Goal: Task Accomplishment & Management: Manage account settings

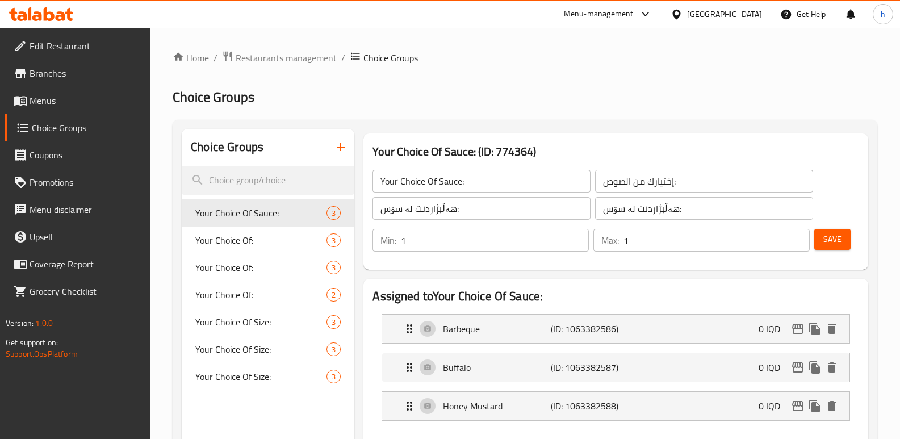
click at [46, 10] on icon at bounding box center [49, 14] width 11 height 14
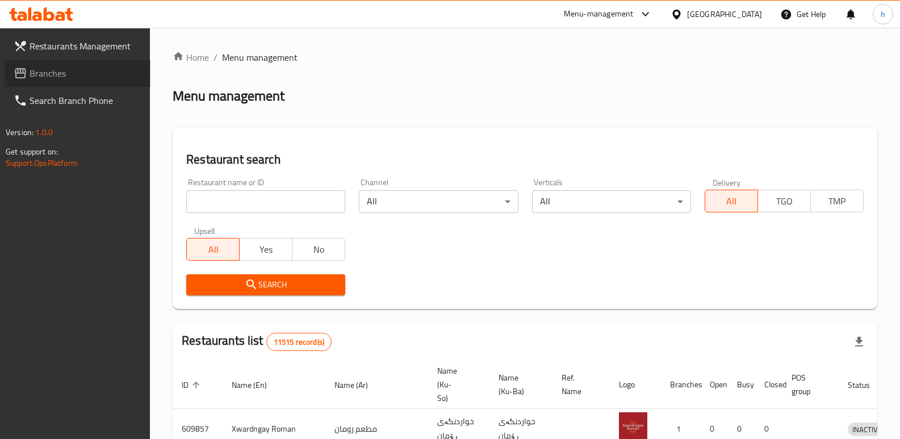
click at [49, 66] on span "Branches" at bounding box center [86, 73] width 112 height 14
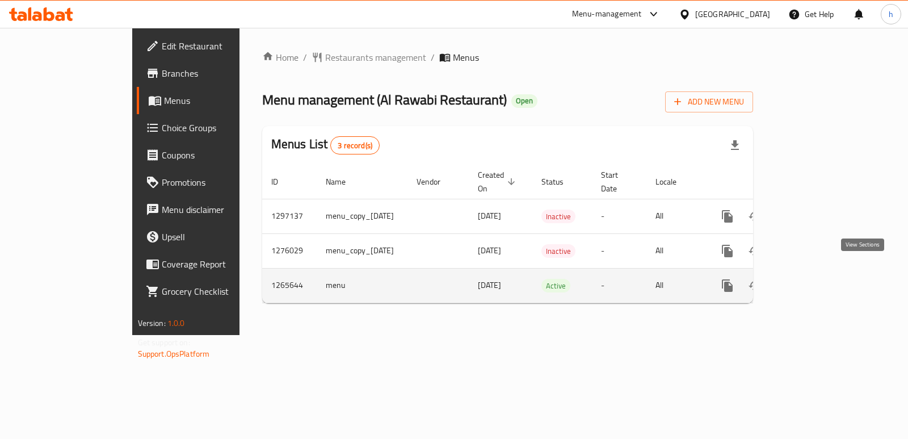
click at [823, 280] on link "enhanced table" at bounding box center [809, 285] width 27 height 27
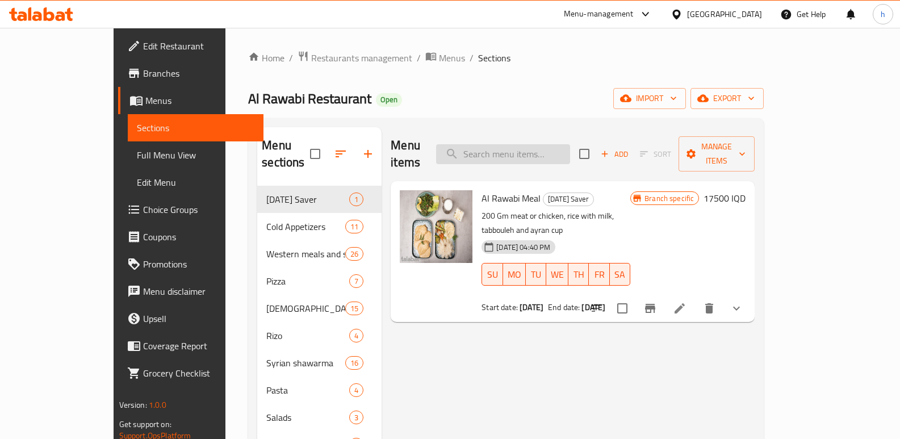
click at [555, 150] on input "search" at bounding box center [503, 154] width 134 height 20
paste input "Arabian Chicken Saroukh"
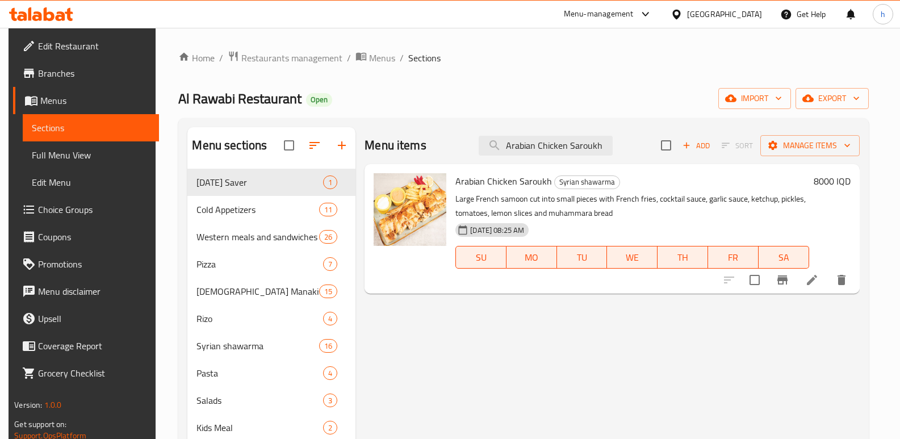
type input "Arabian Chicken Saroukh"
click at [57, 154] on span "Full Menu View" at bounding box center [91, 155] width 118 height 14
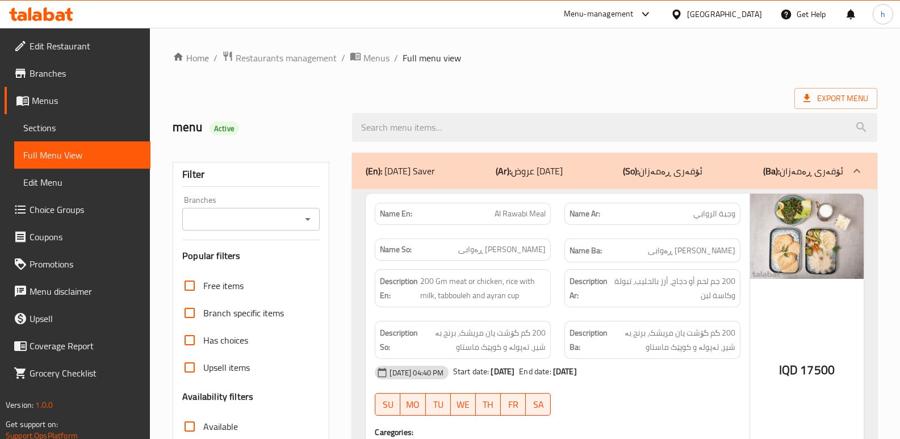
click at [225, 223] on input "Branches" at bounding box center [242, 219] width 112 height 16
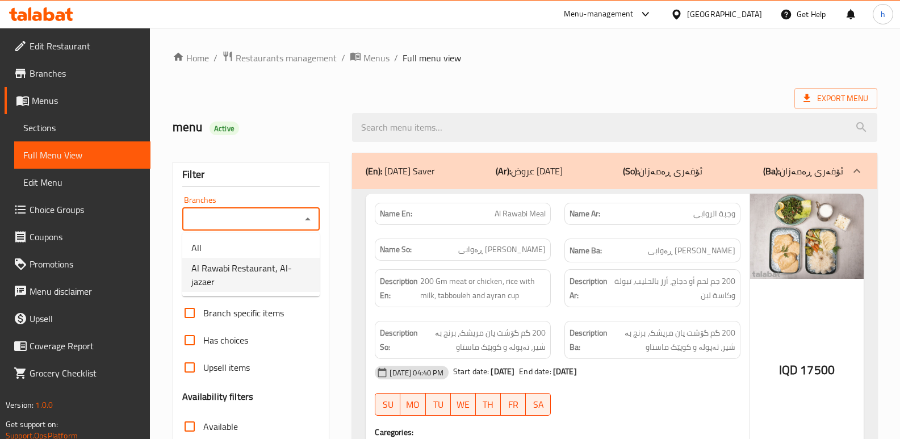
click at [267, 272] on span "Al Rawabi Restaurant, Al-jazaer" at bounding box center [250, 274] width 119 height 27
type input "Al Rawabi Restaurant, Al-jazaer"
click at [64, 129] on span "Sections" at bounding box center [82, 128] width 118 height 14
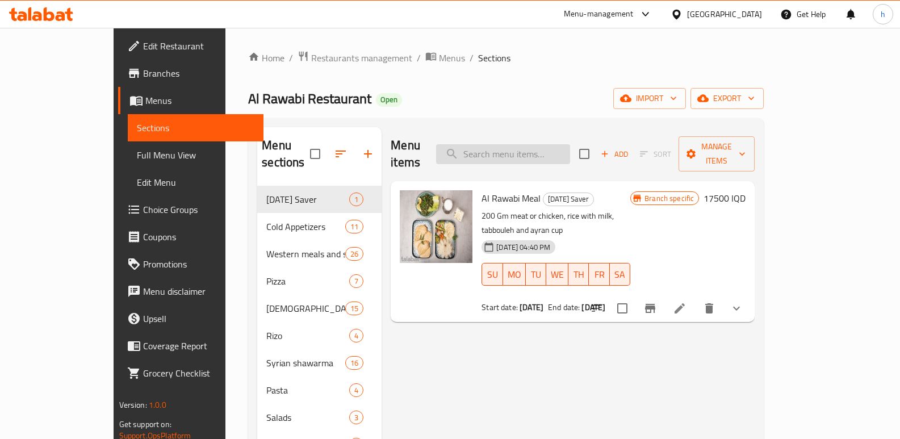
click at [556, 146] on input "search" at bounding box center [503, 154] width 134 height 20
paste input "Arabian Chicken Saroukh"
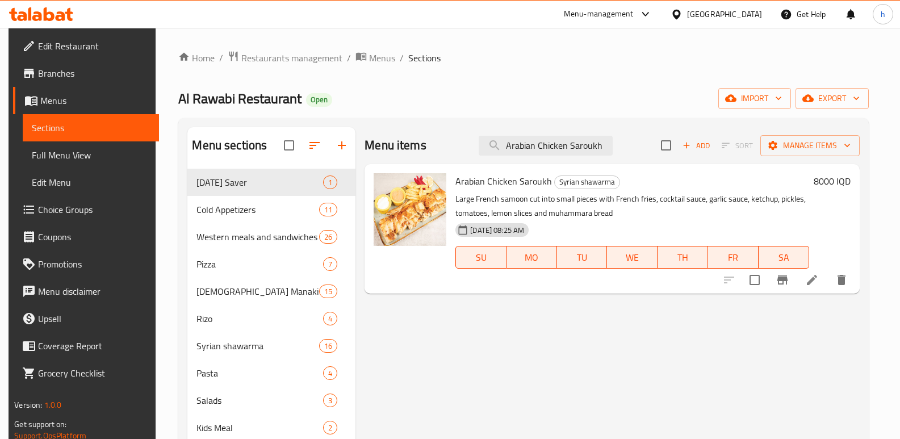
type input "Arabian Chicken Saroukh"
drag, startPoint x: 582, startPoint y: 137, endPoint x: 470, endPoint y: 117, distance: 114.3
click at [470, 117] on div "Home / Restaurants management / Menus / Sections Al Rawabi Restaurant Open impo…" at bounding box center [523, 348] width 690 height 595
paste input "Arabian Chicken Saroukh"
type input "Arabian Chicken Saroukh"
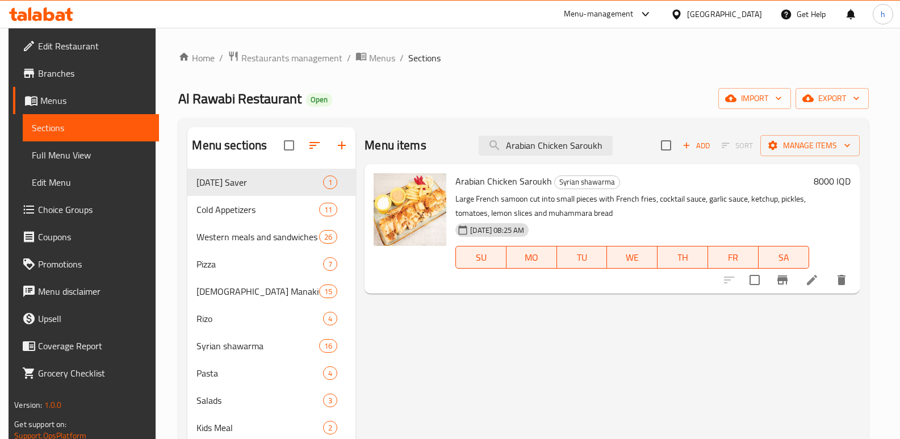
click at [788, 285] on icon "Branch-specific-item" at bounding box center [783, 280] width 14 height 14
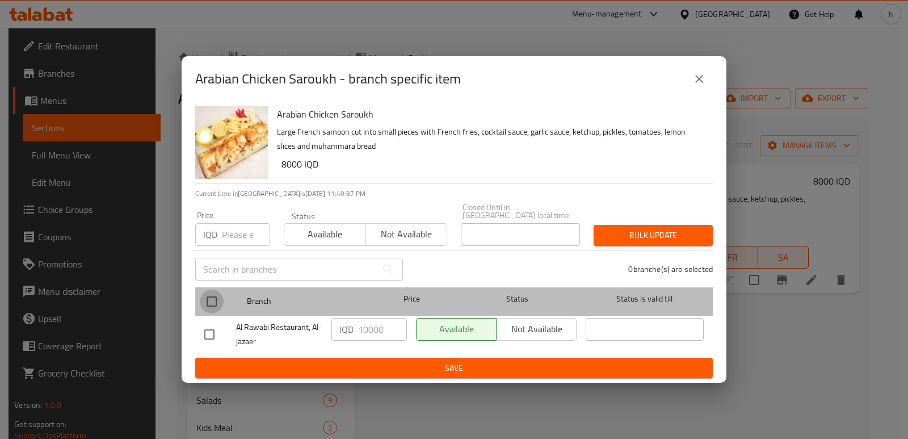
click at [211, 297] on input "checkbox" at bounding box center [212, 302] width 24 height 24
checkbox input "true"
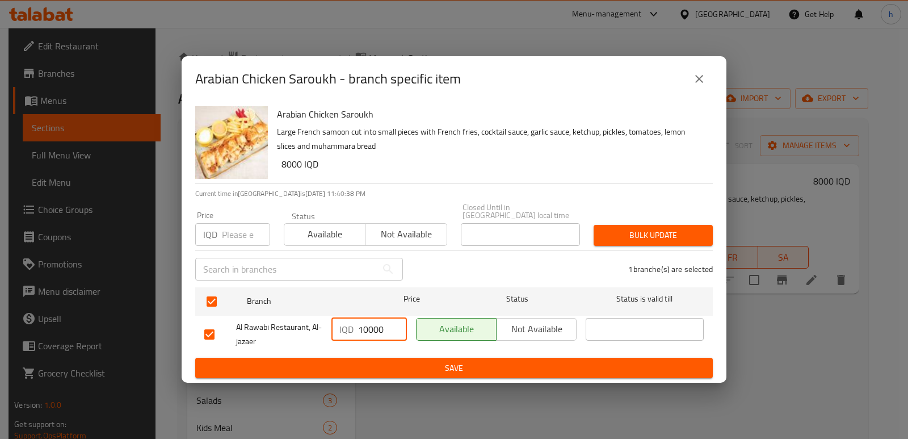
drag, startPoint x: 386, startPoint y: 324, endPoint x: 330, endPoint y: 324, distance: 56.2
click at [333, 325] on div "IQD 10000 ​" at bounding box center [370, 329] width 76 height 23
click at [424, 363] on span "Save" at bounding box center [454, 368] width 500 height 14
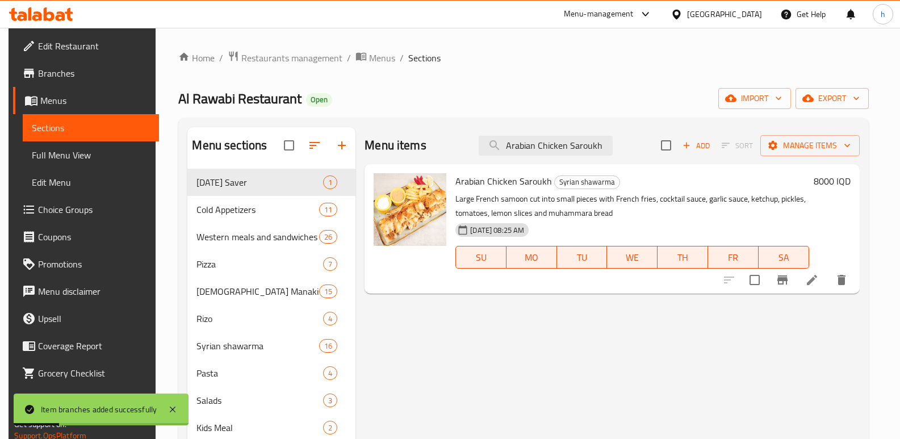
click at [836, 173] on h6 "8000 IQD" at bounding box center [832, 181] width 37 height 16
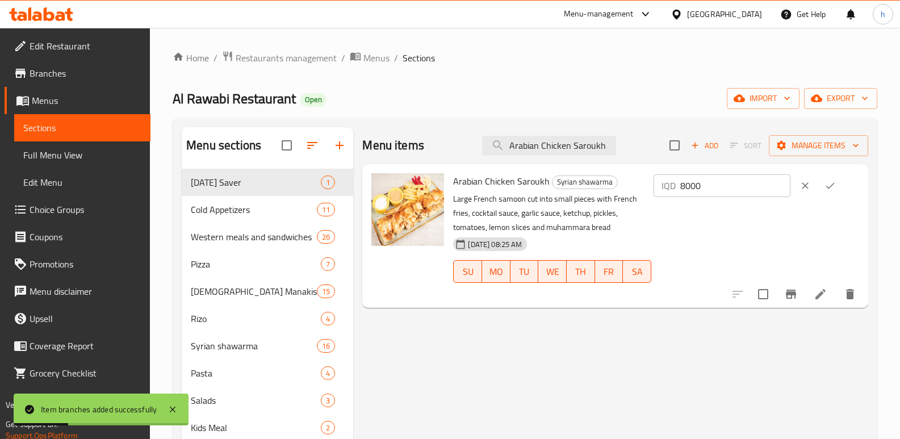
drag, startPoint x: 766, startPoint y: 187, endPoint x: 596, endPoint y: 177, distance: 171.2
click at [596, 177] on div "Arabian Chicken Saroukh Syrian shawarma Large French samoon cut into small piec…" at bounding box center [656, 236] width 415 height 135
paste input "10"
type input "10000"
click at [836, 190] on icon "ok" at bounding box center [829, 185] width 11 height 11
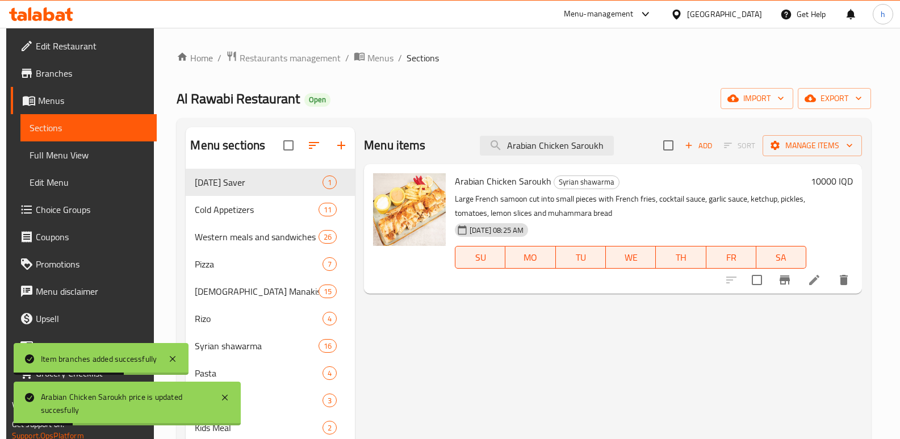
click at [83, 154] on span "Full Menu View" at bounding box center [89, 155] width 118 height 14
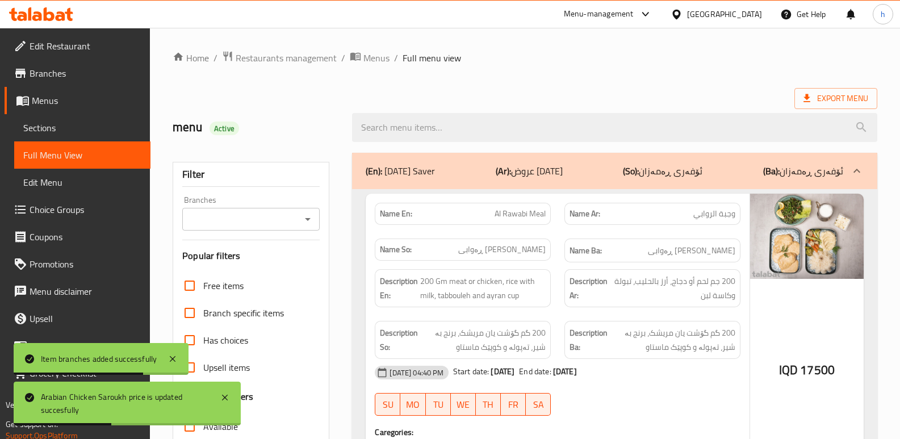
click at [257, 220] on input "Branches" at bounding box center [242, 219] width 112 height 16
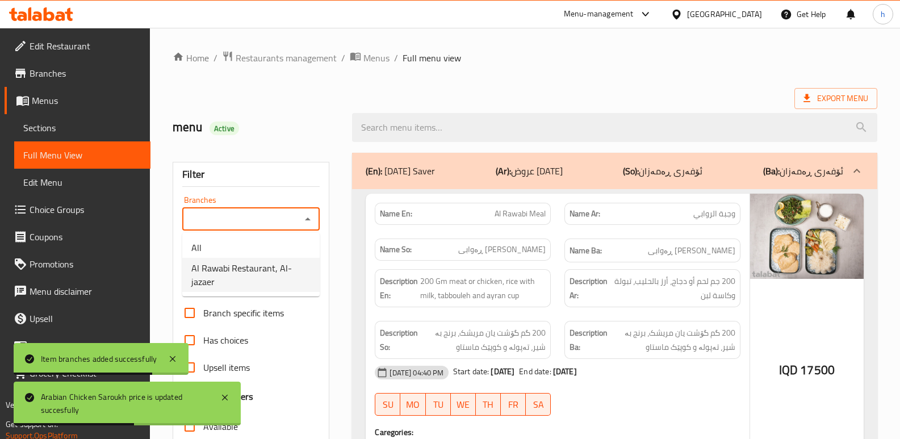
click at [274, 284] on span "Al Rawabi Restaurant, Al-jazaer" at bounding box center [250, 274] width 119 height 27
type input "Al Rawabi Restaurant, Al-jazaer"
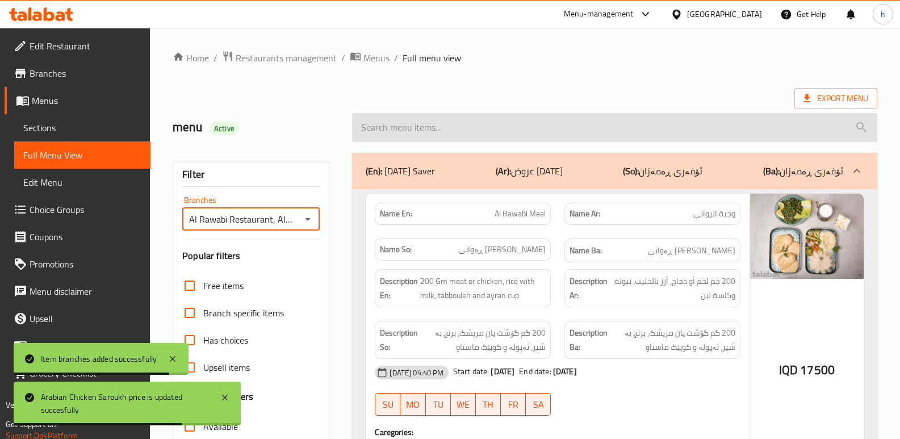
click at [445, 132] on input "search" at bounding box center [614, 127] width 525 height 29
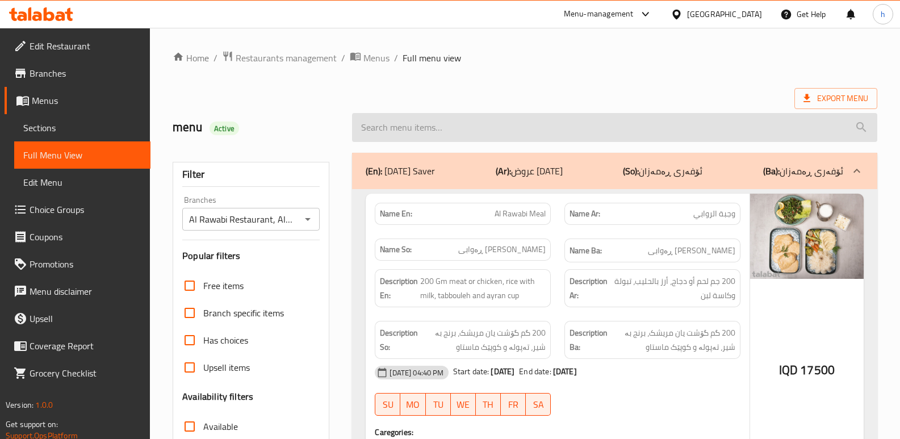
paste input "Arabian Chicken Saroukh"
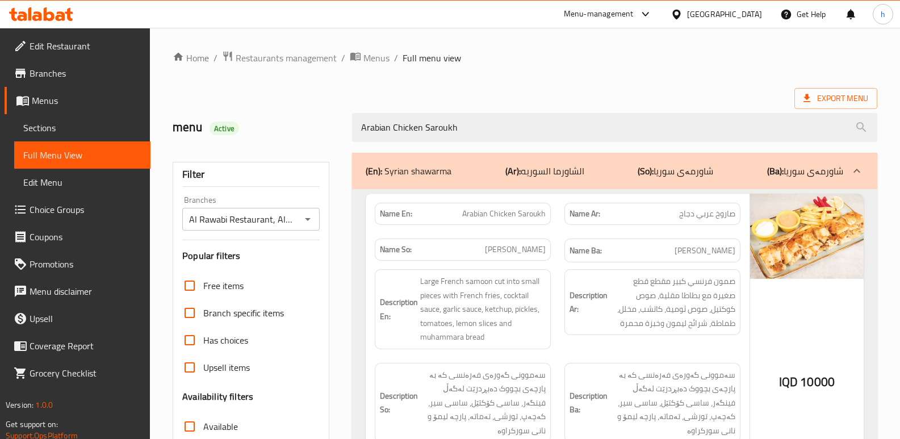
type input "Arabian Chicken Saroukh"
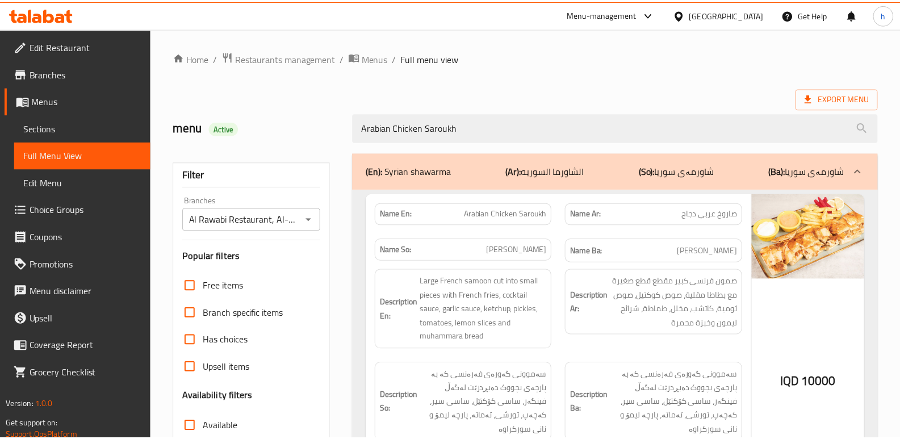
scroll to position [165, 0]
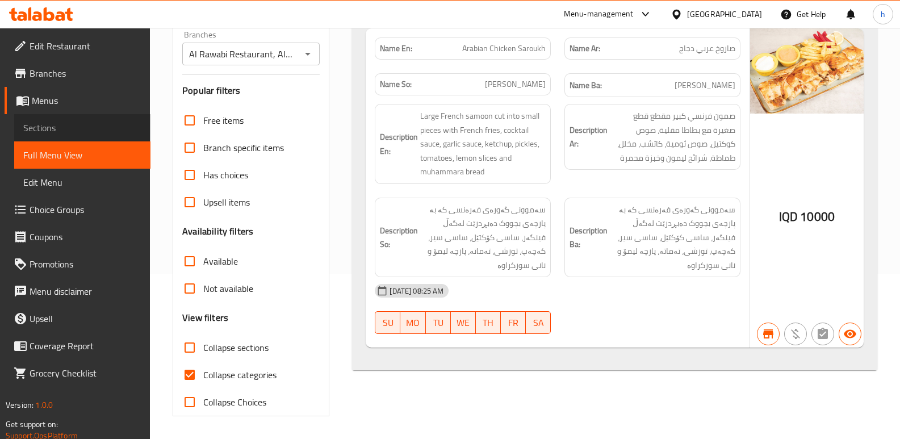
click at [86, 137] on link "Sections" at bounding box center [82, 127] width 136 height 27
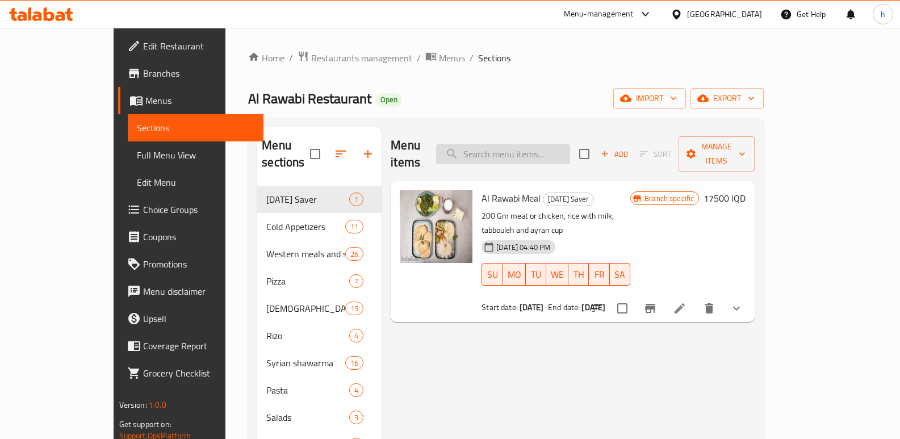
click at [561, 152] on input "search" at bounding box center [503, 154] width 134 height 20
paste input "Arabian Meat Saroukh"
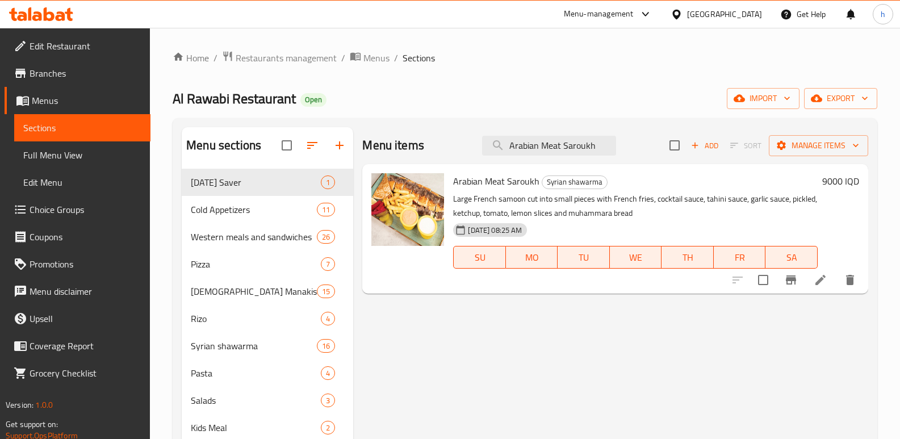
type input "Arabian Meat Saroukh"
drag, startPoint x: 550, startPoint y: 148, endPoint x: 441, endPoint y: 121, distance: 111.7
click at [442, 121] on div "Menu sections Ramadan Saver 1 Cold Appetizers 11 Western meals and sandwiches 2…" at bounding box center [525, 381] width 705 height 527
paste input "Arabian Meat Saroukh"
type input "Arabian Meat Saroukh"
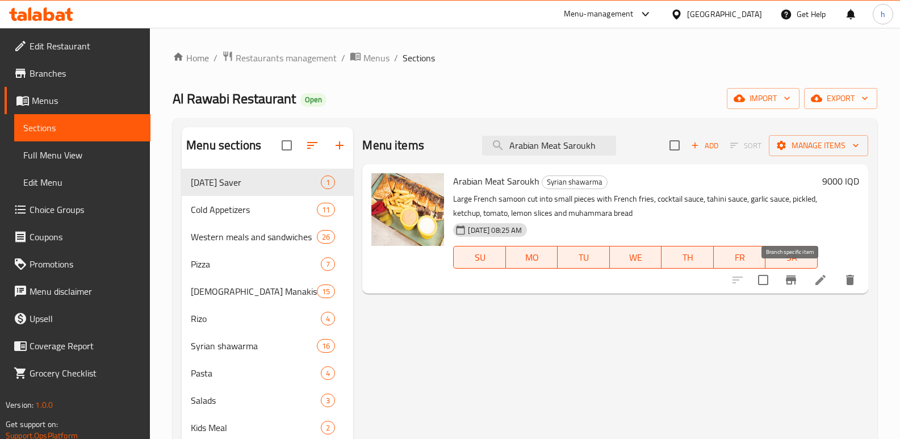
click at [792, 280] on icon "Branch-specific-item" at bounding box center [791, 279] width 10 height 9
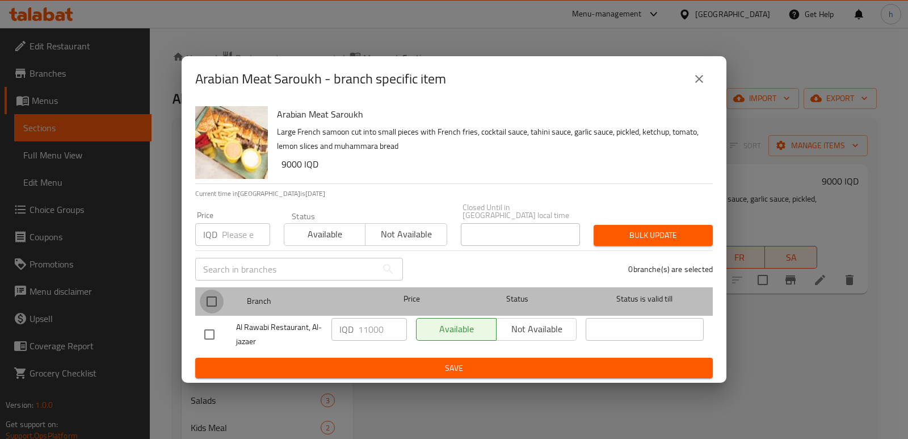
click at [209, 295] on input "checkbox" at bounding box center [212, 302] width 24 height 24
checkbox input "true"
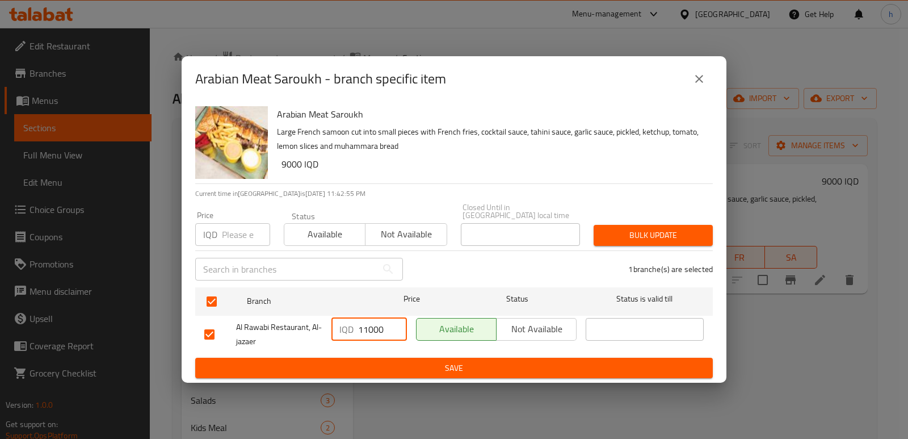
drag, startPoint x: 388, startPoint y: 322, endPoint x: 318, endPoint y: 324, distance: 70.4
click at [320, 326] on div "Al Rawabi Restaurant, Al-jazaer IQD 11000 ​ Available Not available ​" at bounding box center [454, 334] width 509 height 42
click at [477, 358] on button "Save" at bounding box center [454, 368] width 518 height 21
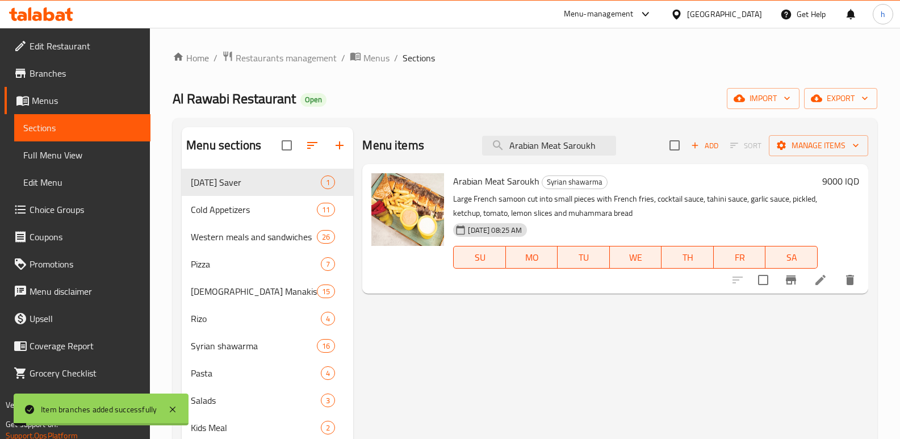
click at [832, 178] on h6 "9000 IQD" at bounding box center [840, 181] width 37 height 16
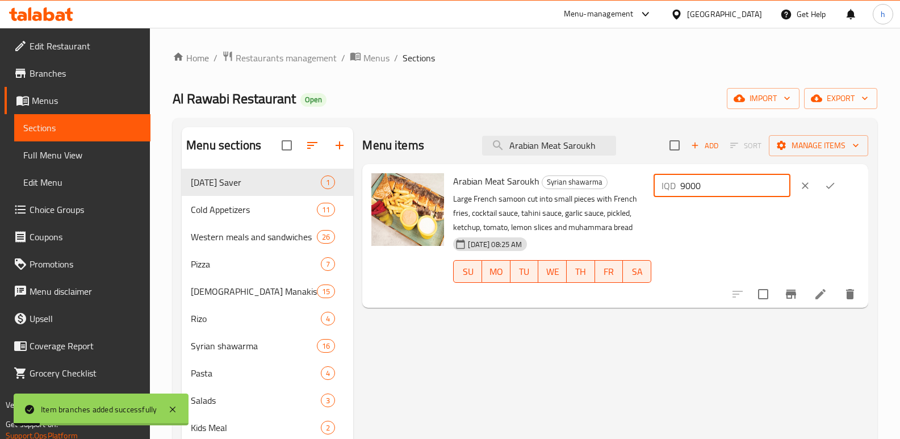
drag, startPoint x: 614, startPoint y: 186, endPoint x: 568, endPoint y: 232, distance: 65.4
click at [520, 206] on div "Arabian Meat Saroukh Syrian shawarma Large French samoon cut into small pieces …" at bounding box center [656, 236] width 415 height 135
paste input "11"
type input "11000"
click at [839, 194] on button "ok" at bounding box center [830, 185] width 25 height 25
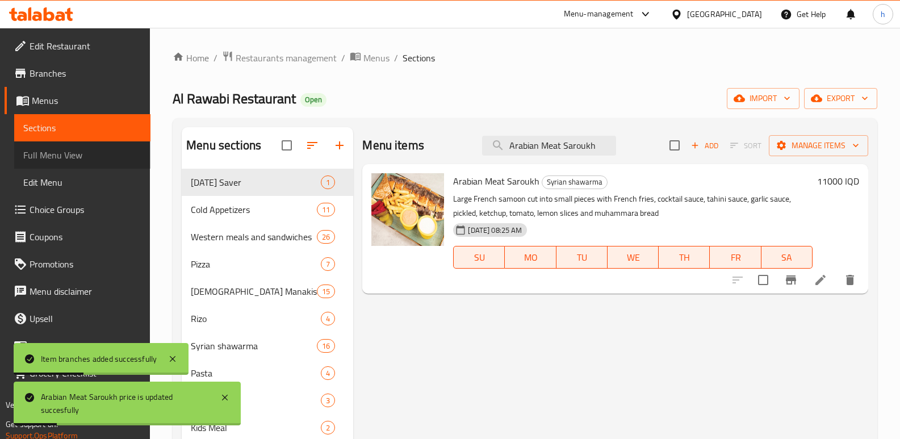
click at [66, 157] on span "Full Menu View" at bounding box center [82, 155] width 118 height 14
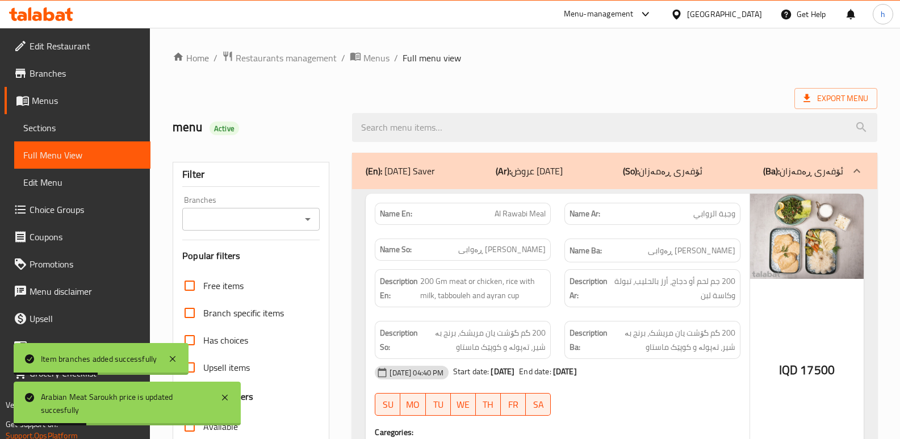
click at [236, 228] on div "Branches" at bounding box center [250, 219] width 137 height 23
click at [290, 219] on input "Branches" at bounding box center [242, 219] width 112 height 16
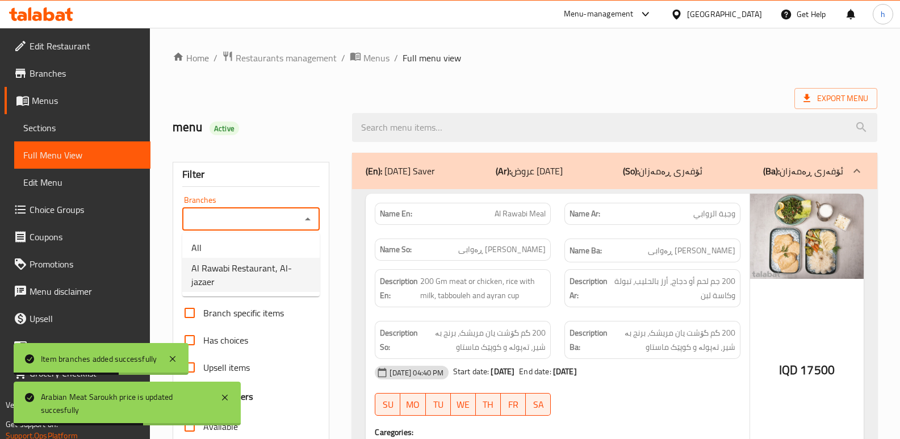
click at [257, 278] on span "Al Rawabi Restaurant, Al-jazaer" at bounding box center [250, 274] width 119 height 27
type input "Al Rawabi Restaurant, Al-jazaer"
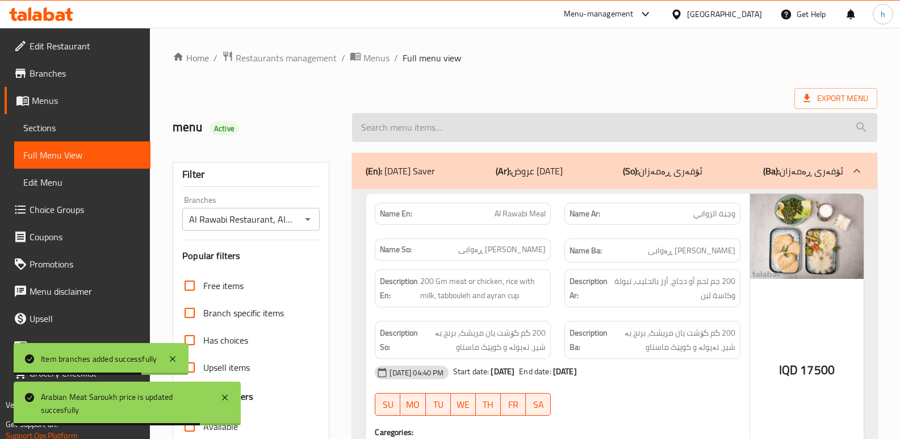
click at [598, 133] on input "search" at bounding box center [614, 127] width 525 height 29
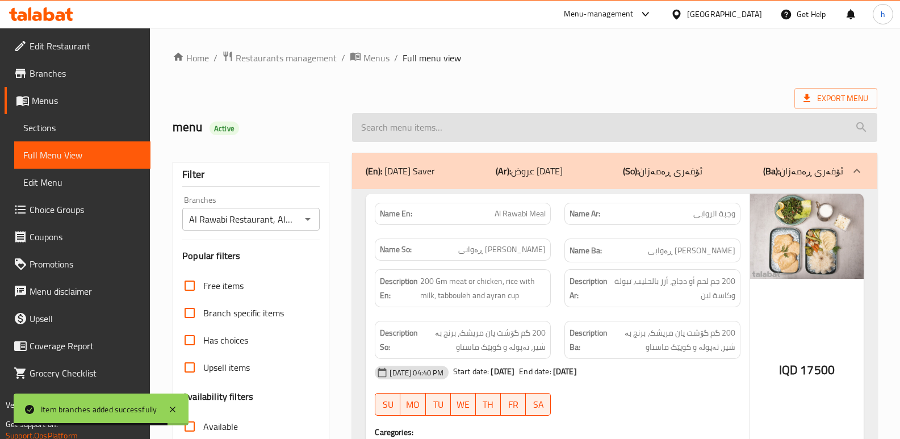
paste input "Arabian Meat Saroukh"
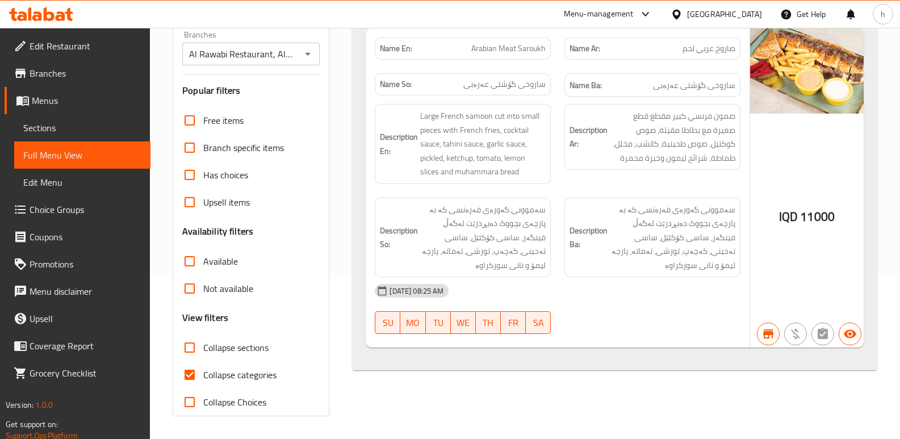
scroll to position [106, 0]
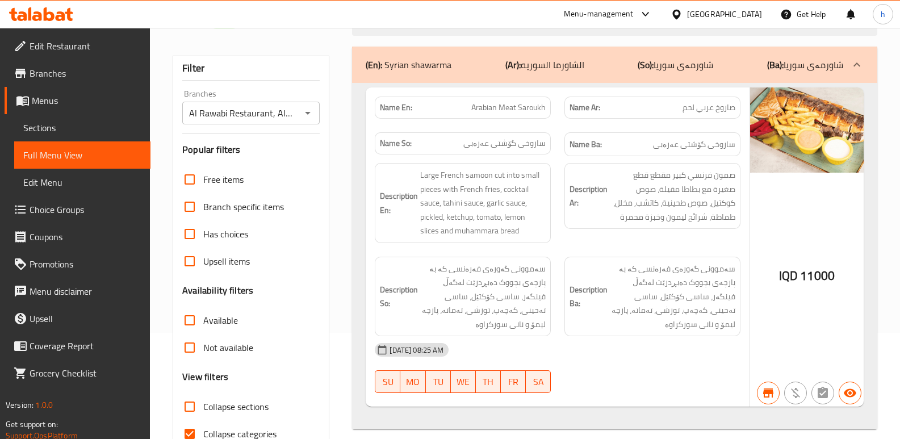
type input "Arabian Meat Saroukh"
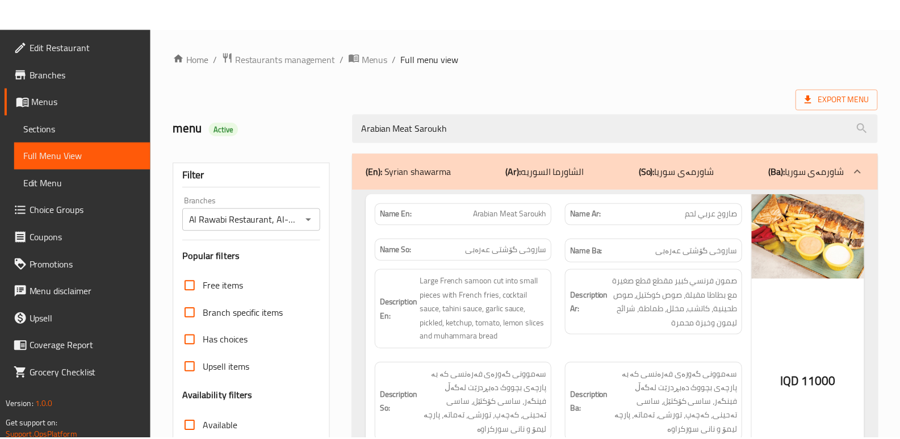
scroll to position [165, 0]
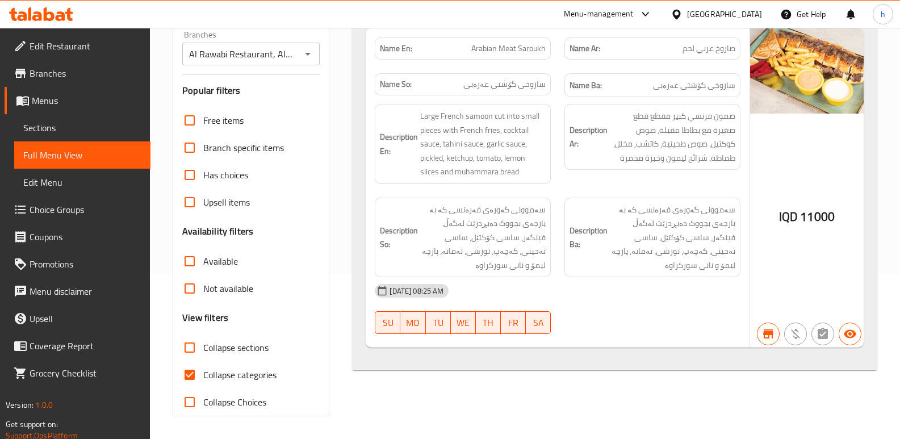
click at [53, 129] on span "Sections" at bounding box center [82, 128] width 118 height 14
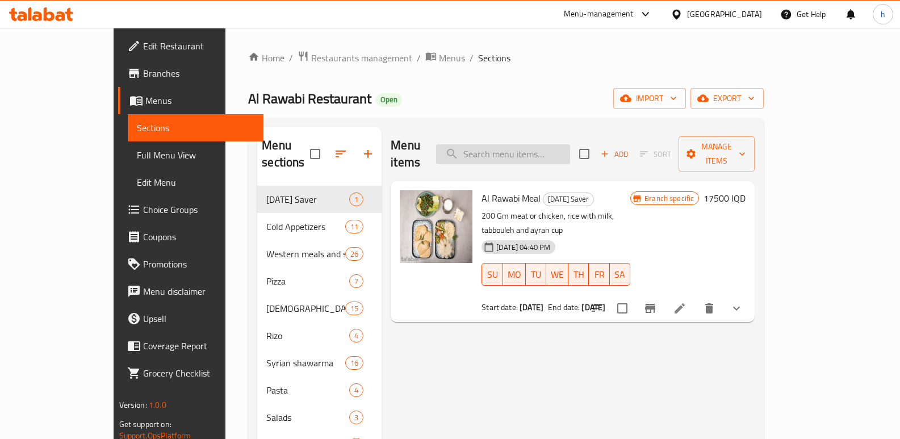
click at [529, 145] on input "search" at bounding box center [503, 154] width 134 height 20
paste input "[PERSON_NAME]"
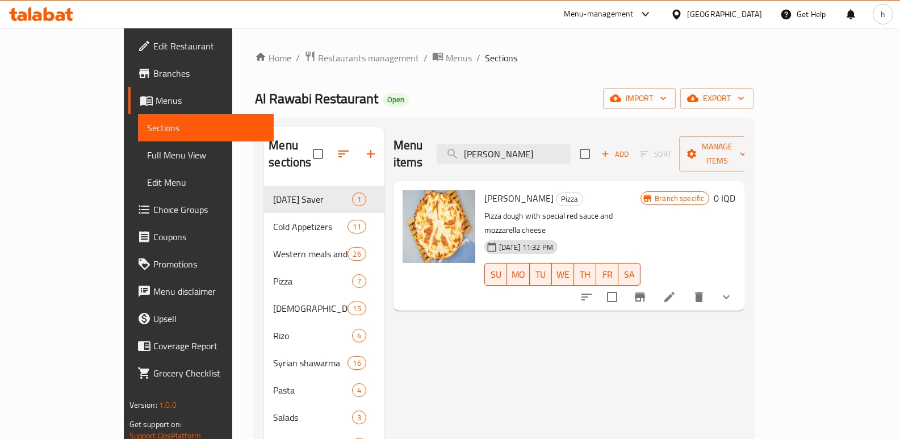
type input "[PERSON_NAME]"
click at [685, 287] on li at bounding box center [669, 297] width 32 height 20
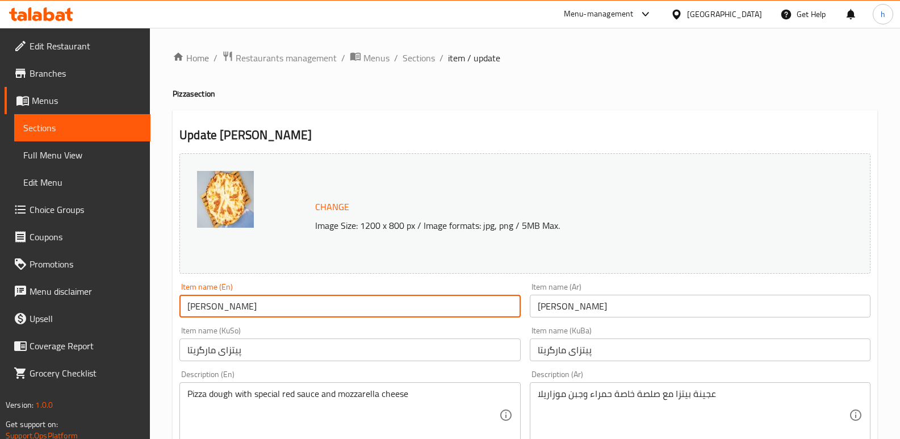
drag, startPoint x: 265, startPoint y: 313, endPoint x: 174, endPoint y: 287, distance: 94.5
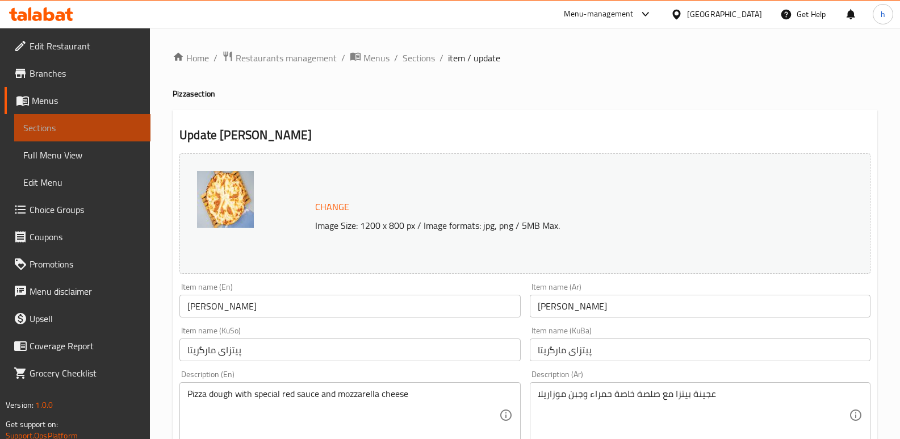
click at [112, 132] on span "Sections" at bounding box center [82, 128] width 118 height 14
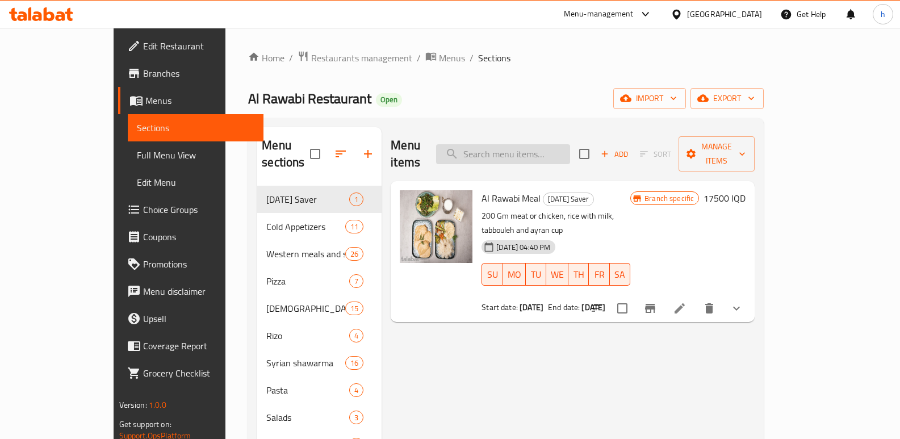
click at [538, 145] on input "search" at bounding box center [503, 154] width 134 height 20
paste input "[PERSON_NAME]"
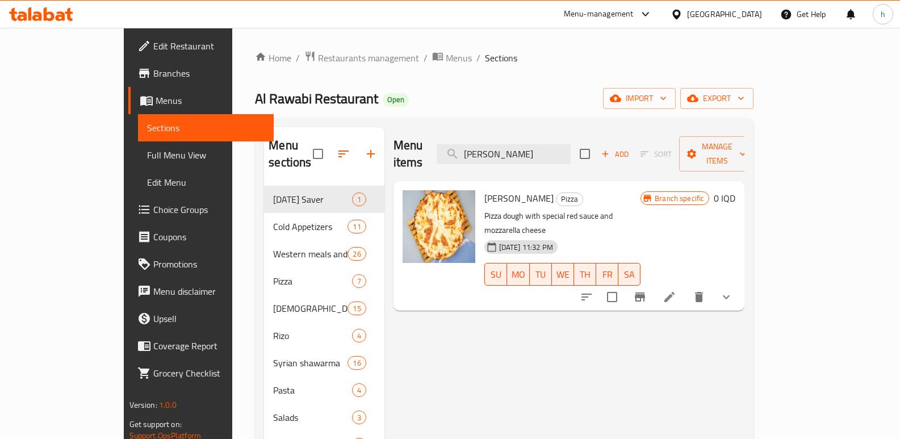
type input "[PERSON_NAME]"
click at [685, 287] on li at bounding box center [669, 297] width 32 height 20
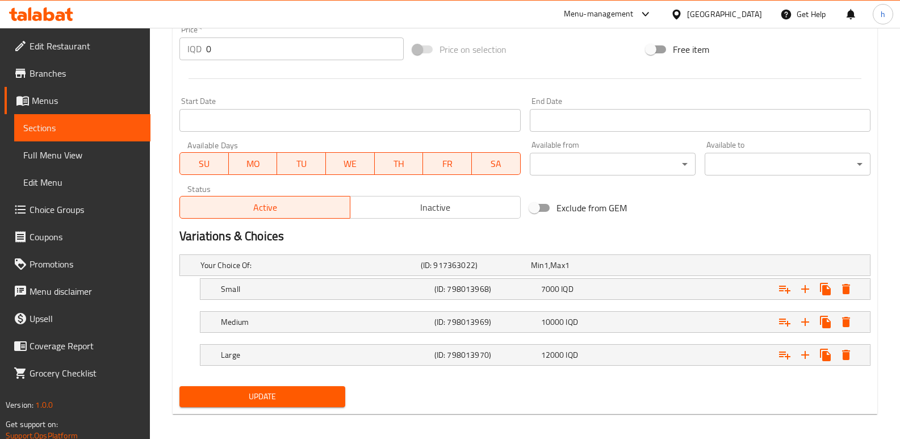
scroll to position [569, 0]
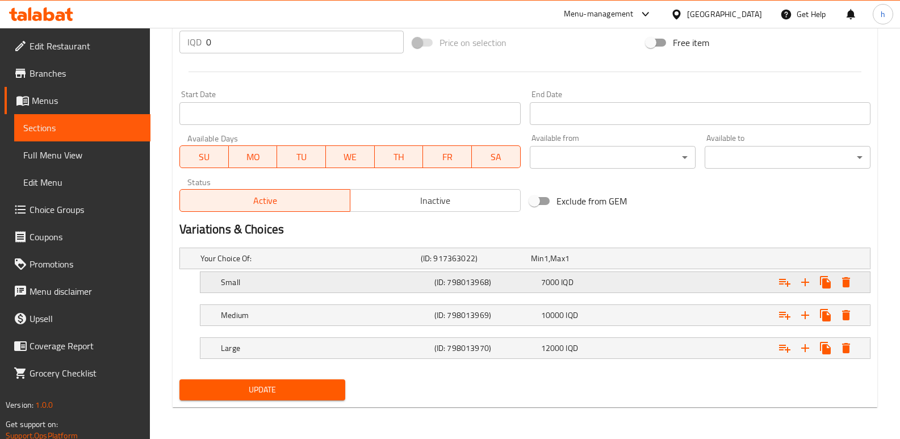
click at [577, 275] on div "7000 IQD" at bounding box center [592, 282] width 107 height 16
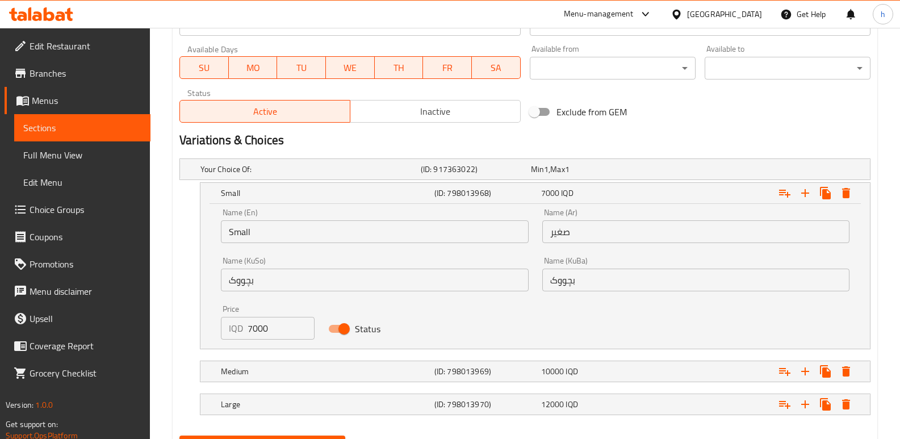
scroll to position [686, 0]
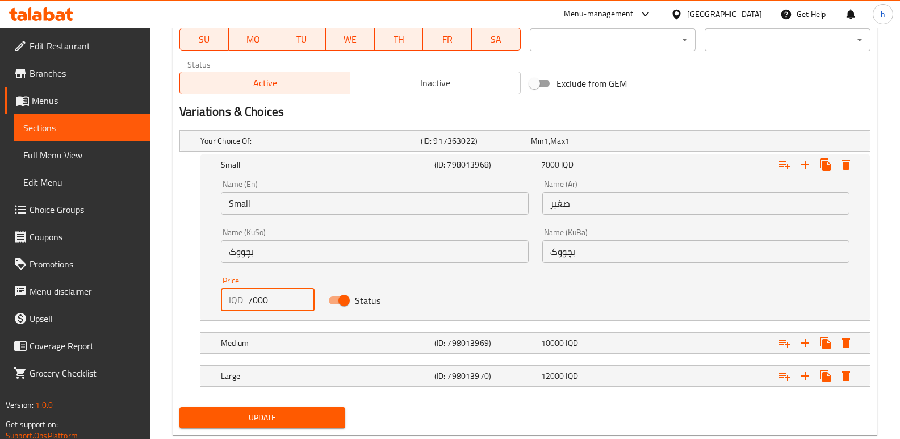
drag, startPoint x: 254, startPoint y: 301, endPoint x: 242, endPoint y: 300, distance: 11.4
click at [243, 300] on div "IQD 7000 Price" at bounding box center [267, 299] width 93 height 23
type input "8000"
click at [529, 341] on h5 "(ID: 798013969)" at bounding box center [485, 342] width 102 height 11
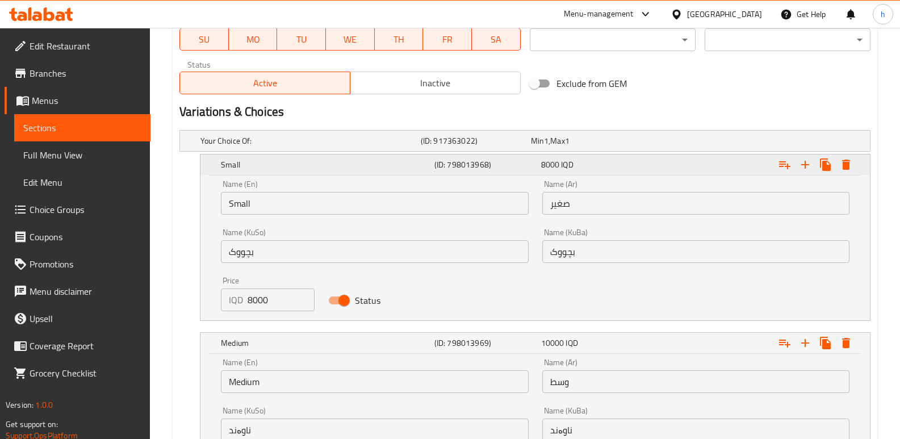
click at [703, 166] on div "Expand" at bounding box center [751, 164] width 213 height 25
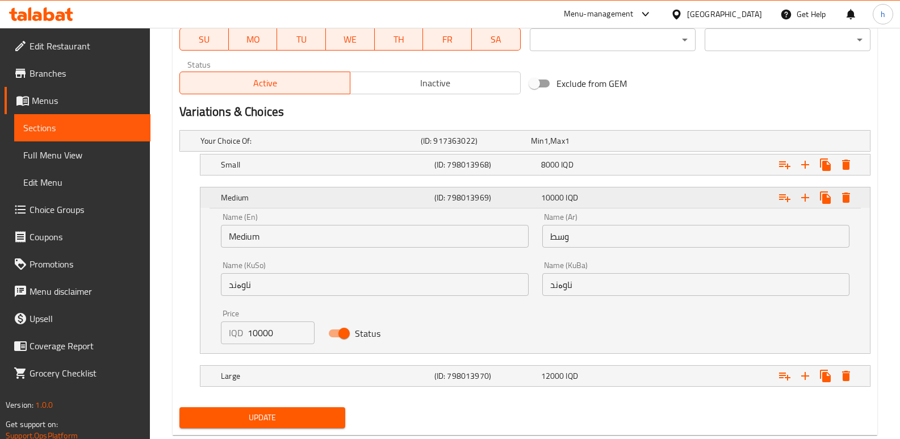
click at [655, 198] on div "Expand" at bounding box center [751, 197] width 213 height 25
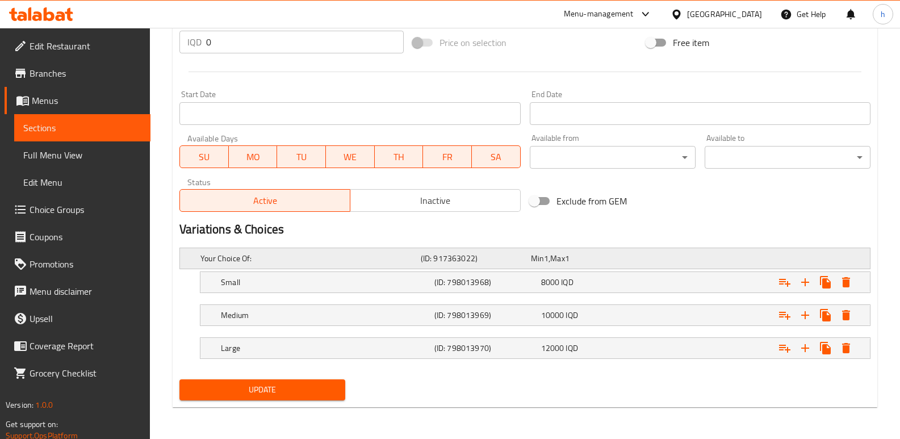
scroll to position [569, 0]
click at [94, 123] on span "Sections" at bounding box center [82, 128] width 118 height 14
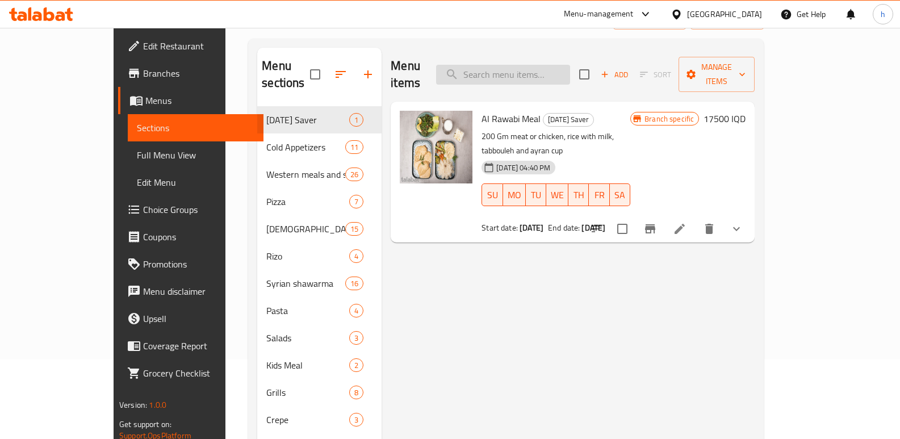
scroll to position [73, 0]
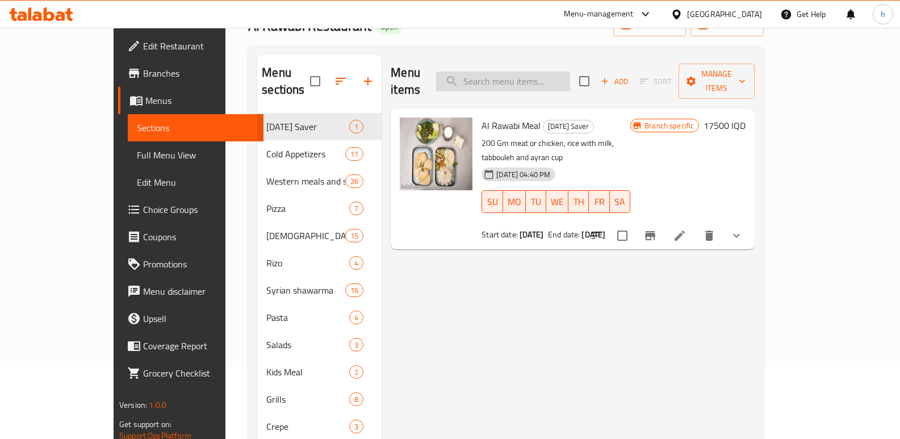
click at [516, 72] on input "search" at bounding box center [503, 82] width 134 height 20
paste input "[PERSON_NAME]"
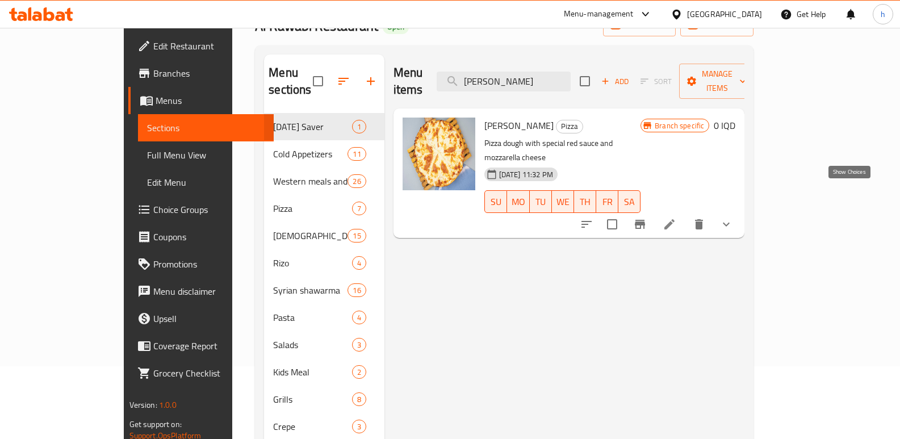
type input "[PERSON_NAME]"
click at [733, 217] on icon "show more" at bounding box center [726, 224] width 14 height 14
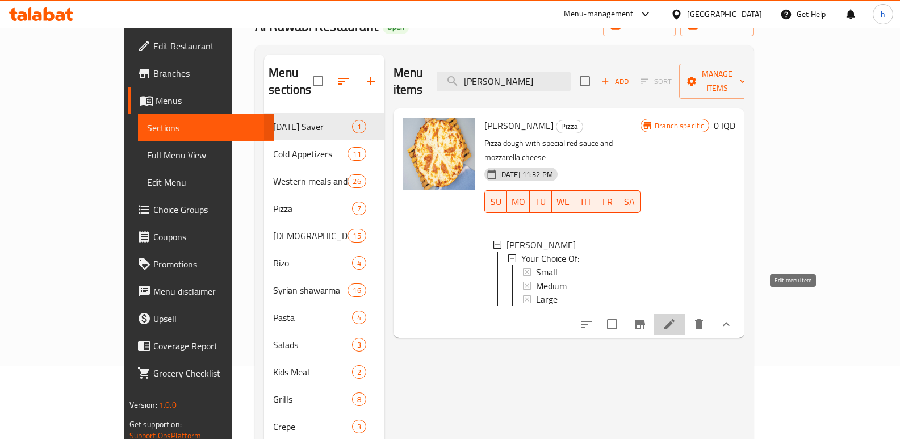
click at [676, 317] on icon at bounding box center [670, 324] width 14 height 14
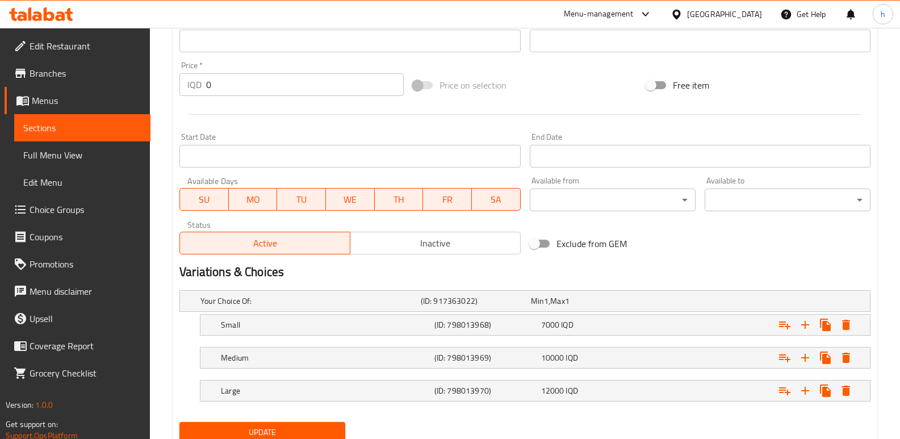
scroll to position [569, 0]
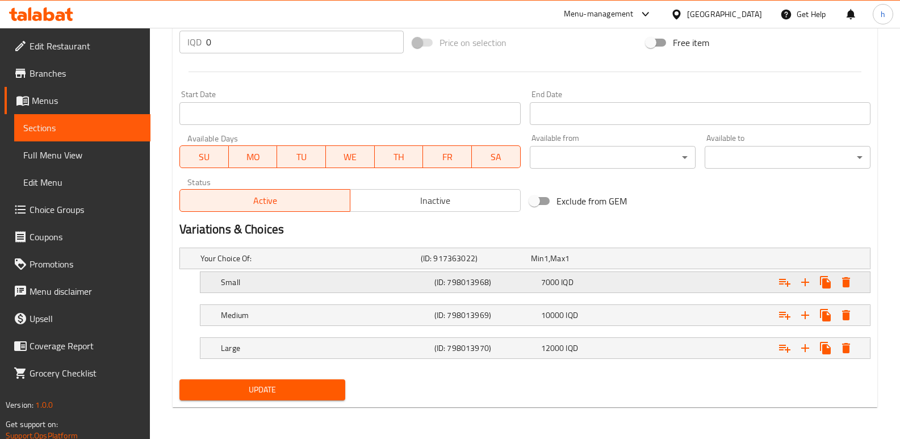
click at [580, 282] on div "7000 IQD" at bounding box center [592, 281] width 102 height 11
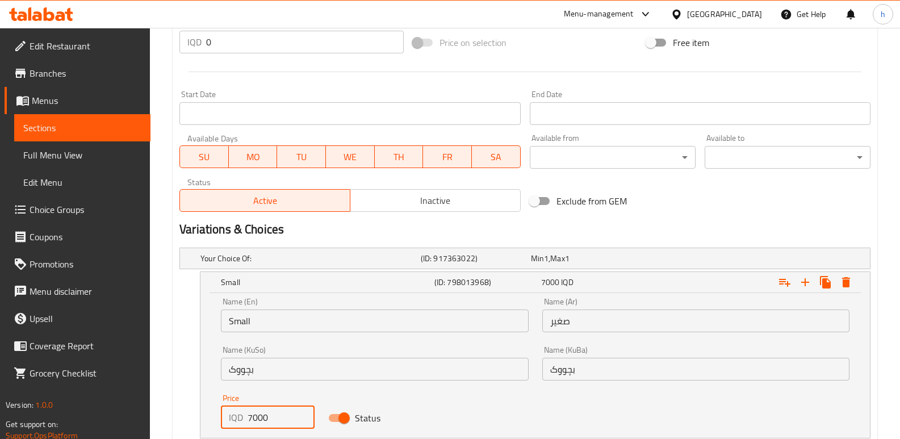
drag, startPoint x: 255, startPoint y: 414, endPoint x: 243, endPoint y: 418, distance: 12.6
click at [243, 418] on div "IQD 7000 Price" at bounding box center [267, 417] width 93 height 23
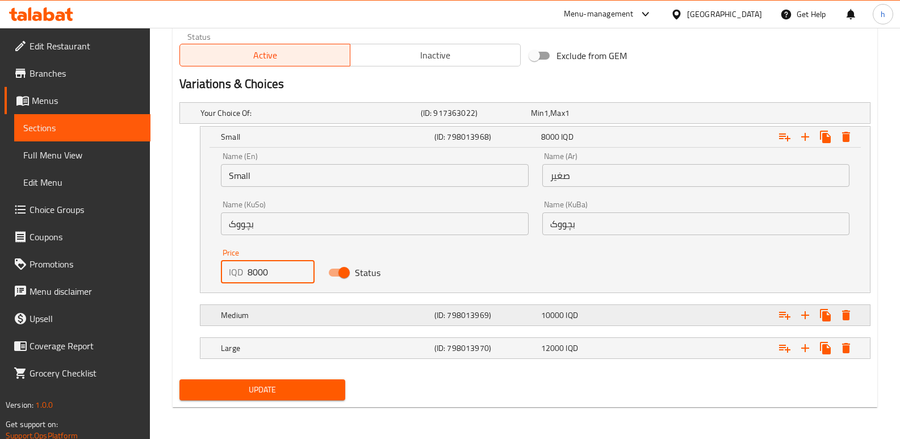
type input "8000"
click at [643, 315] on div "10000 IQD" at bounding box center [592, 314] width 102 height 11
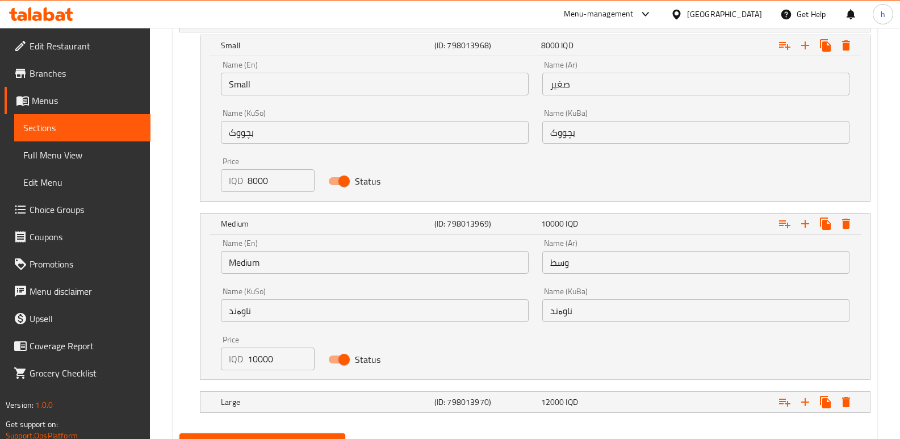
scroll to position [825, 0]
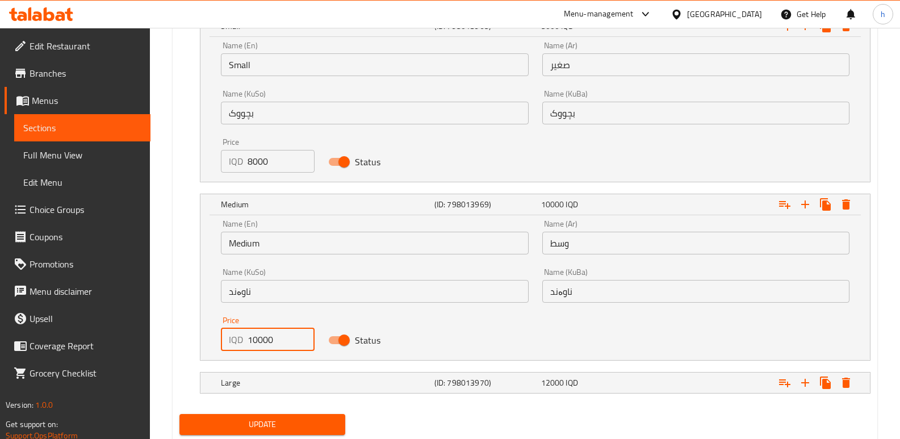
drag, startPoint x: 257, startPoint y: 337, endPoint x: 245, endPoint y: 342, distance: 12.5
click at [245, 342] on div "IQD 10000 Price" at bounding box center [267, 339] width 93 height 23
type input "11000"
click at [589, 206] on div "11000 IQD" at bounding box center [592, 204] width 102 height 11
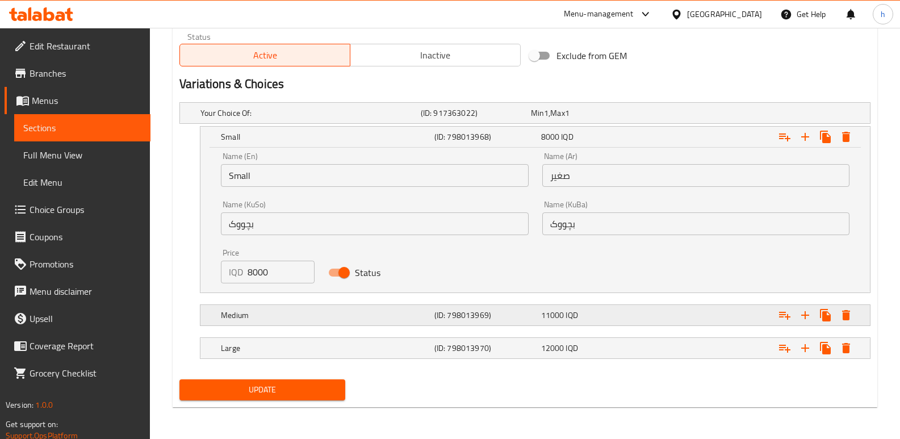
scroll to position [714, 0]
click at [601, 129] on div "8000 IQD" at bounding box center [592, 137] width 107 height 16
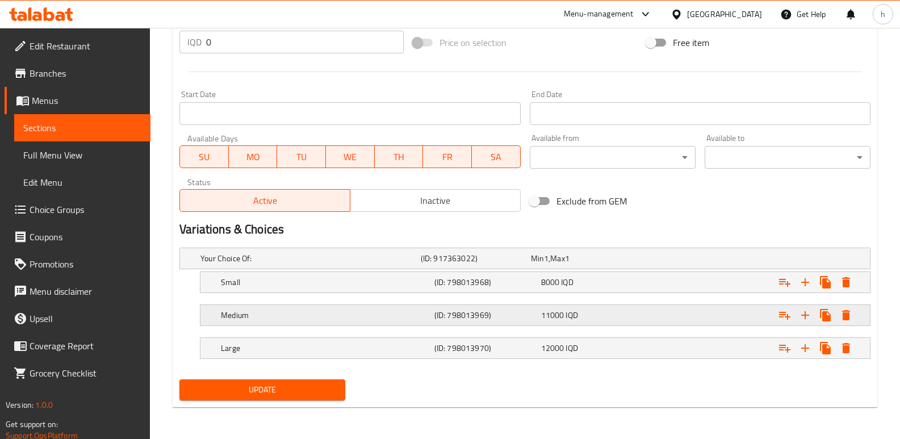
scroll to position [569, 0]
click at [569, 344] on span "IQD" at bounding box center [571, 348] width 12 height 15
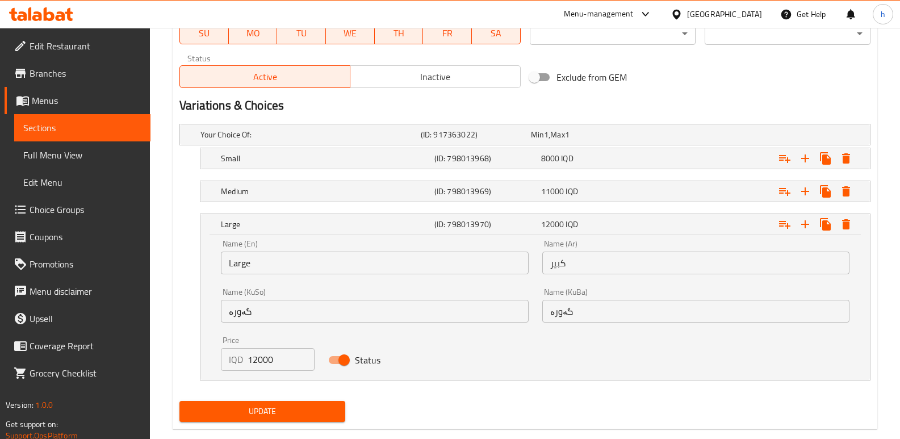
scroll to position [714, 0]
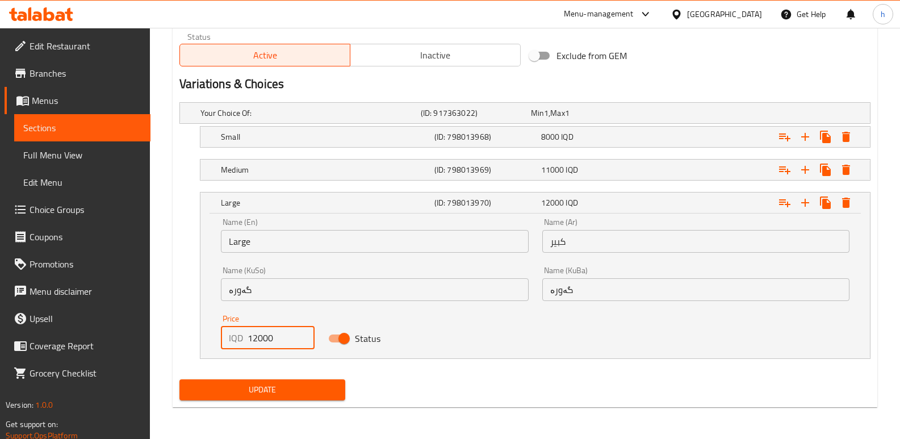
click at [253, 342] on input "12000" at bounding box center [281, 337] width 66 height 23
type input "14000"
click at [296, 391] on span "Update" at bounding box center [262, 390] width 148 height 14
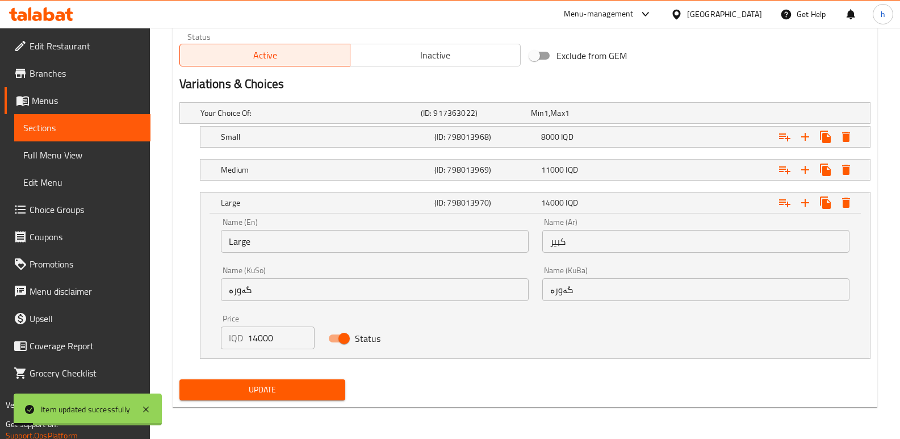
click at [137, 124] on span "Sections" at bounding box center [82, 128] width 118 height 14
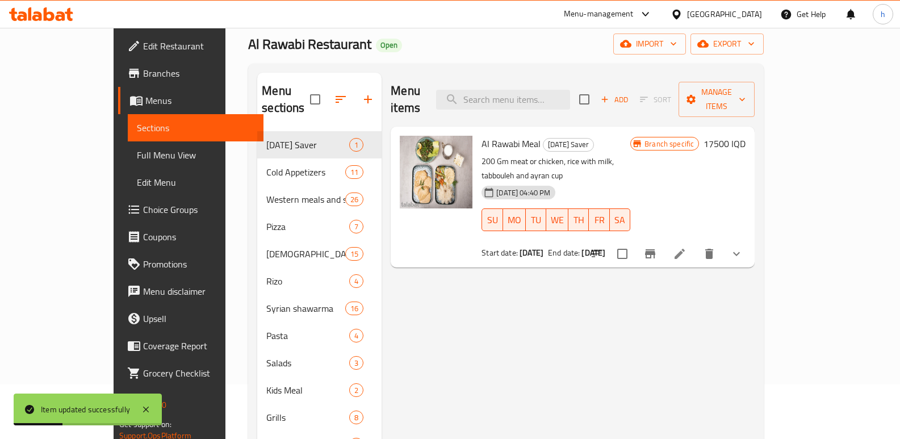
scroll to position [44, 0]
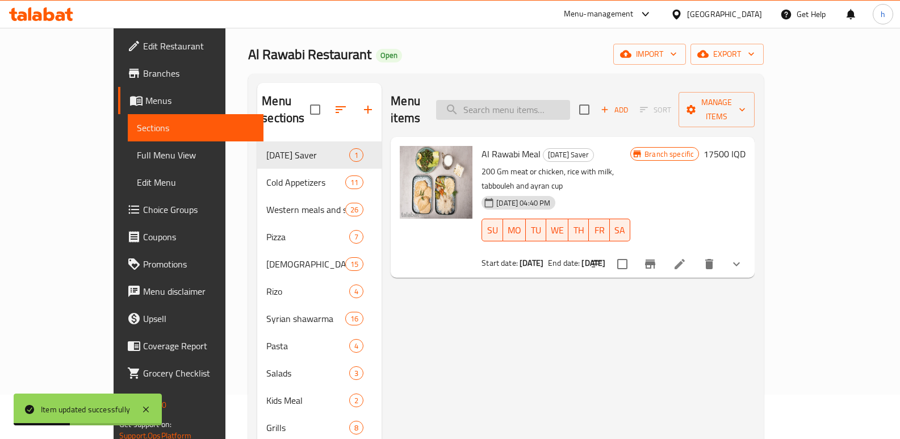
click at [570, 107] on input "search" at bounding box center [503, 110] width 134 height 20
paste input "[PERSON_NAME]"
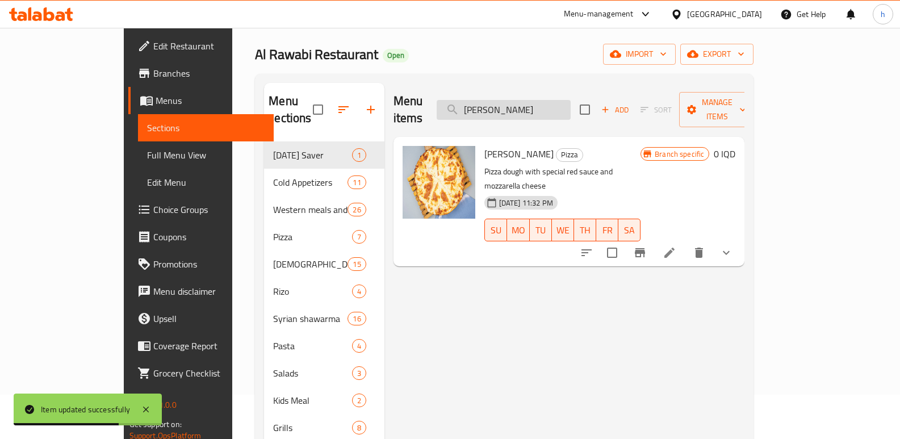
drag, startPoint x: 584, startPoint y: 102, endPoint x: 492, endPoint y: 110, distance: 92.4
click at [492, 110] on input "[PERSON_NAME]" at bounding box center [504, 110] width 134 height 20
type input "[PERSON_NAME]"
click at [147, 156] on span "Full Menu View" at bounding box center [206, 155] width 118 height 14
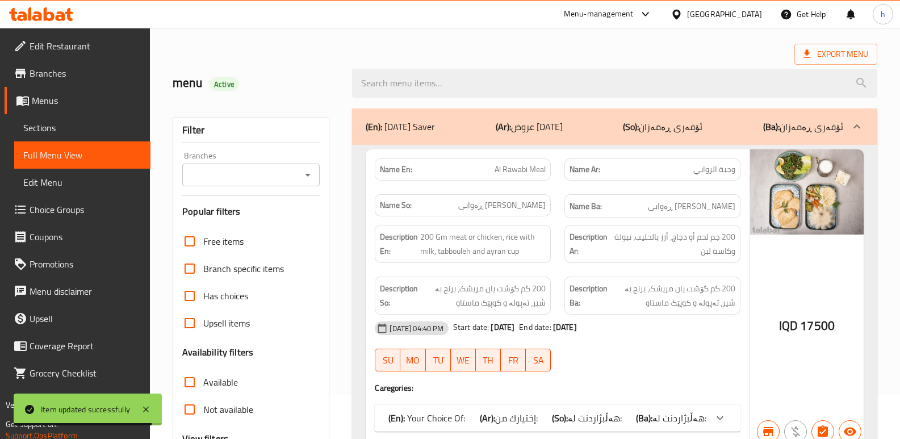
click at [231, 177] on input "Branches" at bounding box center [242, 175] width 112 height 16
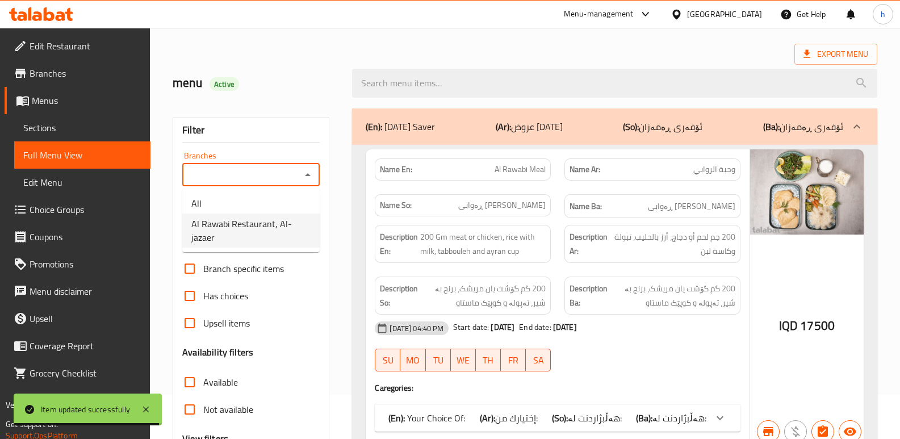
click at [237, 220] on span "Al Rawabi Restaurant, Al-jazaer" at bounding box center [250, 230] width 119 height 27
type input "Al Rawabi Restaurant, Al-jazaer"
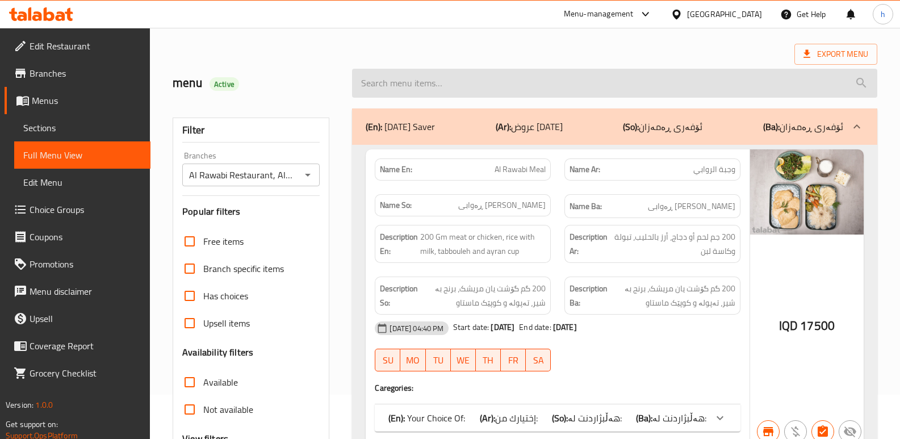
click at [481, 89] on input "search" at bounding box center [614, 83] width 525 height 29
paste input "[PERSON_NAME]"
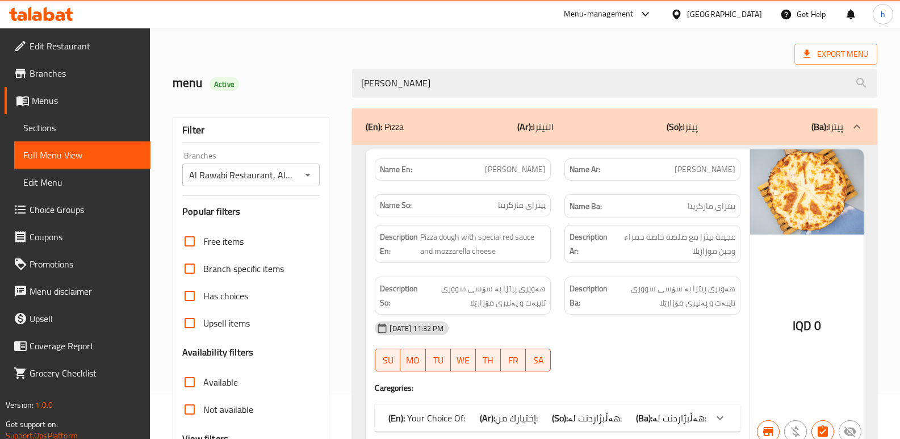
scroll to position [165, 0]
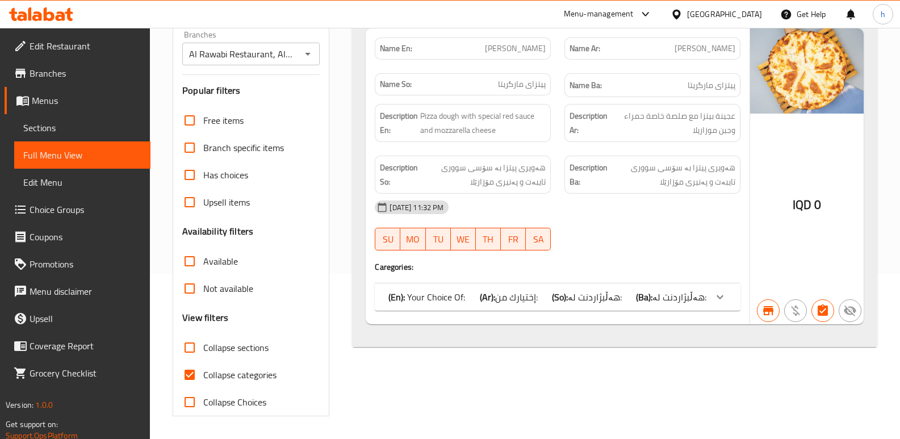
type input "[PERSON_NAME]"
click at [716, 306] on div at bounding box center [719, 296] width 27 height 27
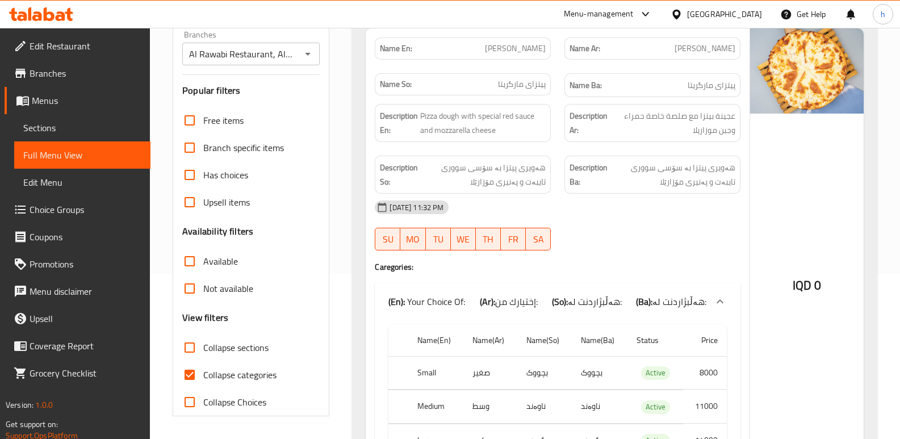
scroll to position [236, 0]
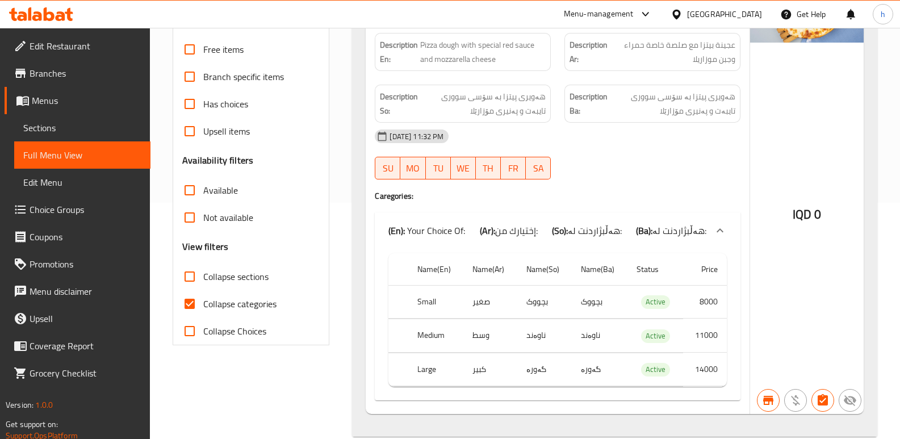
click at [57, 132] on span "Sections" at bounding box center [82, 128] width 118 height 14
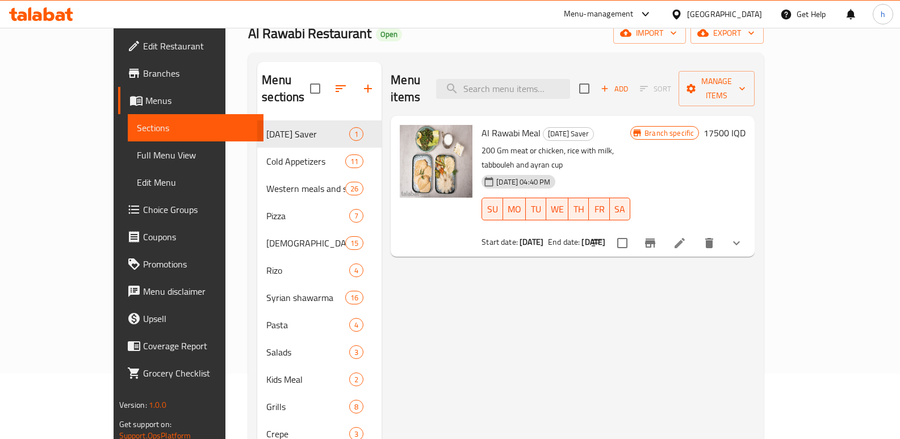
scroll to position [18, 0]
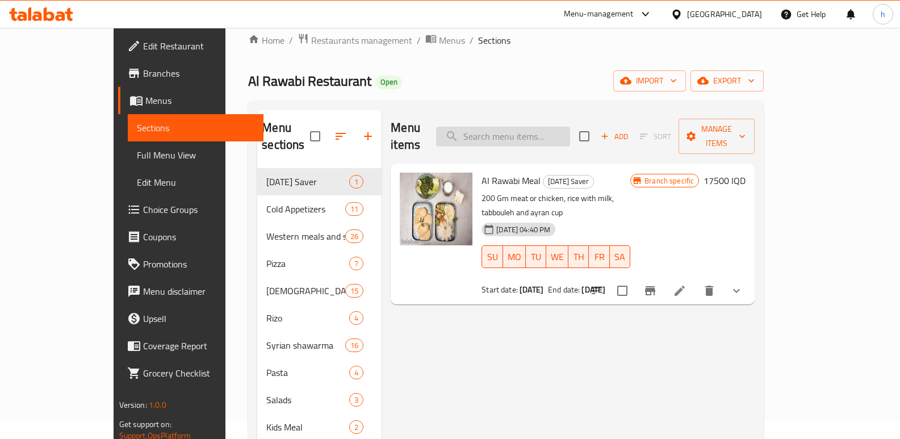
click at [570, 129] on input "search" at bounding box center [503, 137] width 134 height 20
paste input "[PERSON_NAME]"
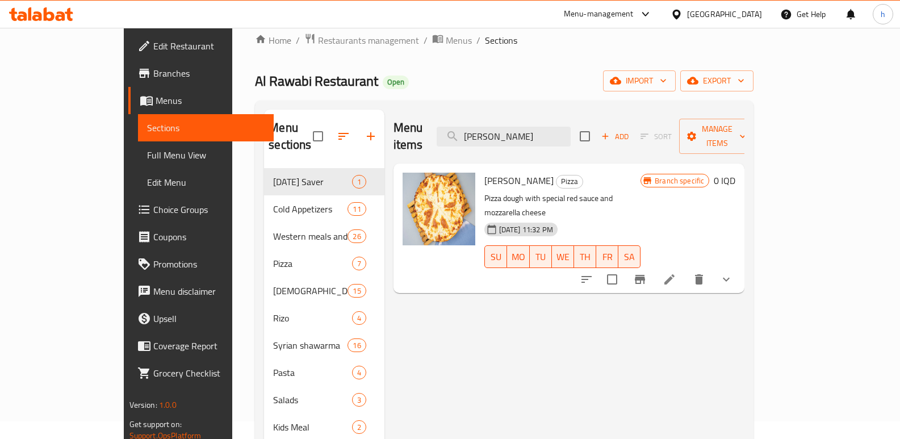
type input "[PERSON_NAME]"
click at [733, 273] on icon "show more" at bounding box center [726, 280] width 14 height 14
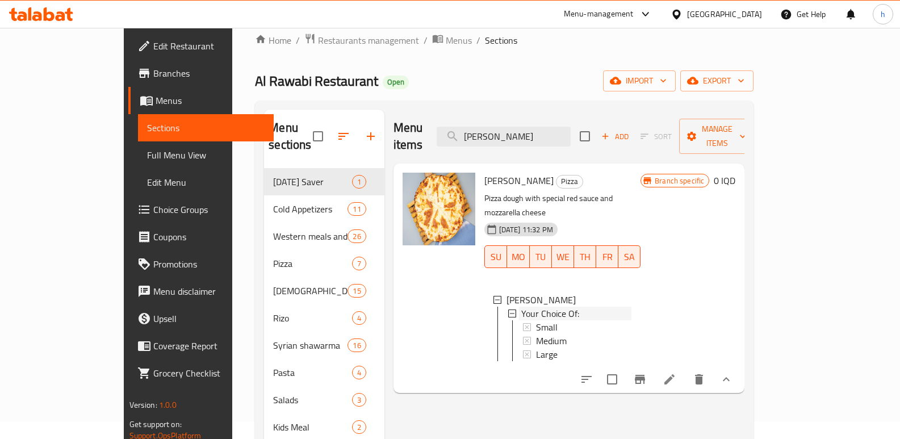
click at [537, 307] on span "Your Choice Of:" at bounding box center [550, 314] width 58 height 14
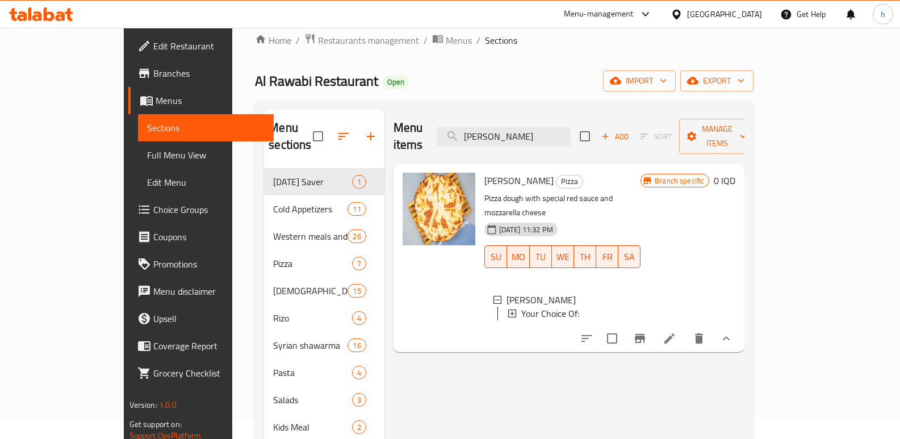
click at [740, 325] on button "show more" at bounding box center [726, 338] width 27 height 27
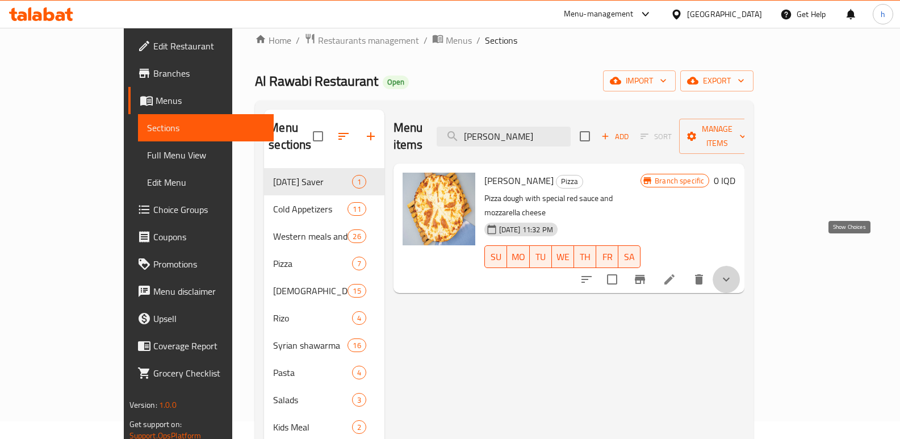
click at [733, 273] on icon "show more" at bounding box center [726, 280] width 14 height 14
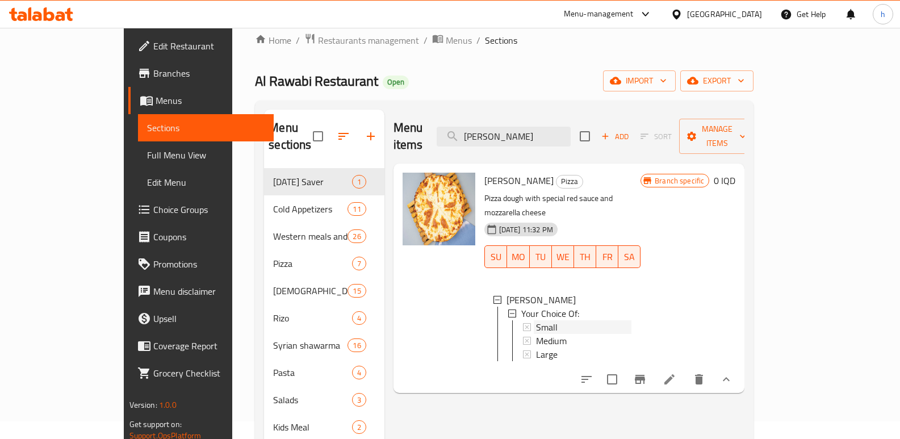
click at [548, 320] on div "Small" at bounding box center [583, 327] width 95 height 14
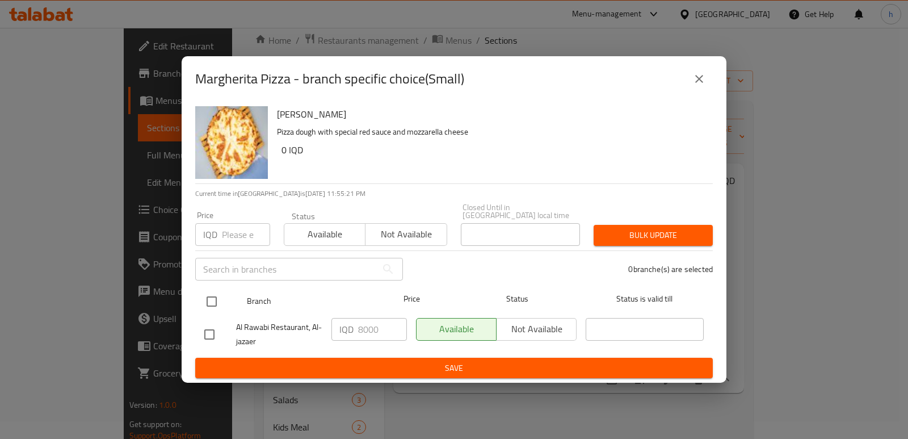
click at [211, 296] on input "checkbox" at bounding box center [212, 302] width 24 height 24
checkbox input "true"
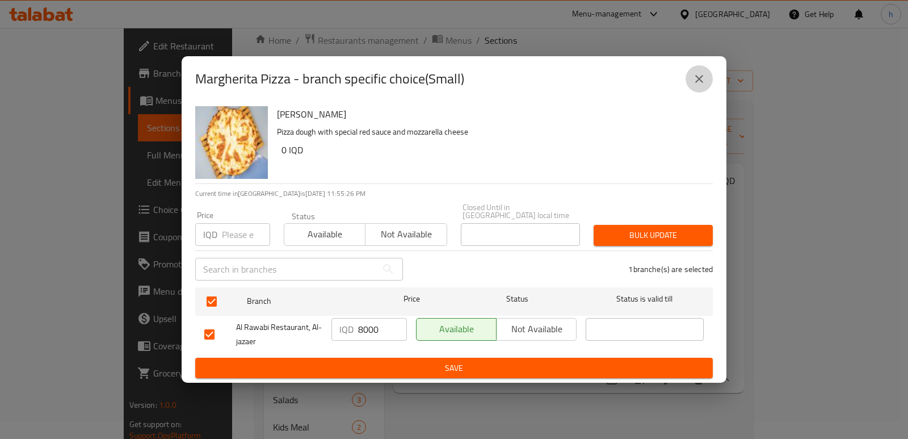
click at [692, 77] on button "close" at bounding box center [699, 78] width 27 height 27
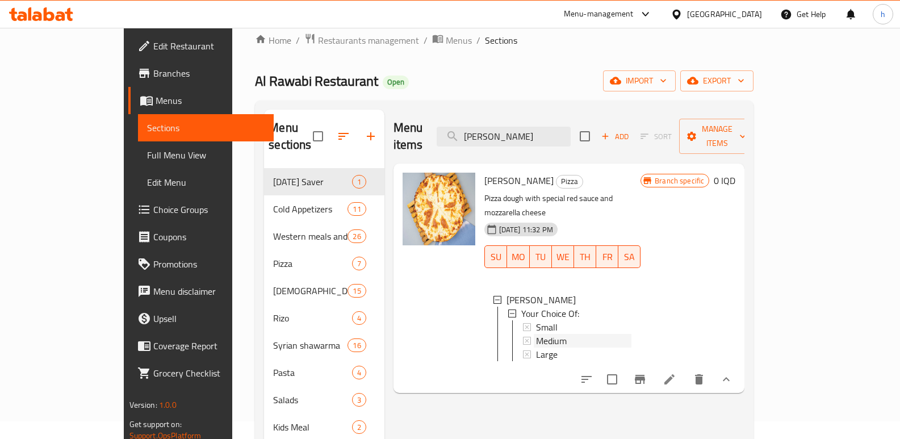
click at [536, 334] on span "Medium" at bounding box center [551, 341] width 31 height 14
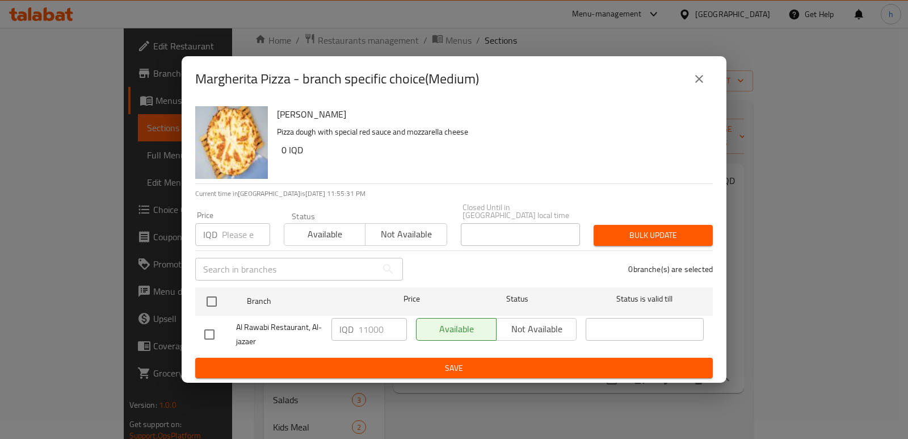
click at [702, 86] on icon "close" at bounding box center [700, 79] width 14 height 14
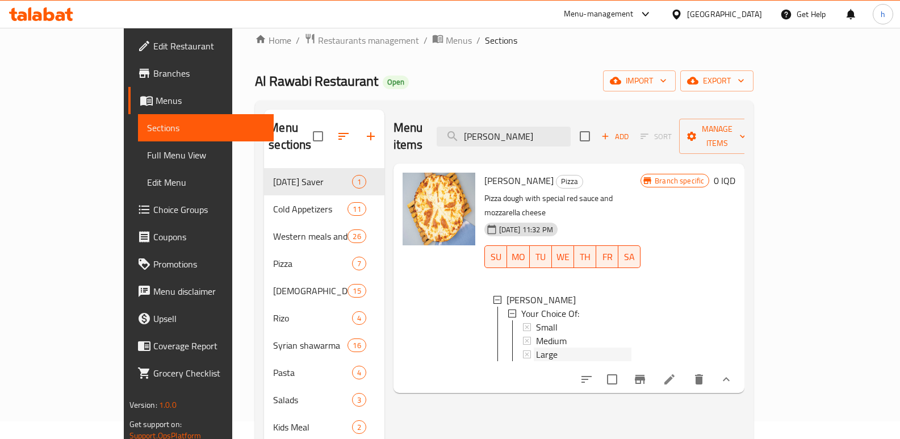
click at [536, 347] on span "Large" at bounding box center [547, 354] width 22 height 14
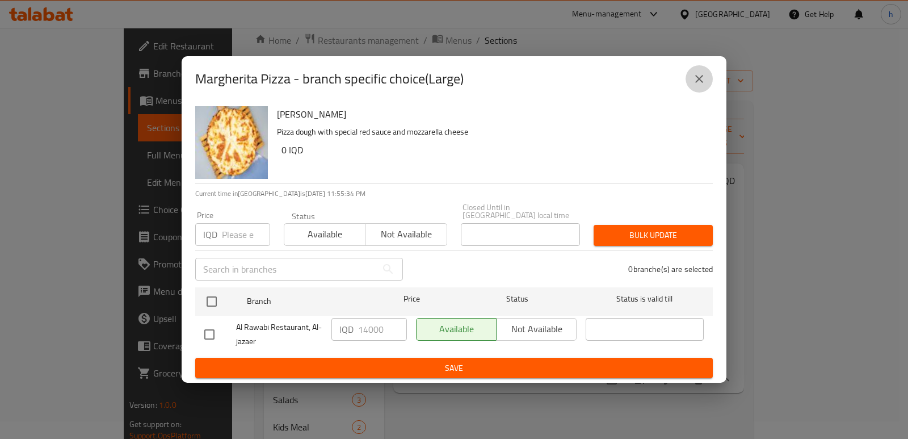
click at [696, 83] on icon "close" at bounding box center [700, 79] width 14 height 14
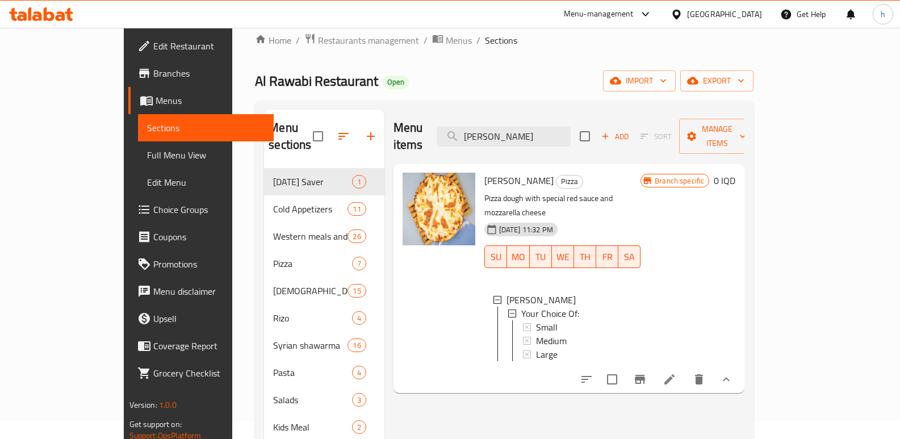
click at [147, 153] on span "Full Menu View" at bounding box center [206, 155] width 118 height 14
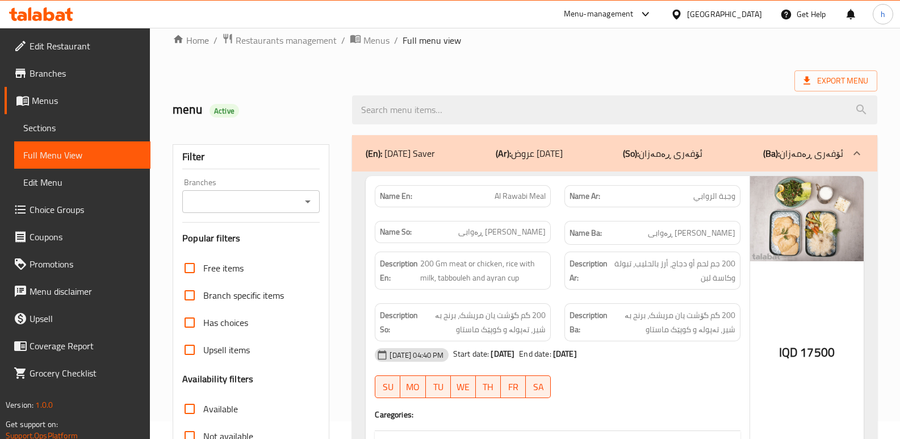
click at [206, 204] on input "Branches" at bounding box center [242, 202] width 112 height 16
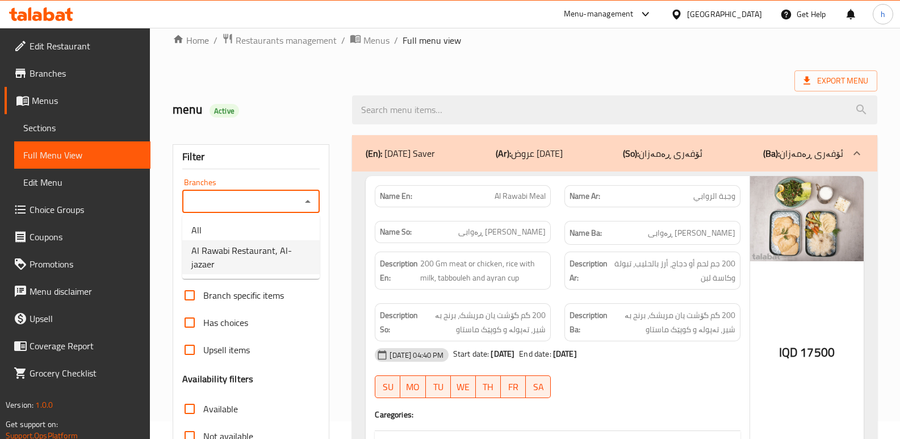
click at [257, 266] on span "Al Rawabi Restaurant, Al-jazaer" at bounding box center [250, 257] width 119 height 27
type input "Al Rawabi Restaurant, Al-jazaer"
click at [488, 89] on div at bounding box center [614, 110] width 539 height 43
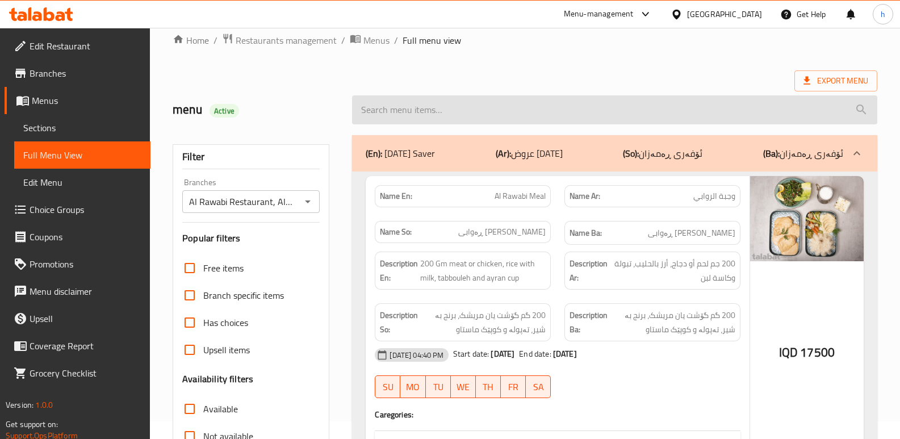
click at [467, 112] on input "search" at bounding box center [614, 109] width 525 height 29
paste input "[PERSON_NAME]"
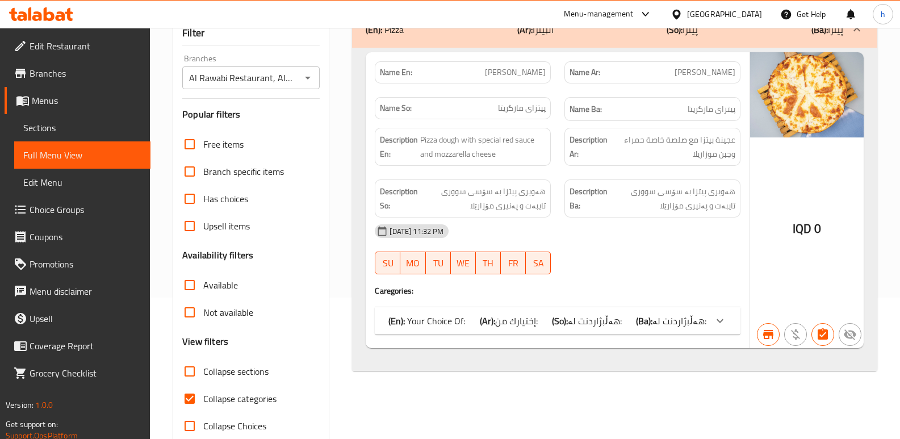
scroll to position [165, 0]
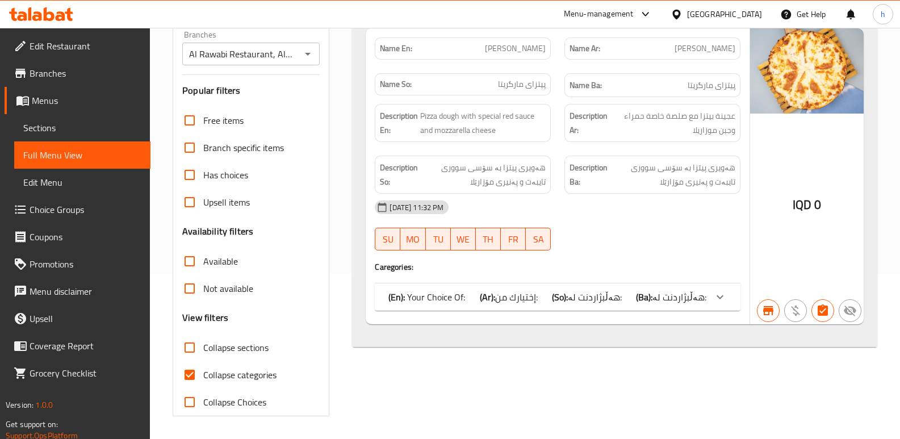
type input "[PERSON_NAME]"
click at [722, 304] on div at bounding box center [719, 296] width 27 height 27
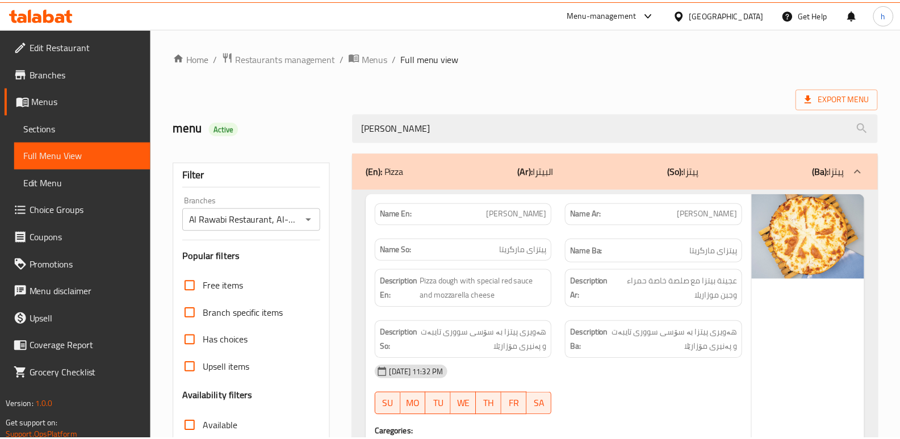
scroll to position [257, 0]
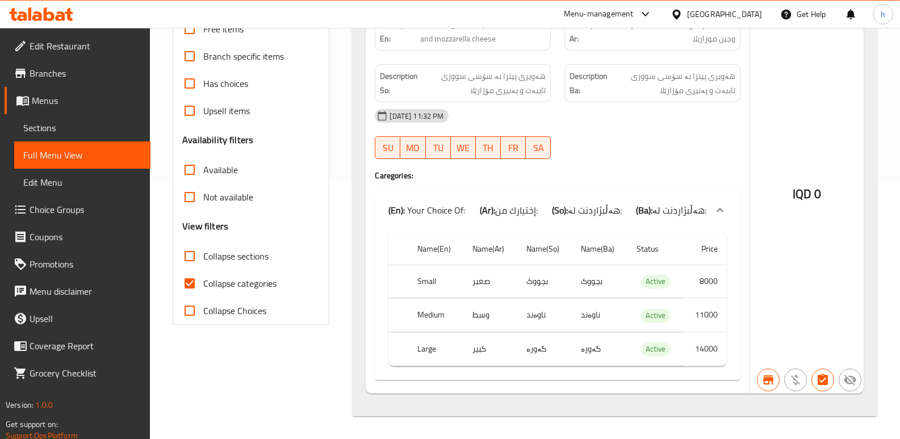
click at [65, 128] on span "Sections" at bounding box center [82, 128] width 118 height 14
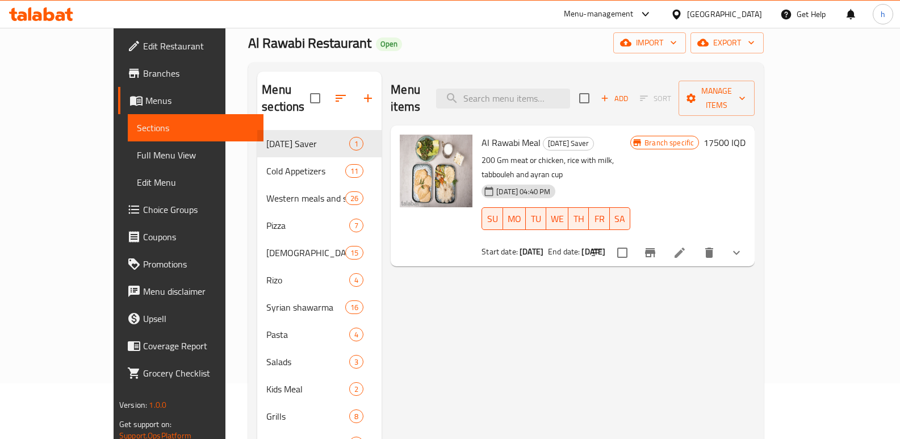
scroll to position [36, 0]
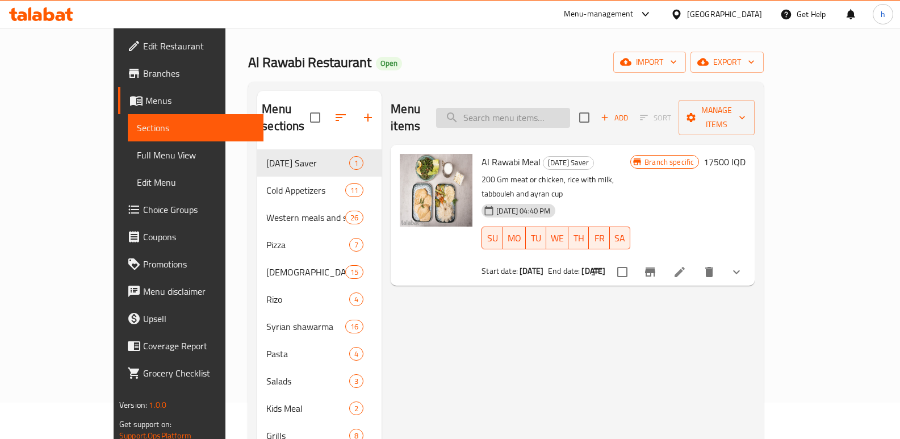
click at [570, 119] on input "search" at bounding box center [503, 118] width 134 height 20
paste input "Meat Pizza"
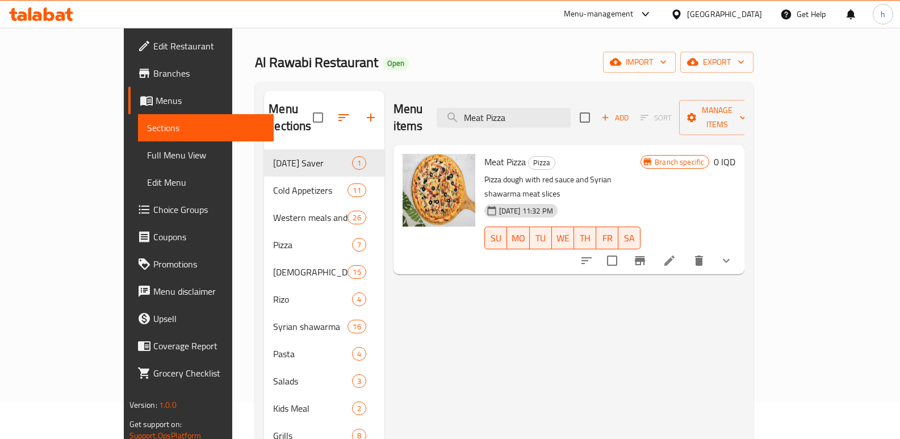
type input "Meat Pizza"
click at [676, 254] on icon at bounding box center [670, 261] width 14 height 14
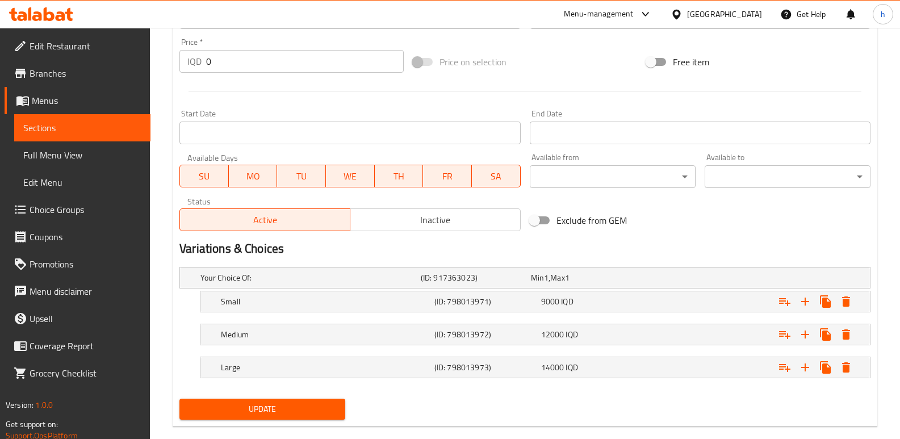
scroll to position [569, 0]
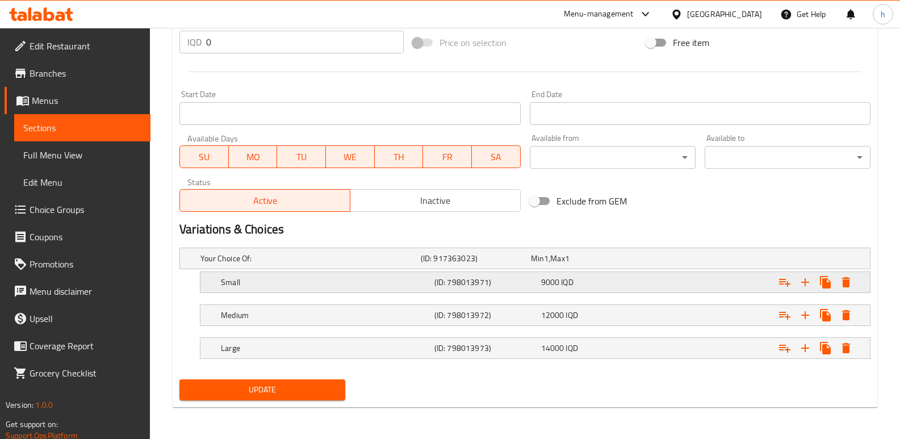
click at [565, 288] on span "IQD" at bounding box center [567, 282] width 12 height 15
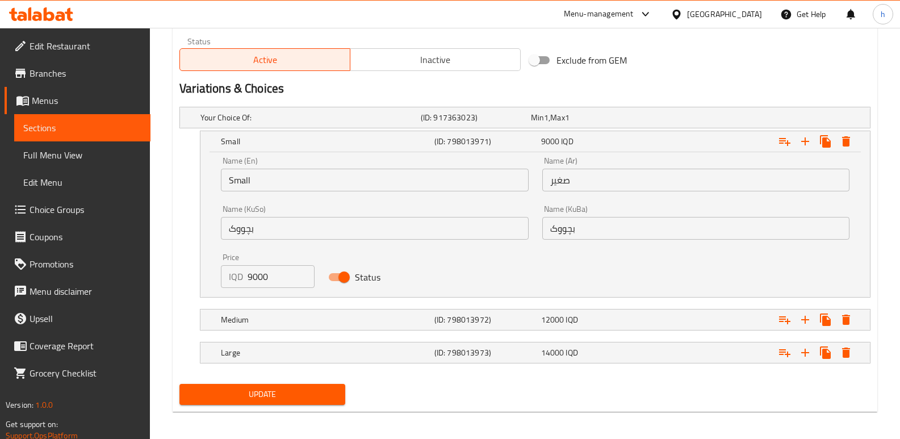
scroll to position [714, 0]
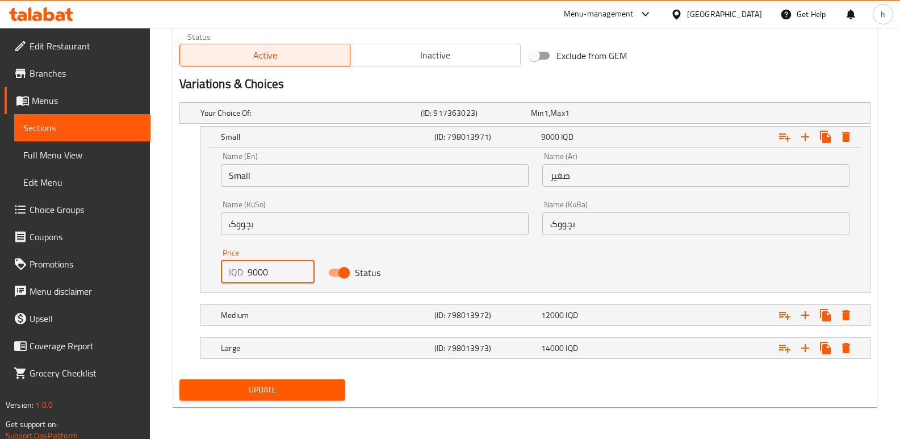
click at [242, 280] on div "IQD 9000 Price" at bounding box center [267, 272] width 93 height 23
type input "10000"
click at [519, 349] on h5 "(ID: 798013973)" at bounding box center [485, 347] width 102 height 11
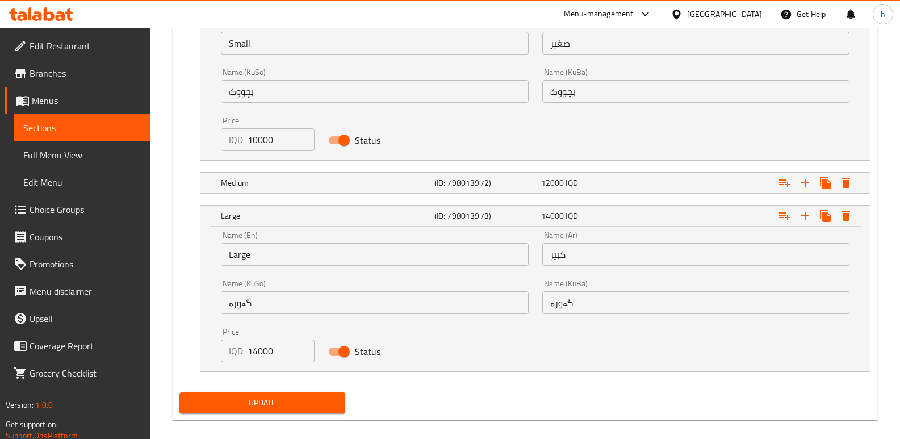
scroll to position [860, 0]
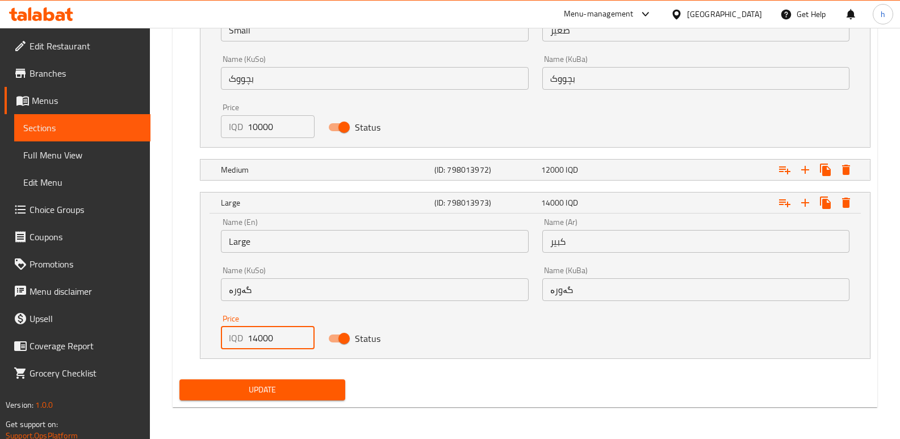
click at [253, 342] on input "14000" at bounding box center [281, 337] width 66 height 23
type input "15000"
click at [599, 174] on div "12000 IQD" at bounding box center [592, 169] width 102 height 11
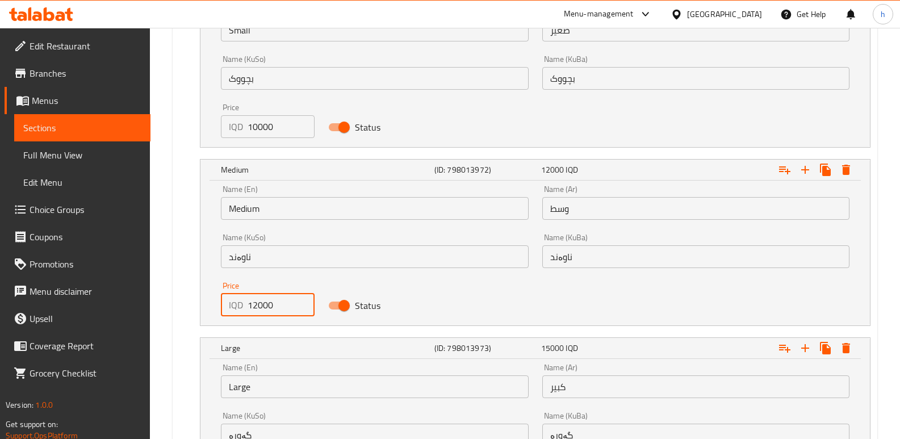
click at [254, 306] on input "12000" at bounding box center [281, 305] width 66 height 23
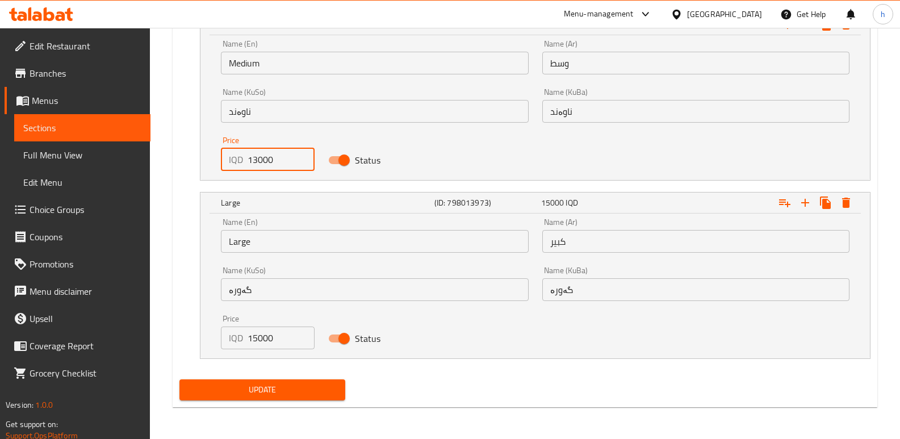
type input "13000"
click at [328, 385] on span "Update" at bounding box center [262, 390] width 148 height 14
click at [91, 160] on span "Full Menu View" at bounding box center [82, 155] width 118 height 14
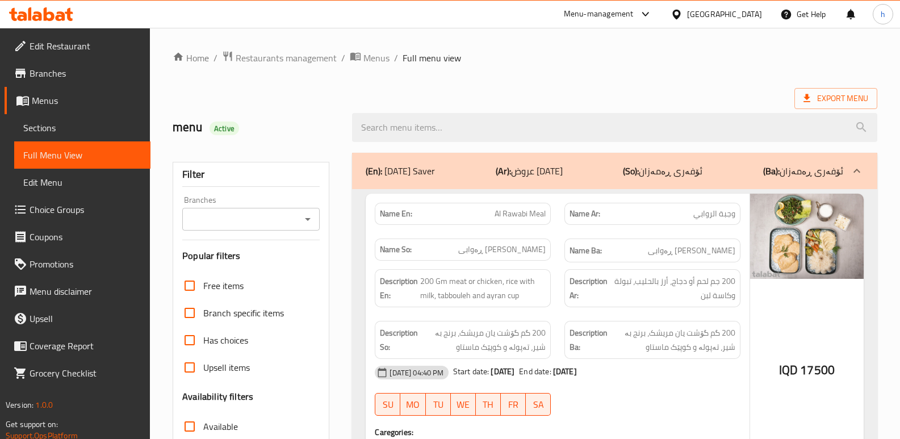
click at [270, 218] on input "Branches" at bounding box center [242, 219] width 112 height 16
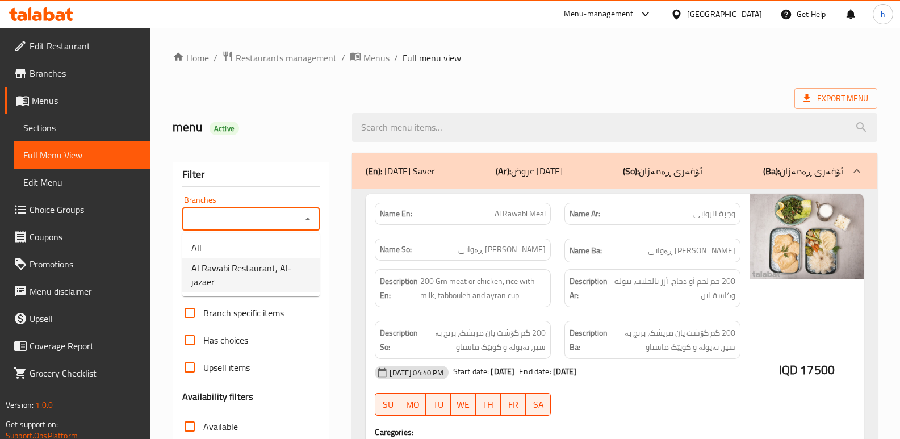
click at [249, 283] on span "Al Rawabi Restaurant, Al-jazaer" at bounding box center [250, 274] width 119 height 27
type input "Al Rawabi Restaurant, Al-jazaer"
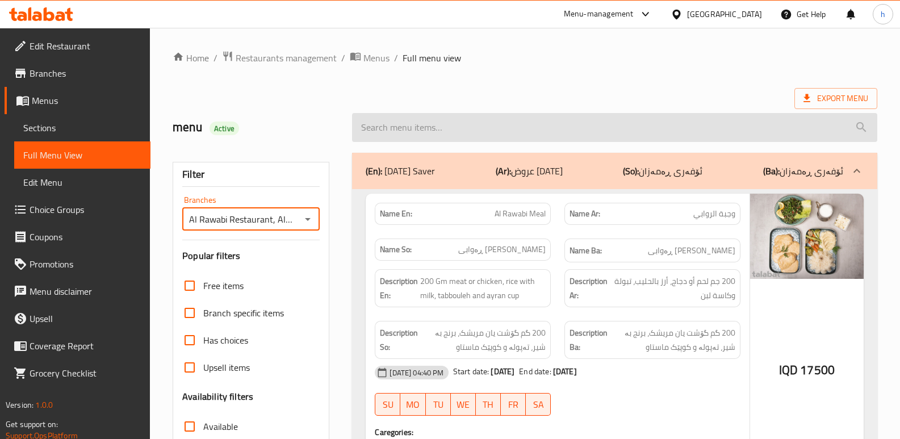
click at [476, 129] on input "search" at bounding box center [614, 127] width 525 height 29
paste input "Meat Pizza"
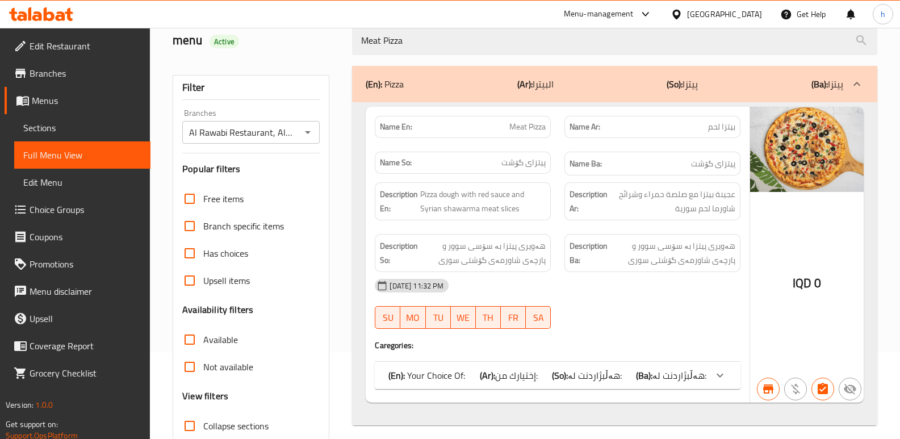
scroll to position [165, 0]
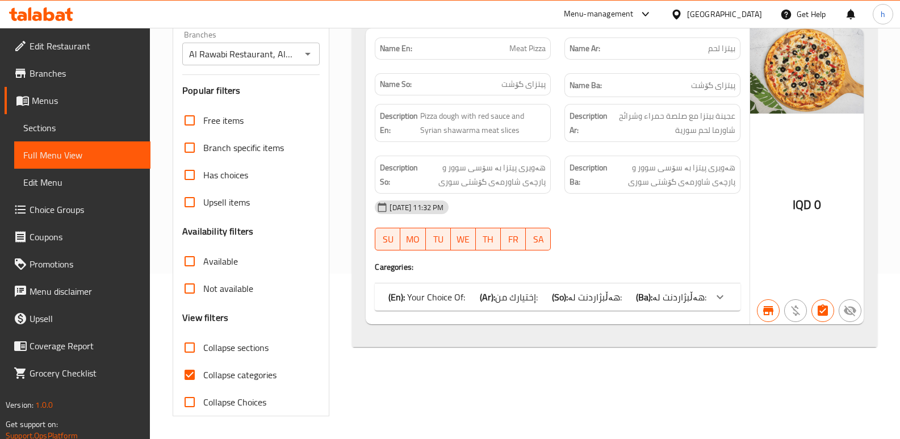
type input "Meat Pizza"
click at [659, 291] on span "هەڵبژاردنت لە:" at bounding box center [679, 296] width 54 height 17
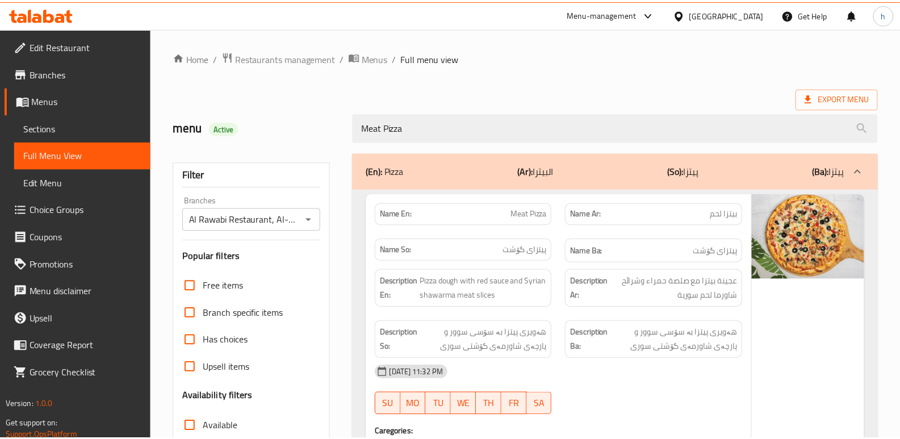
scroll to position [257, 0]
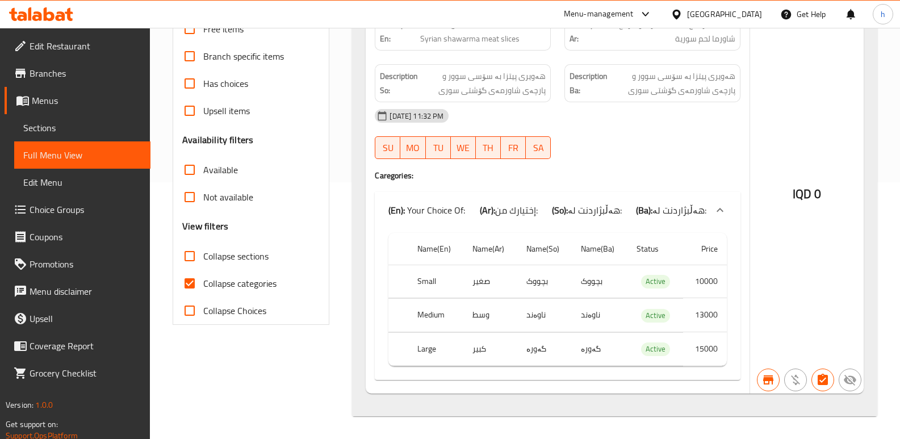
click at [53, 18] on icon at bounding box center [49, 14] width 11 height 14
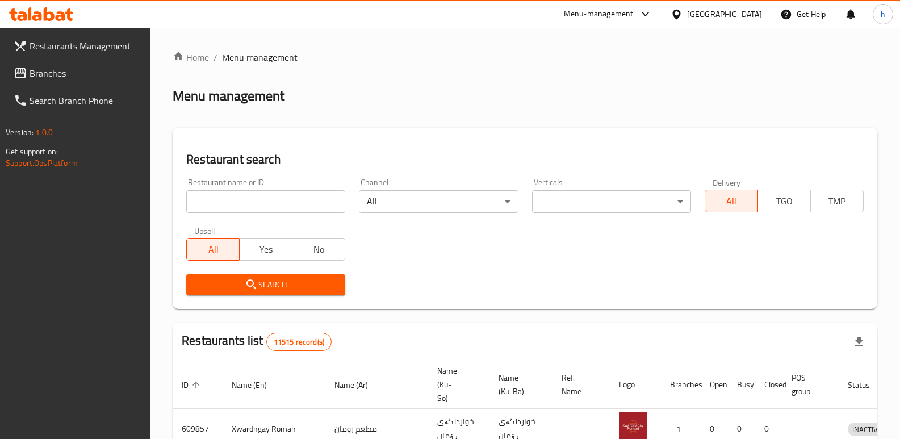
scroll to position [148, 0]
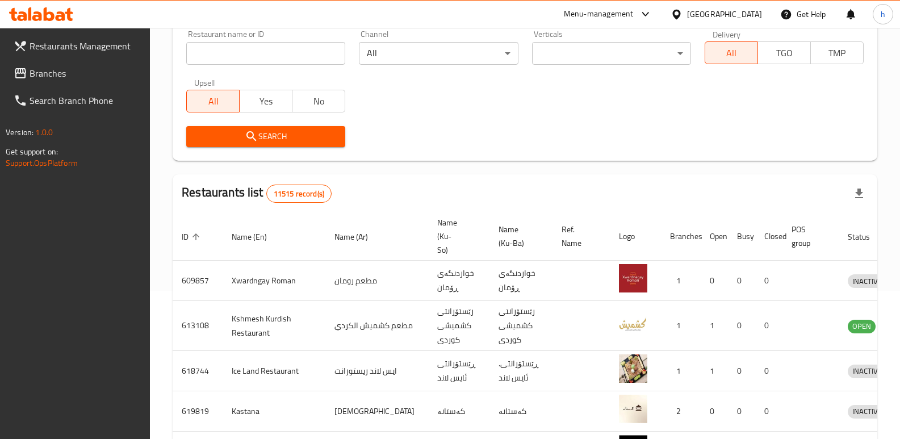
click at [64, 70] on span "Branches" at bounding box center [86, 73] width 112 height 14
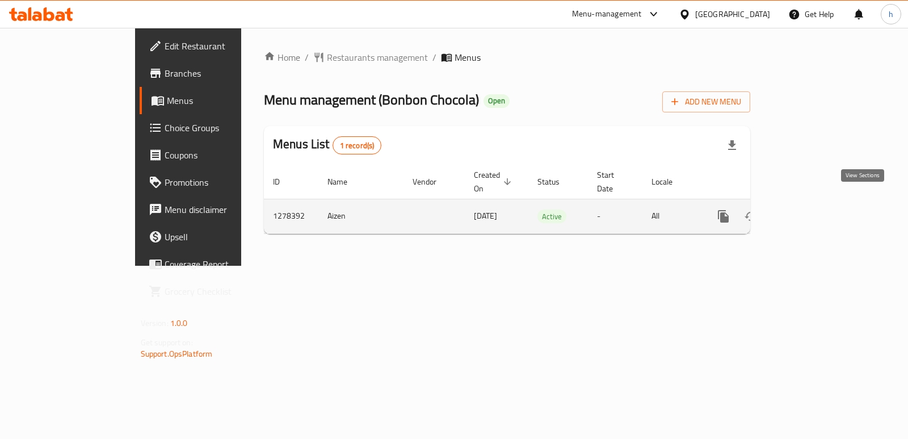
click at [812, 209] on icon "enhanced table" at bounding box center [806, 216] width 14 height 14
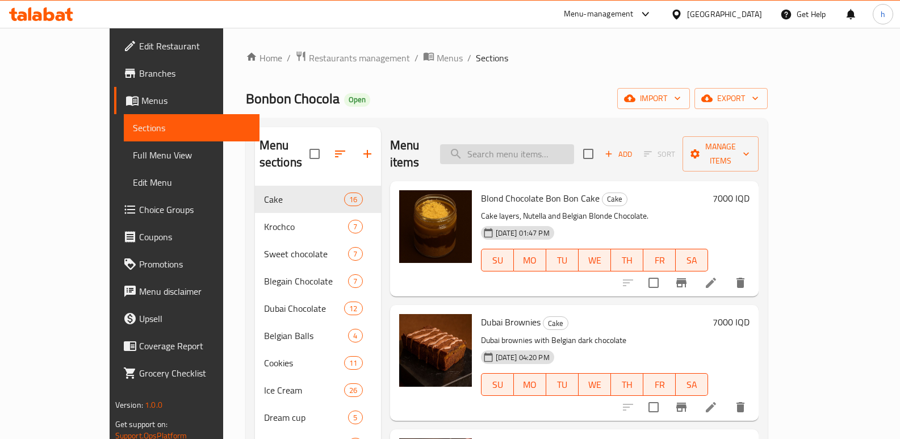
click at [546, 149] on input "search" at bounding box center [507, 154] width 134 height 20
paste input "Mixed Belgian Chocolate- 24 Pieces"
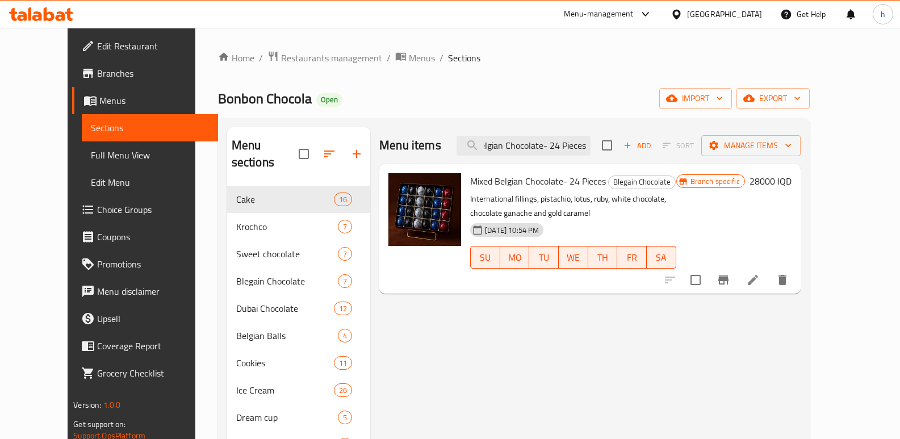
type input "Mixed Belgian Chocolate- 24 Pieces"
drag, startPoint x: 508, startPoint y: 144, endPoint x: 656, endPoint y: 140, distance: 148.8
click at [656, 140] on div "Menu items Mixed Belgian Chocolate- 24 Pieces Add Sort Manage items" at bounding box center [589, 145] width 421 height 37
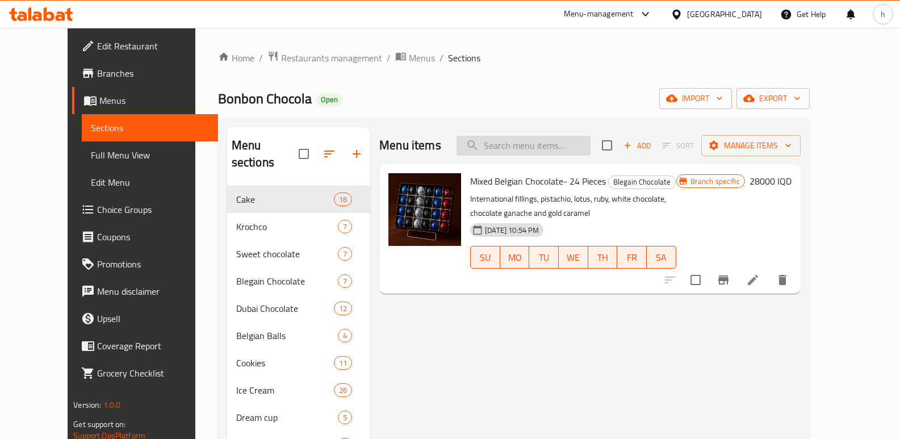
paste input "Mixed Belgian Chocolate- 24 Pieces"
type input "Mixed Belgian Chocolate- 24 Pieces"
click at [730, 273] on icon "Branch-specific-item" at bounding box center [723, 280] width 14 height 14
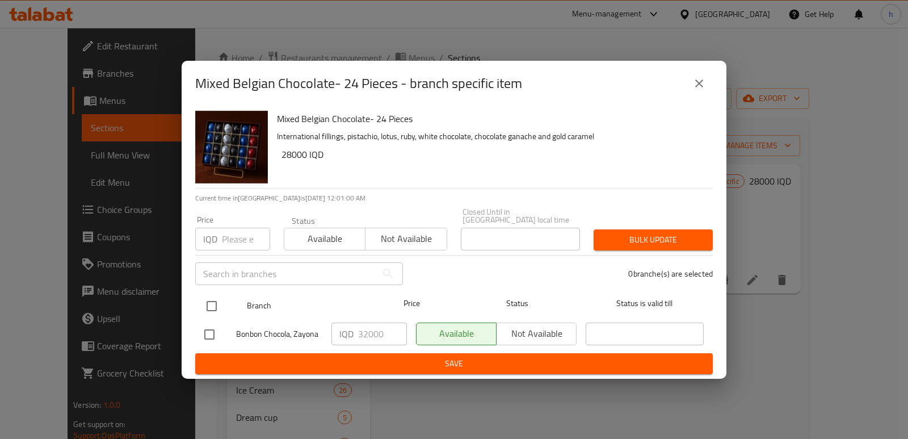
click at [213, 300] on input "checkbox" at bounding box center [212, 306] width 24 height 24
checkbox input "true"
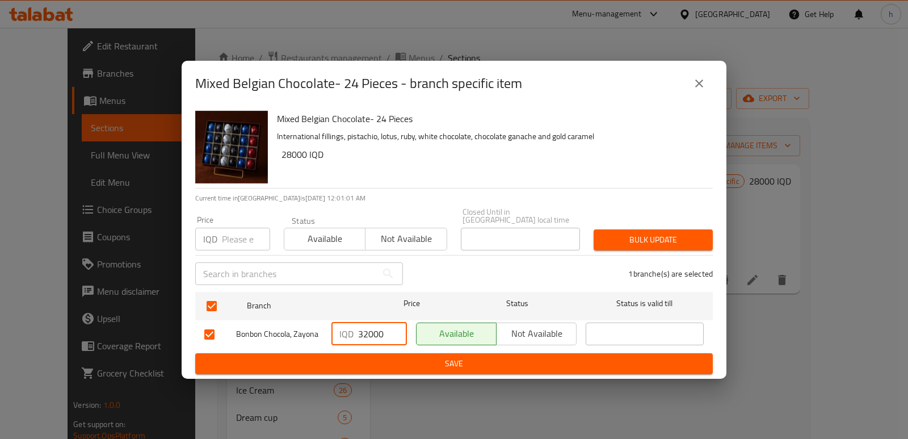
drag, startPoint x: 384, startPoint y: 330, endPoint x: 326, endPoint y: 330, distance: 57.3
click at [326, 330] on div "Bonbon Chocola, Zayona IQD 32000 ​ Available Not available ​" at bounding box center [454, 334] width 509 height 33
click at [464, 357] on span "Save" at bounding box center [454, 364] width 500 height 14
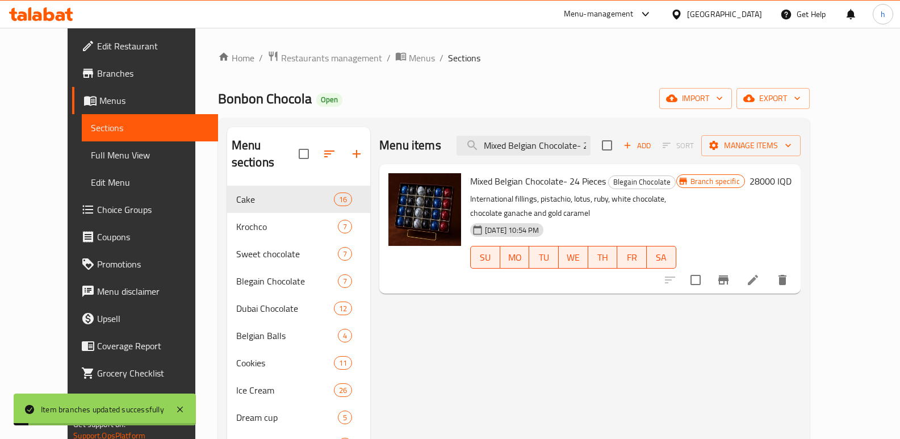
click at [791, 181] on h6 "28000 IQD" at bounding box center [770, 181] width 42 height 16
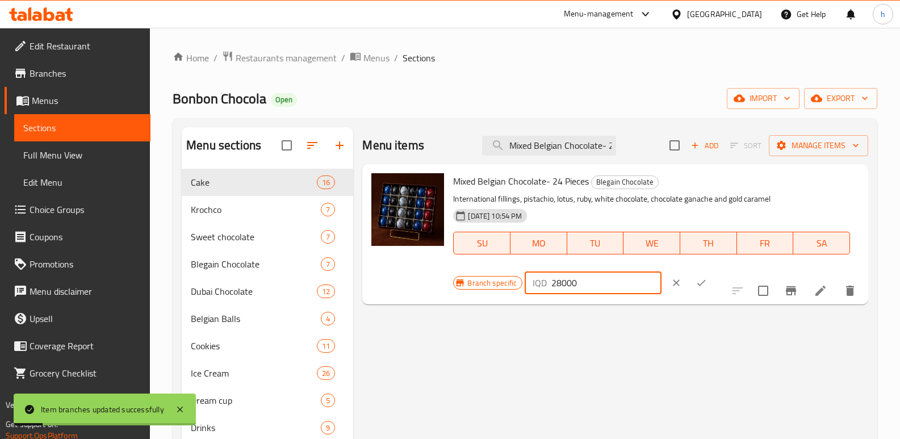
drag, startPoint x: 749, startPoint y: 191, endPoint x: 614, endPoint y: 194, distance: 135.2
click at [614, 270] on div "Branch specific IQD 28000 ​" at bounding box center [591, 282] width 276 height 25
paste input "32"
type input "32000"
click at [707, 277] on icon "ok" at bounding box center [700, 282] width 11 height 11
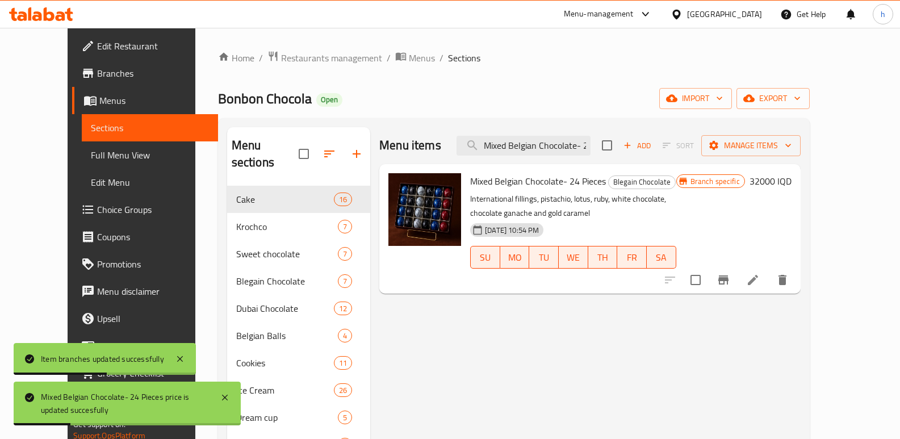
click at [91, 148] on span "Full Menu View" at bounding box center [150, 155] width 118 height 14
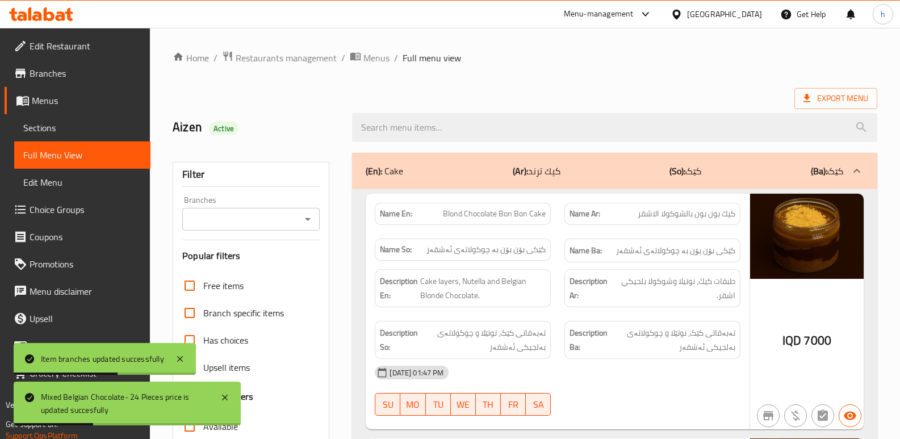
click at [238, 214] on input "Branches" at bounding box center [242, 219] width 112 height 16
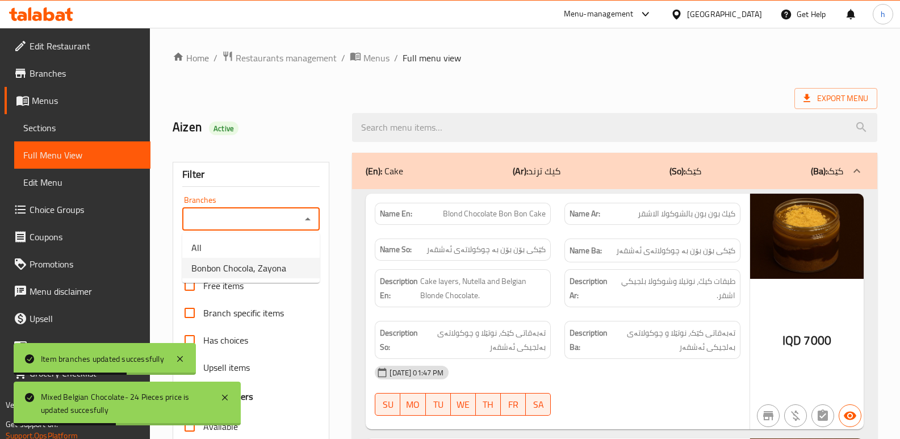
click at [247, 265] on span "Bonbon Chocola, Zayona" at bounding box center [238, 268] width 95 height 14
type input "Bonbon Chocola, Zayona"
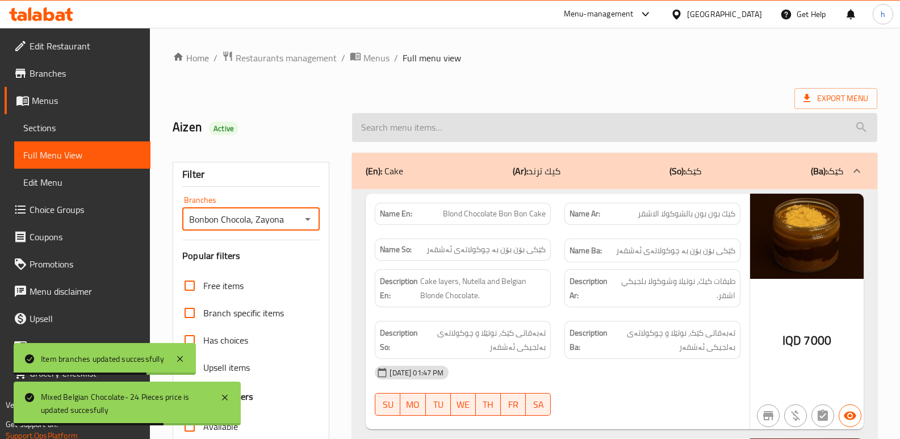
click at [454, 127] on input "search" at bounding box center [614, 127] width 525 height 29
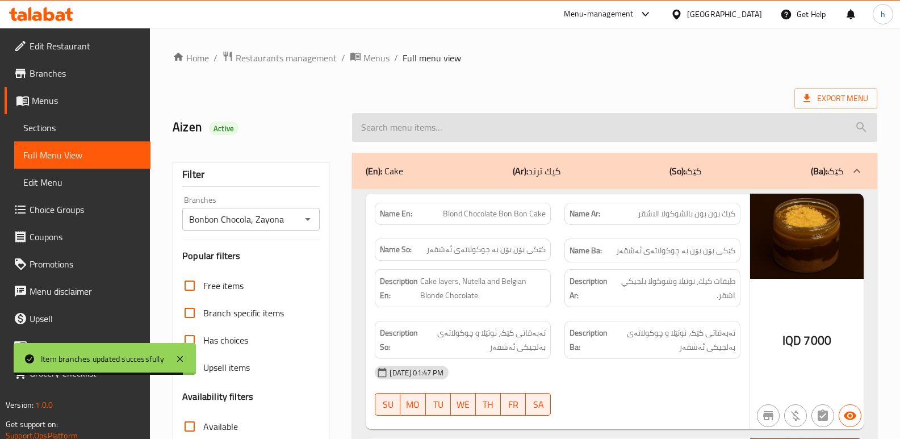
paste input "Mixed Belgian Chocolate- 24 Pieces"
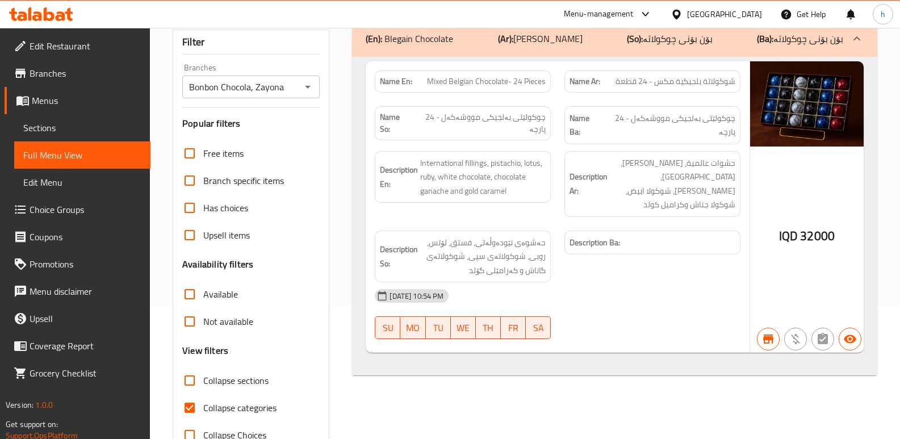
scroll to position [51, 0]
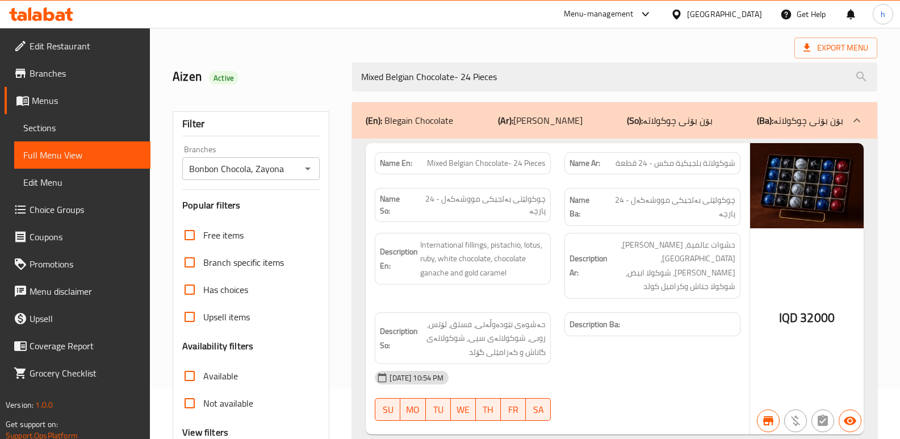
type input "Mixed Belgian Chocolate- 24 Pieces"
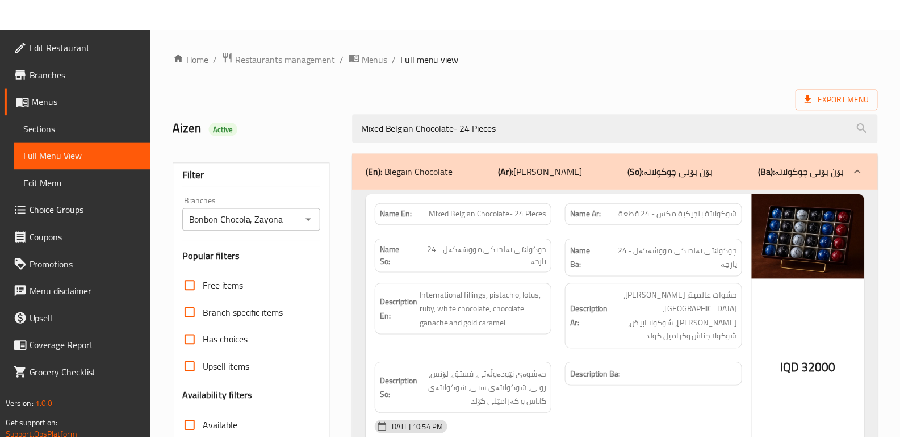
scroll to position [165, 0]
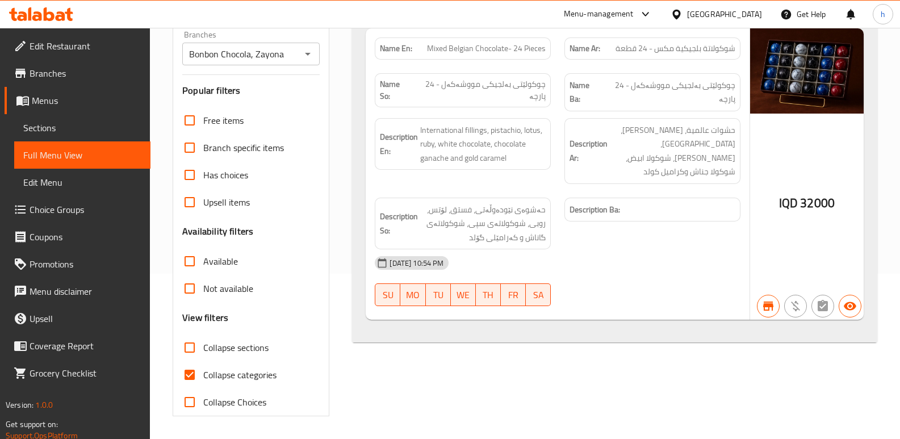
click at [31, 121] on span "Sections" at bounding box center [82, 128] width 118 height 14
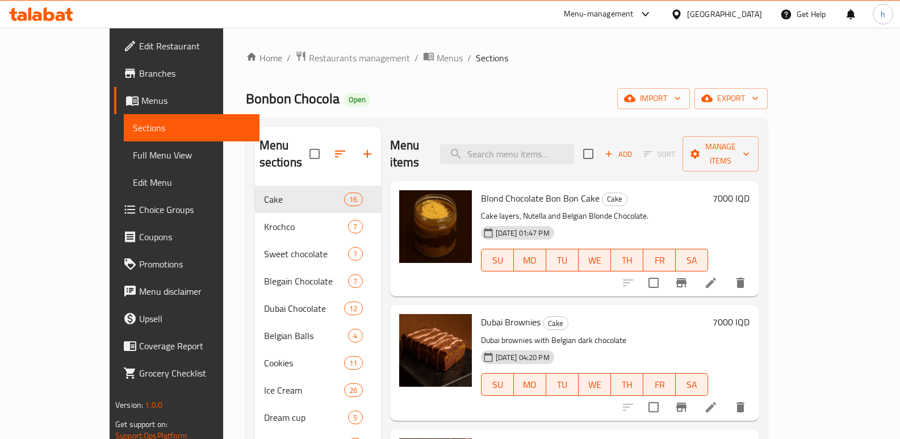
click at [559, 159] on div "Menu items Add Sort Manage items" at bounding box center [574, 154] width 369 height 54
click at [560, 150] on input "search" at bounding box center [507, 154] width 134 height 20
paste input "Mixed Belgian Chocolate - 12 Pieces"
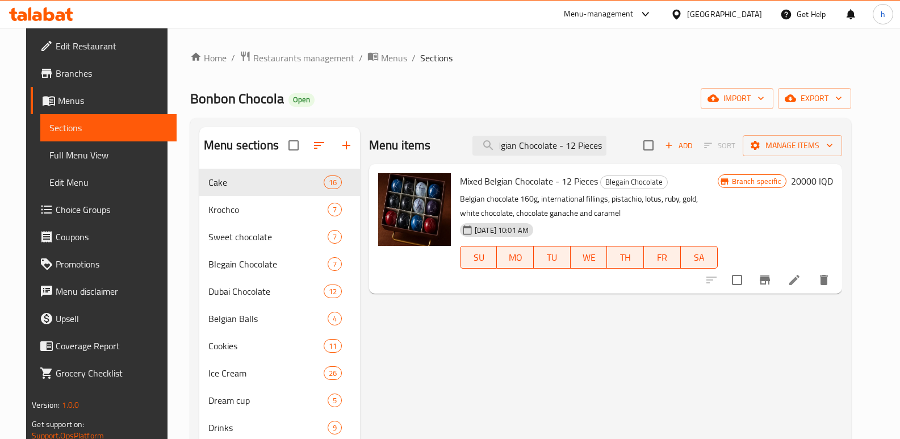
type input "Mixed Belgian Chocolate - 12 Pieces"
drag, startPoint x: 587, startPoint y: 136, endPoint x: 655, endPoint y: 135, distance: 68.1
click at [655, 135] on div "Menu items Mixed Belgian Chocolate - 12 Pieces Add Sort Manage items" at bounding box center [605, 145] width 473 height 37
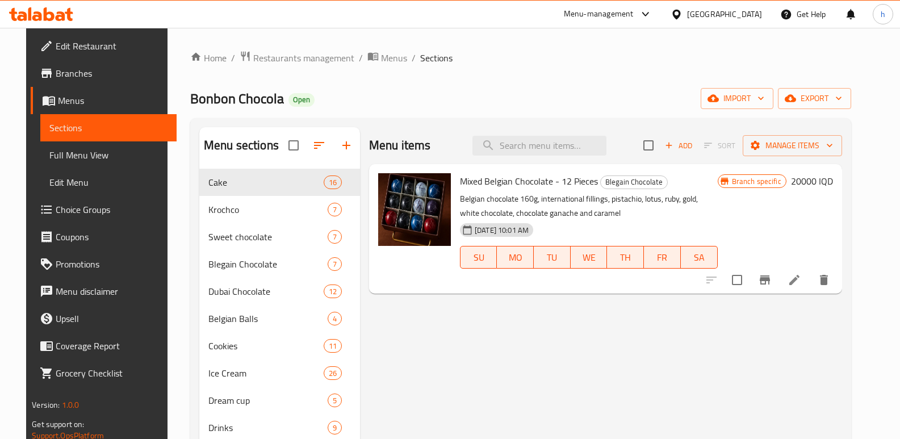
paste input "Mixed Belgian Chocolate - 12 Pieces"
type input "Mixed Belgian Chocolate - 12 Pieces"
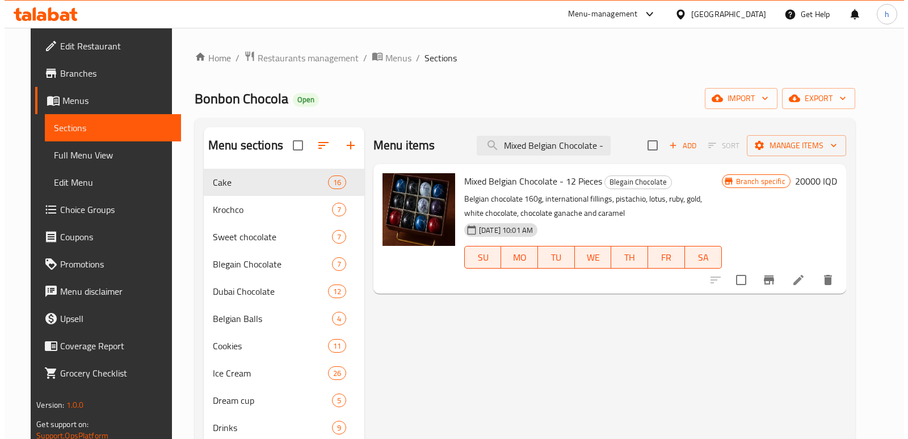
scroll to position [0, 36]
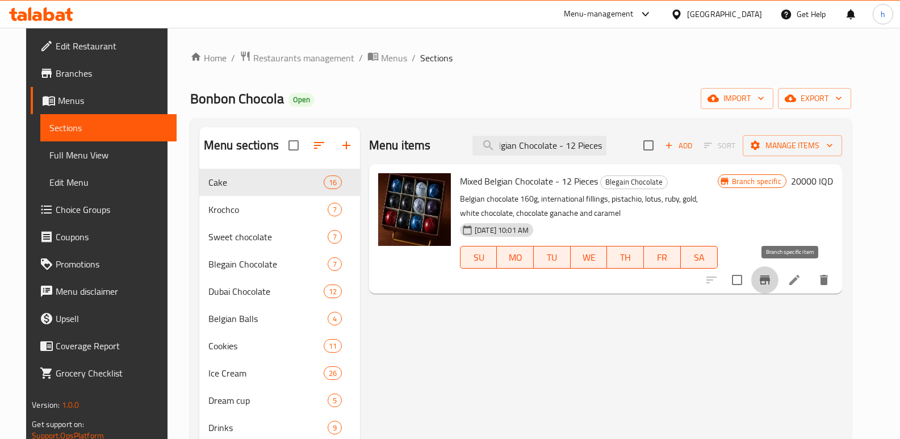
click at [772, 282] on icon "Branch-specific-item" at bounding box center [765, 280] width 14 height 14
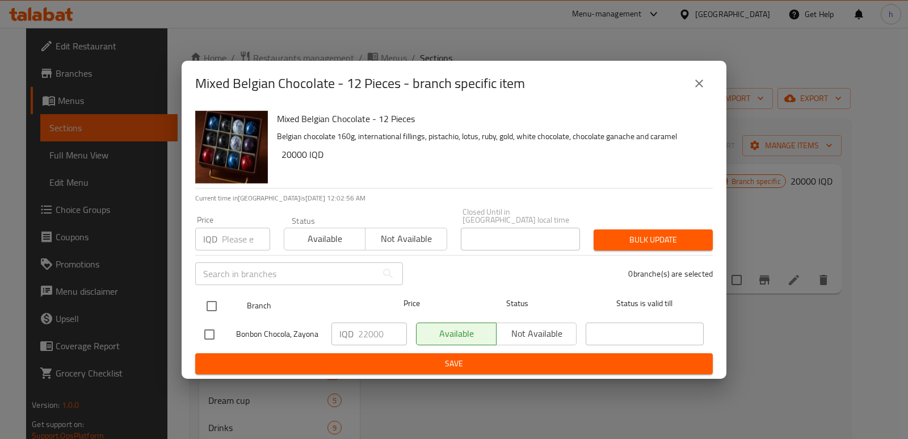
click at [211, 304] on input "checkbox" at bounding box center [212, 306] width 24 height 24
checkbox input "true"
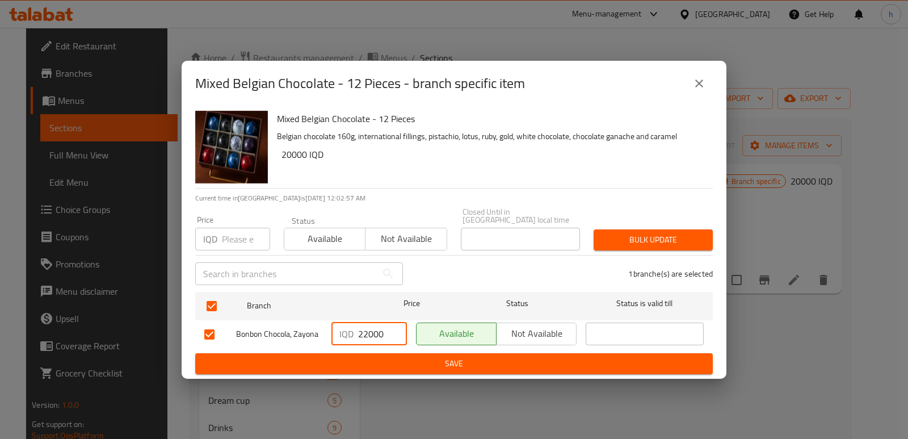
drag, startPoint x: 387, startPoint y: 333, endPoint x: 333, endPoint y: 329, distance: 54.0
click at [333, 329] on div "IQD 22000 ​" at bounding box center [370, 333] width 76 height 23
click at [421, 357] on span "Save" at bounding box center [454, 364] width 500 height 14
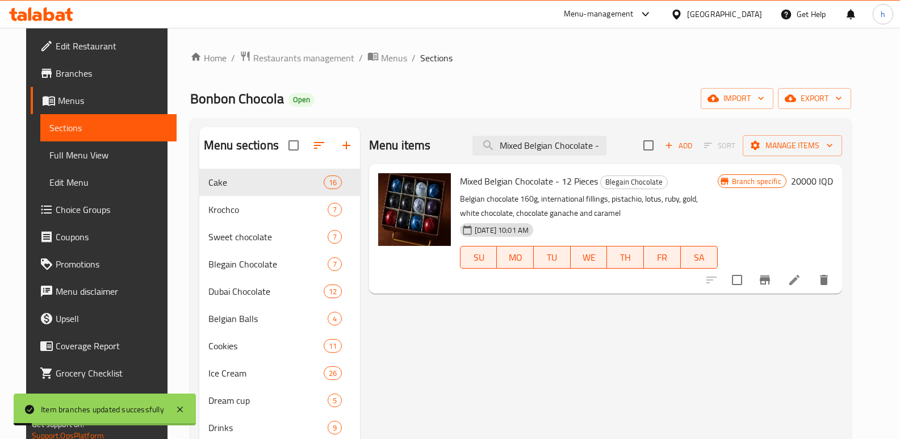
click at [824, 177] on h6 "20000 IQD" at bounding box center [812, 181] width 42 height 16
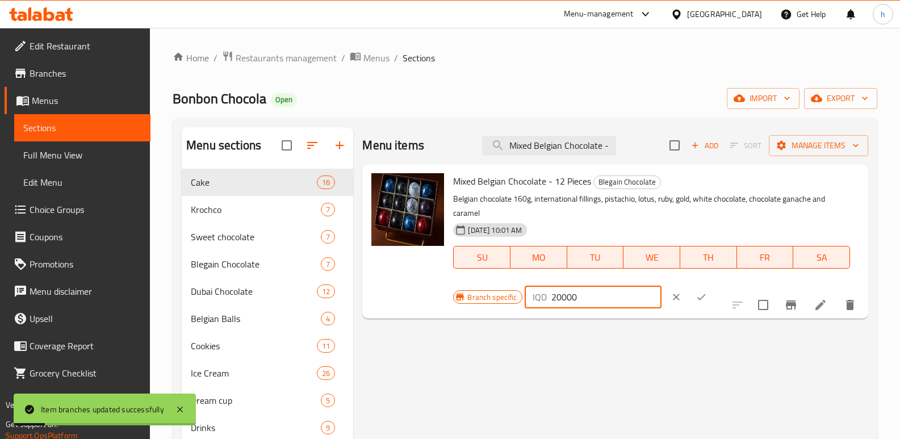
drag, startPoint x: 737, startPoint y: 187, endPoint x: 602, endPoint y: 185, distance: 134.6
click at [605, 185] on div "Mixed Belgian Chocolate - 12 Pieces Blegain Chocolate Belgian chocolate 160g, i…" at bounding box center [656, 241] width 415 height 145
paste input "2"
type input "22000"
click at [707, 291] on icon "ok" at bounding box center [700, 296] width 11 height 11
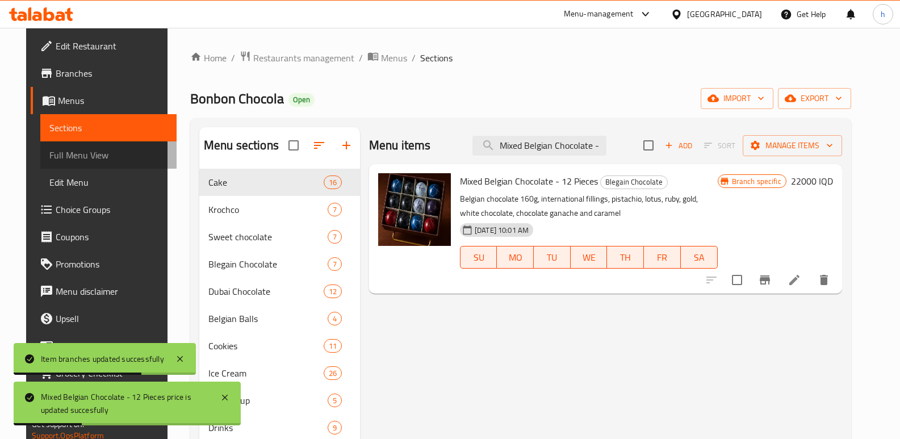
click at [78, 159] on span "Full Menu View" at bounding box center [108, 155] width 118 height 14
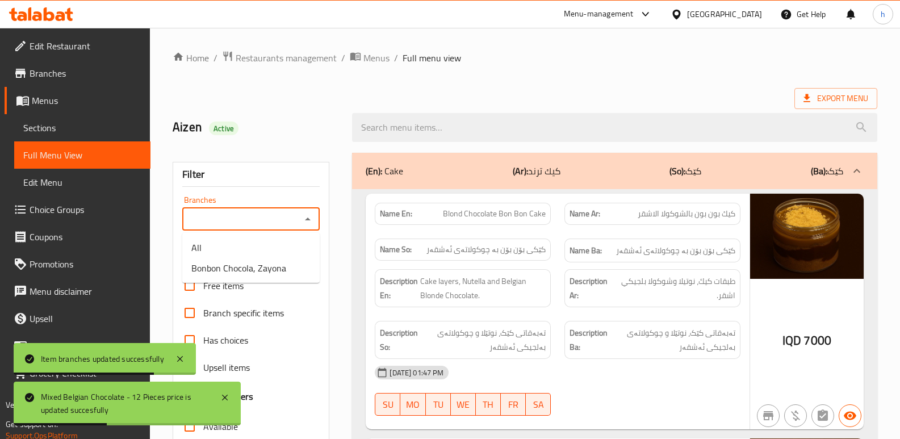
click at [271, 216] on input "Branches" at bounding box center [242, 219] width 112 height 16
click at [278, 275] on span "Bonbon Chocola, Zayona" at bounding box center [238, 268] width 95 height 14
type input "Bonbon Chocola, Zayona"
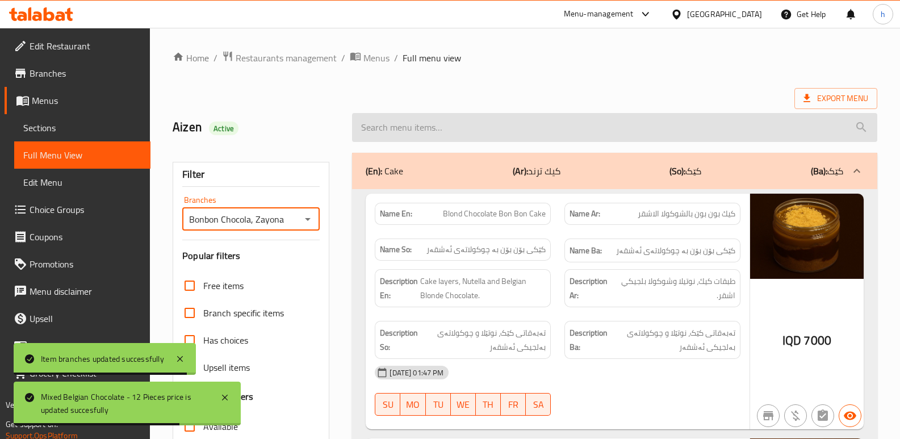
click at [443, 130] on input "search" at bounding box center [614, 127] width 525 height 29
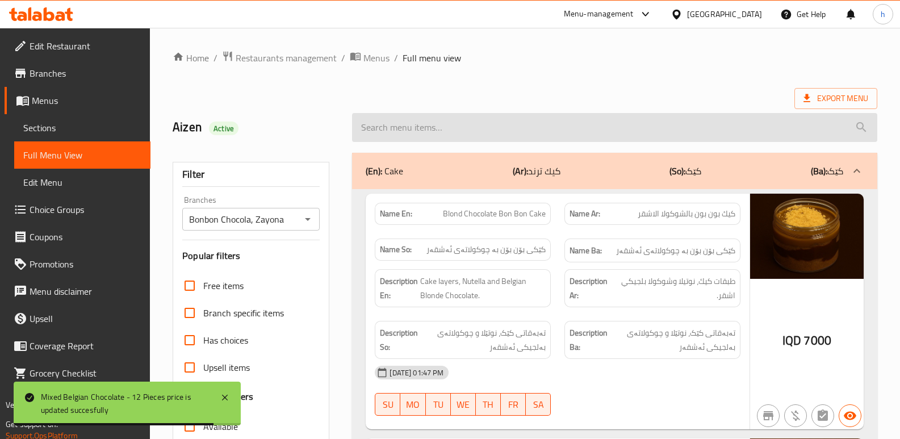
paste input "22000"
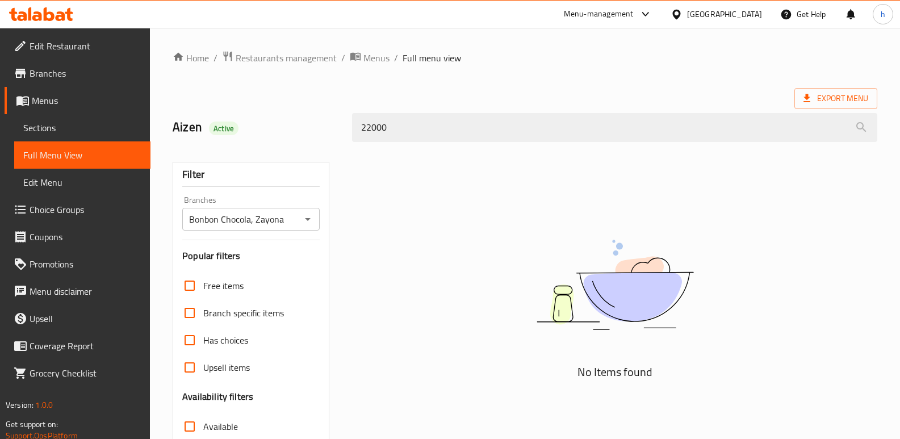
drag, startPoint x: 430, startPoint y: 128, endPoint x: 283, endPoint y: 124, distance: 146.5
click at [284, 124] on div "Aizen Active 22000" at bounding box center [525, 127] width 718 height 51
paste input "Mixed Belgian Chocolate - 12 Pieces"
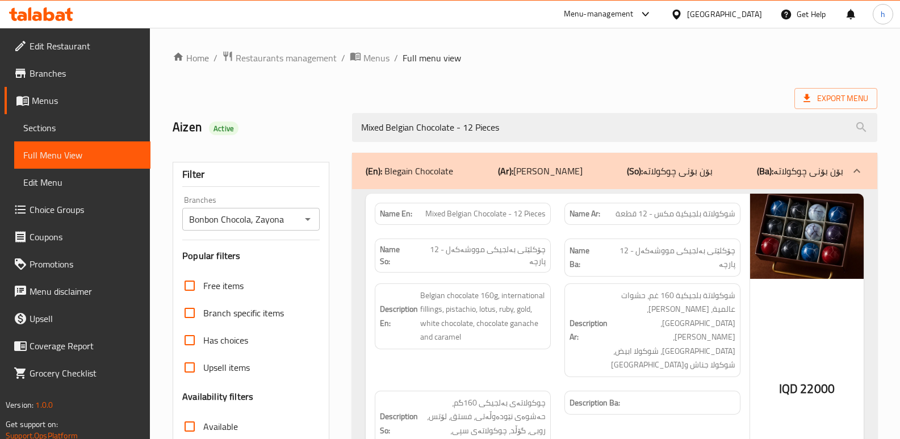
type input "Mixed Belgian Chocolate - 12 Pieces"
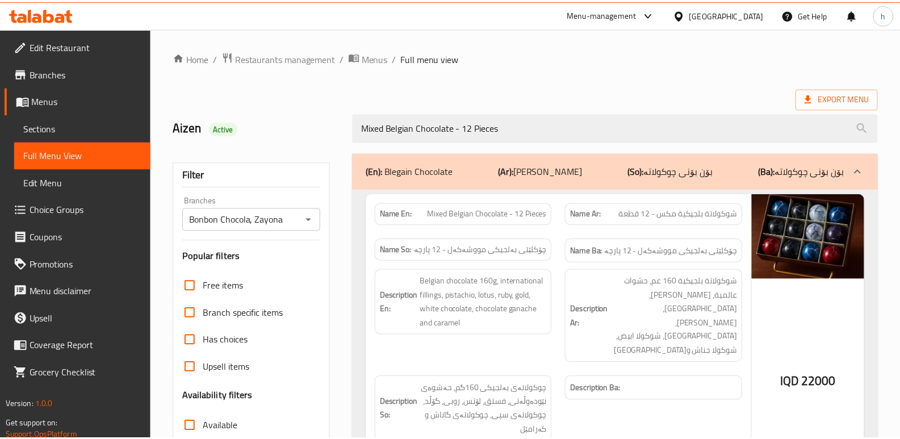
scroll to position [165, 0]
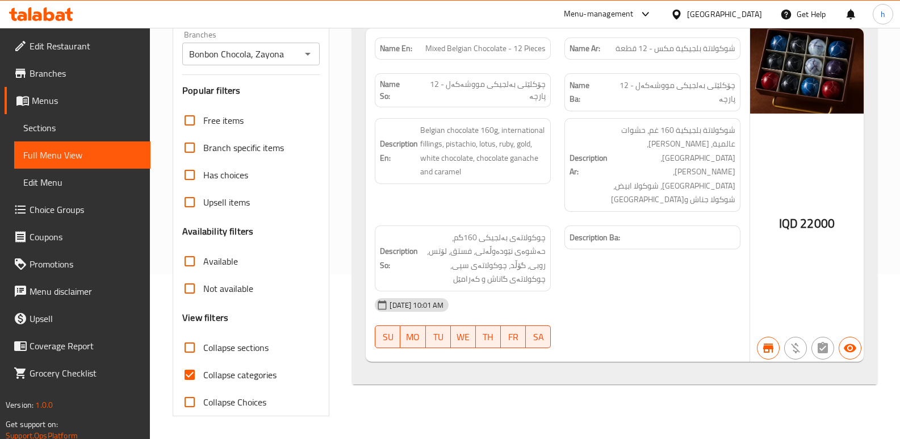
click at [57, 11] on icon at bounding box center [41, 14] width 64 height 14
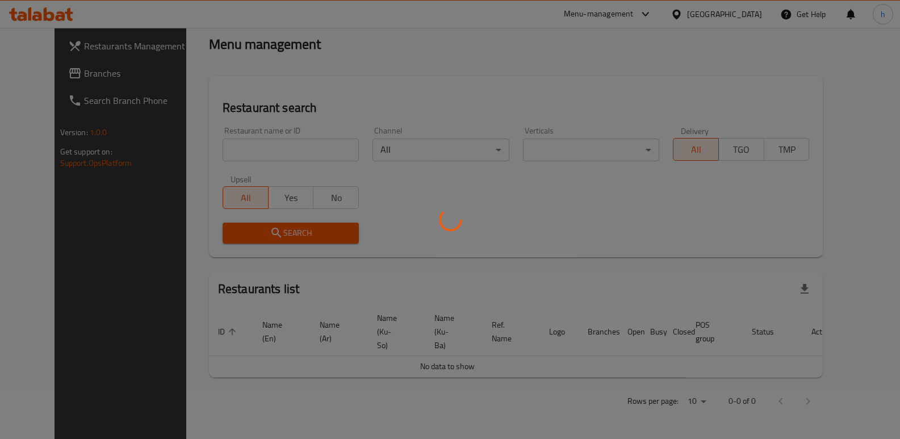
scroll to position [148, 0]
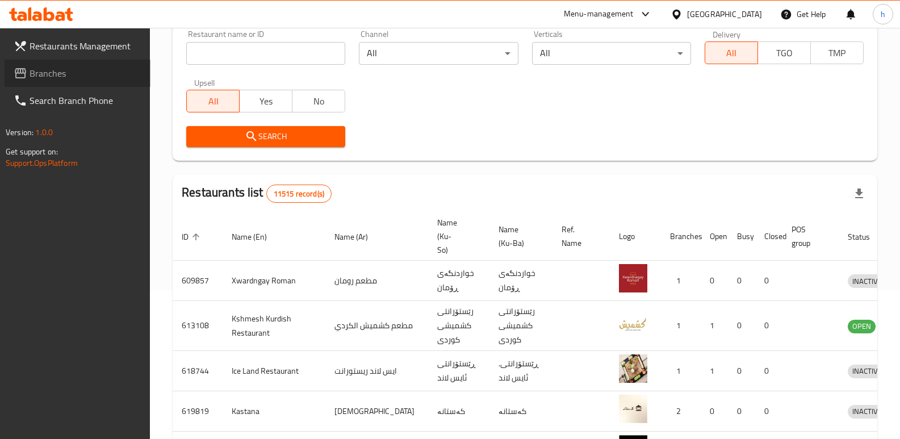
click at [51, 74] on span "Branches" at bounding box center [86, 73] width 112 height 14
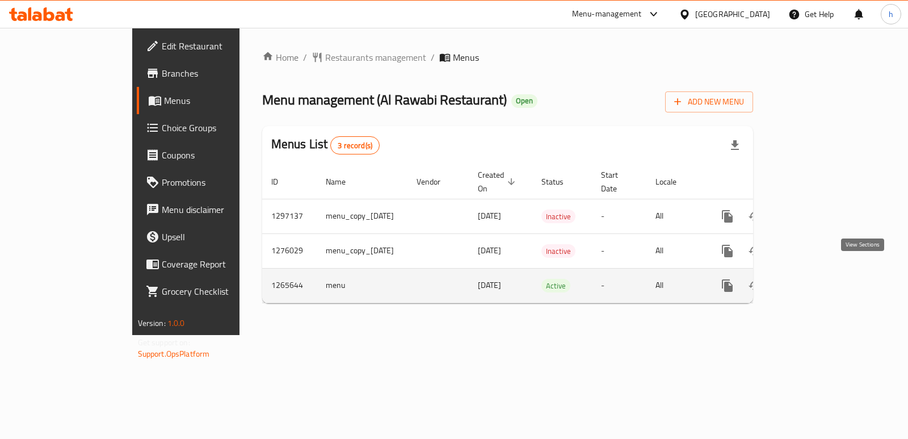
click at [815, 280] on icon "enhanced table" at bounding box center [809, 285] width 10 height 10
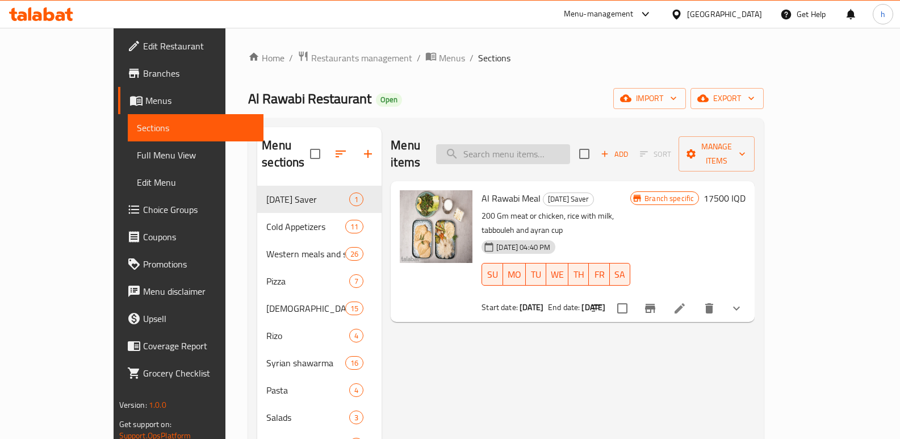
click at [546, 148] on input "search" at bounding box center [503, 154] width 134 height 20
paste input "Chicken steak"
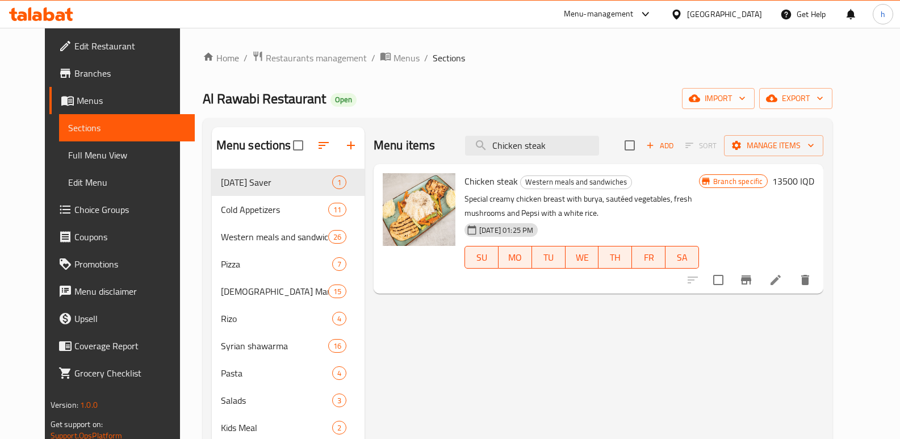
type input "Chicken steak"
drag, startPoint x: 577, startPoint y: 153, endPoint x: 465, endPoint y: 144, distance: 112.2
click at [465, 144] on div "Menu items Chicken steak Add Sort Manage items" at bounding box center [599, 145] width 450 height 37
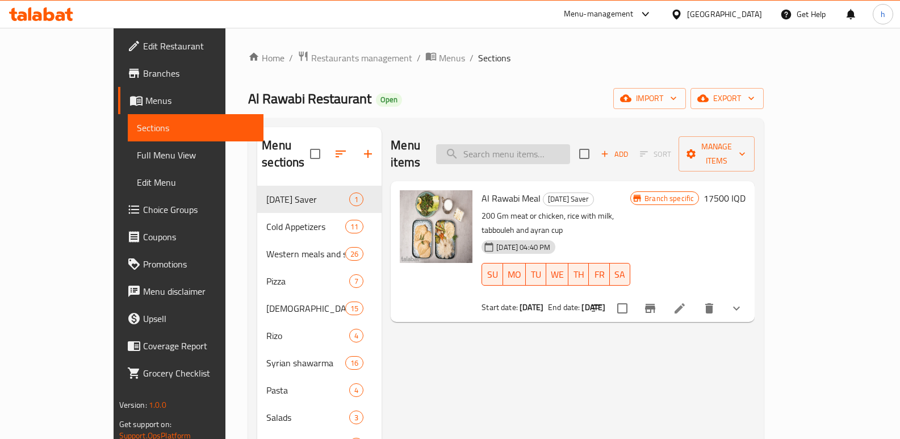
paste input "Chicken steak"
type input "Chicken steak"
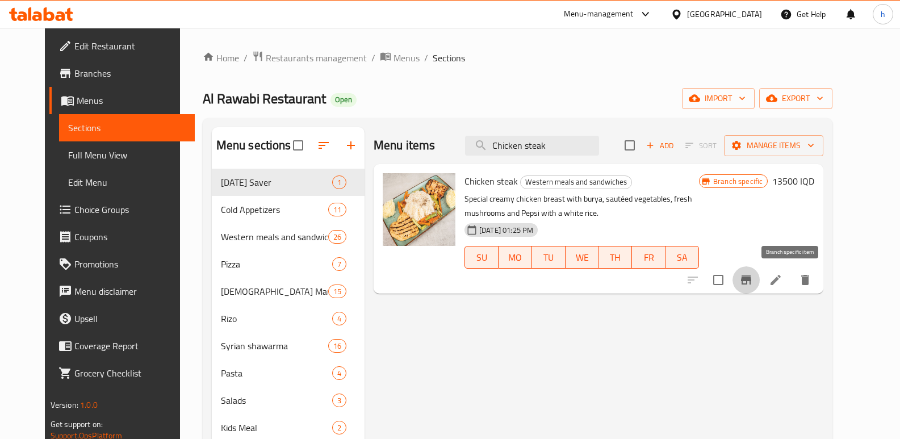
click at [760, 288] on button "Branch-specific-item" at bounding box center [745, 279] width 27 height 27
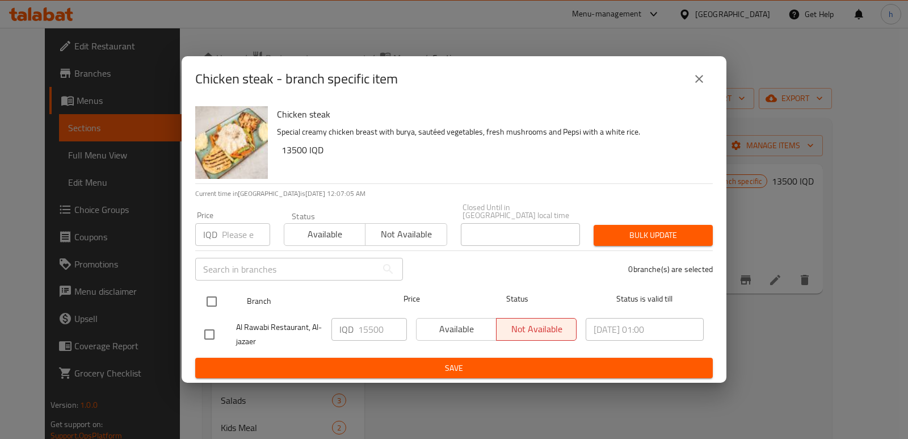
click at [211, 302] on input "checkbox" at bounding box center [212, 302] width 24 height 24
checkbox input "true"
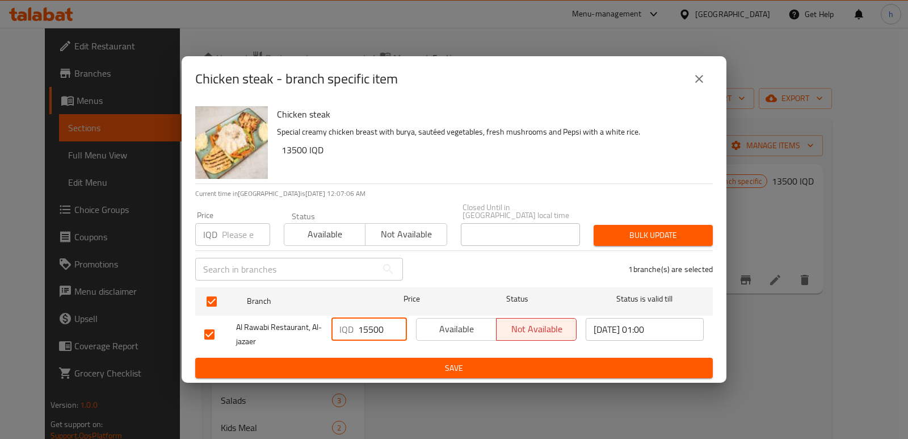
drag, startPoint x: 333, startPoint y: 326, endPoint x: 319, endPoint y: 330, distance: 14.6
click at [319, 330] on div "Al Rawabi Restaurant, Al-jazaer IQD 15500 ​ Available Not available [DATE] 01:0…" at bounding box center [454, 334] width 509 height 42
click at [410, 367] on span "Save" at bounding box center [454, 368] width 500 height 14
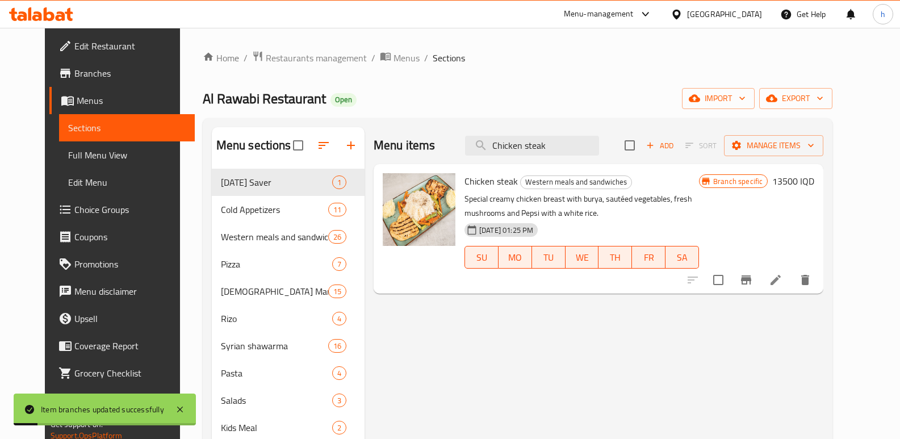
click at [753, 283] on icon "Branch-specific-item" at bounding box center [746, 280] width 14 height 14
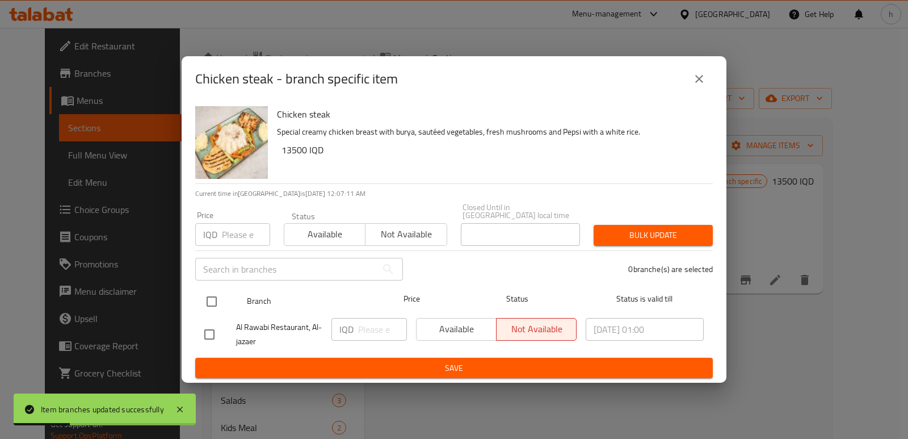
click at [208, 303] on input "checkbox" at bounding box center [212, 302] width 24 height 24
checkbox input "true"
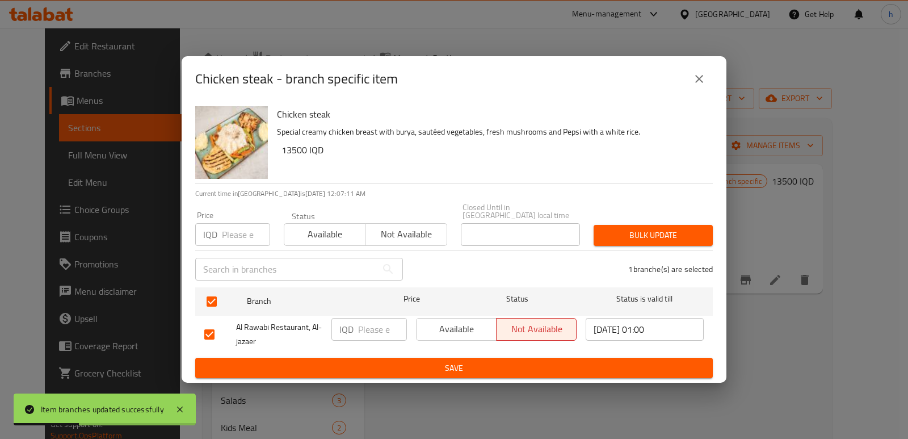
click at [373, 326] on input "number" at bounding box center [382, 329] width 49 height 23
paste input "15500"
type input "15500"
click at [422, 361] on span "Save" at bounding box center [454, 368] width 500 height 14
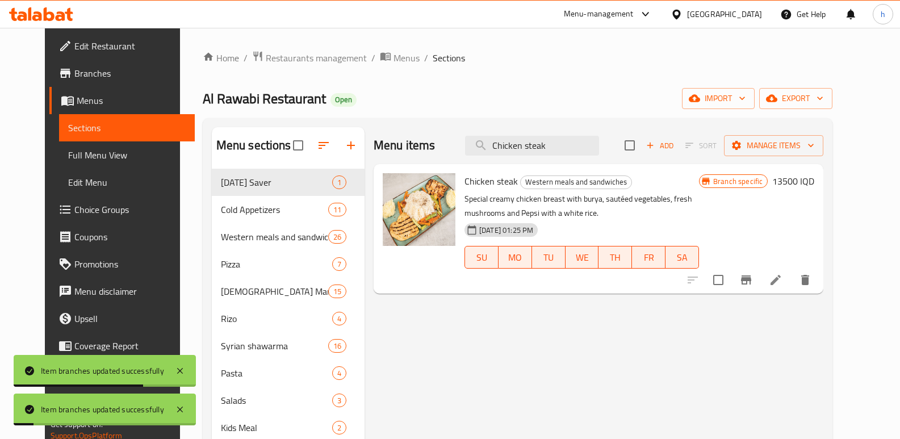
click at [814, 176] on h6 "13500 IQD" at bounding box center [793, 181] width 42 height 16
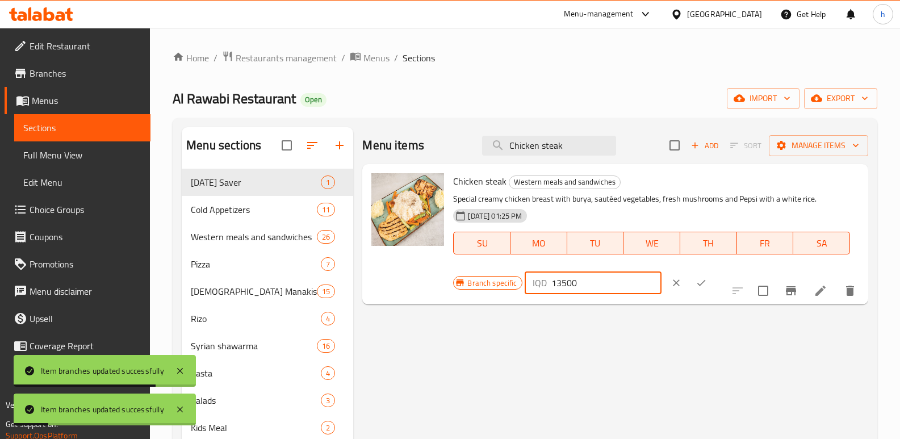
drag, startPoint x: 768, startPoint y: 184, endPoint x: 583, endPoint y: 223, distance: 188.6
click at [584, 223] on div "Chicken steak Western meals and sandwiches Special creamy chicken breast with b…" at bounding box center [656, 234] width 415 height 131
paste input "5"
type input "15500"
click at [714, 270] on button "ok" at bounding box center [701, 282] width 25 height 25
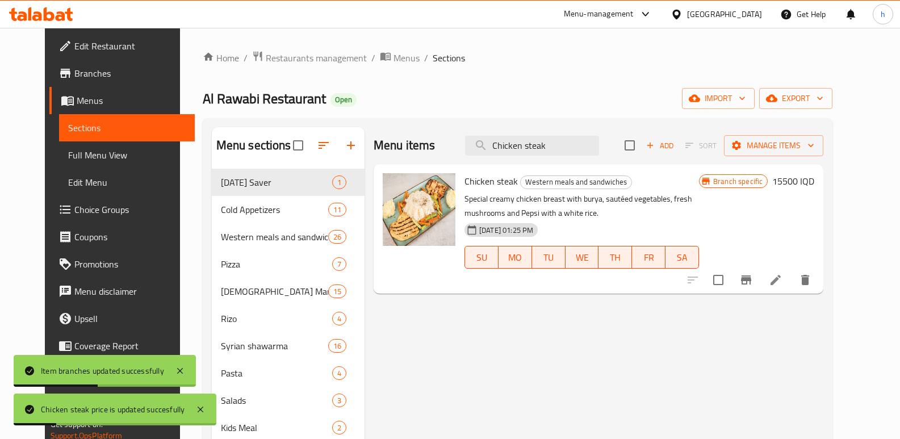
click at [94, 147] on link "Full Menu View" at bounding box center [127, 154] width 136 height 27
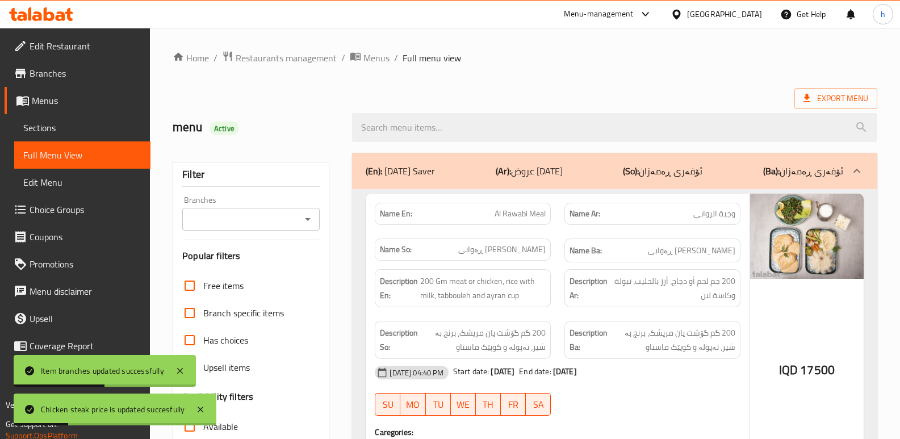
click at [220, 222] on input "Branches" at bounding box center [242, 219] width 112 height 16
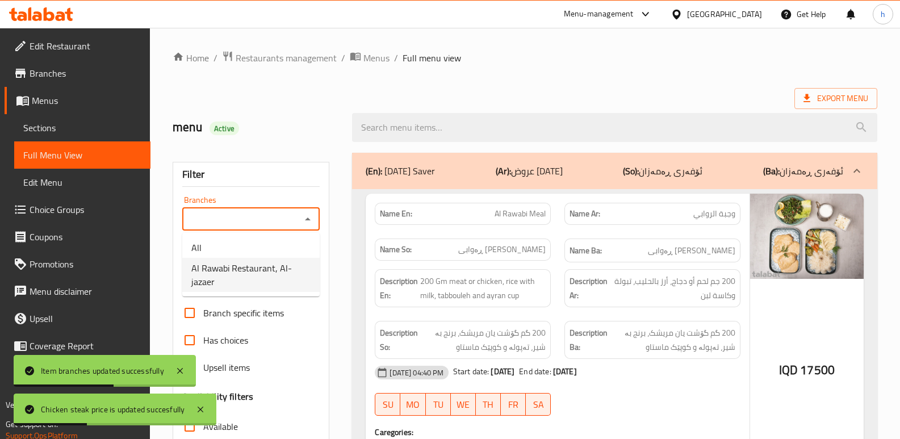
click at [254, 271] on span "Al Rawabi Restaurant, Al-jazaer" at bounding box center [250, 274] width 119 height 27
type input "Al Rawabi Restaurant, Al-jazaer"
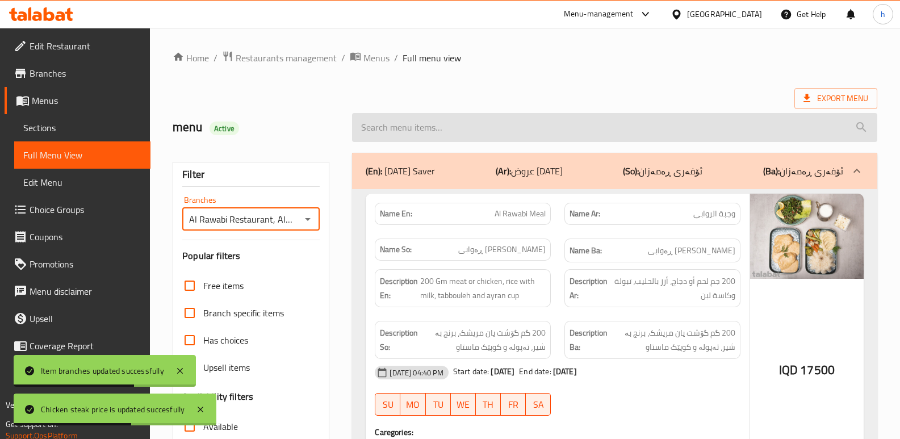
click at [447, 137] on input "search" at bounding box center [614, 127] width 525 height 29
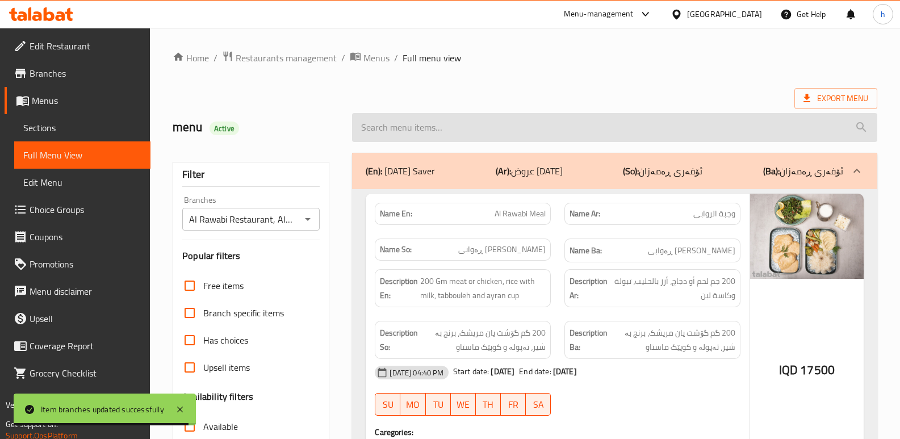
paste input "Chicken steak"
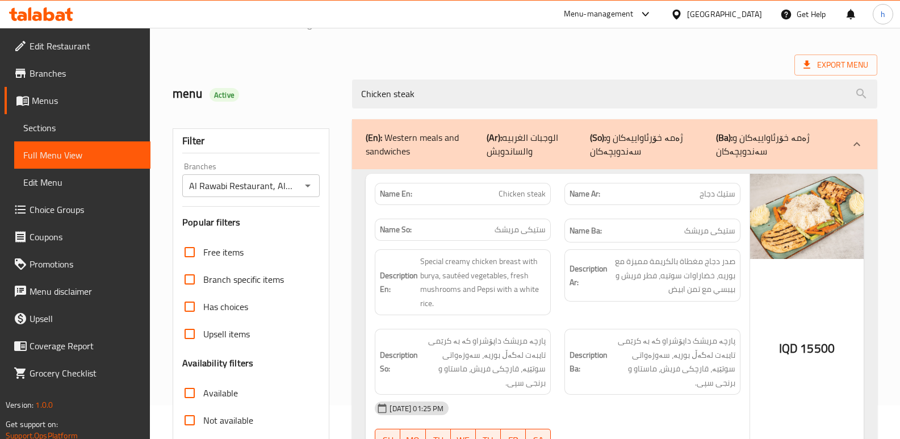
scroll to position [24, 0]
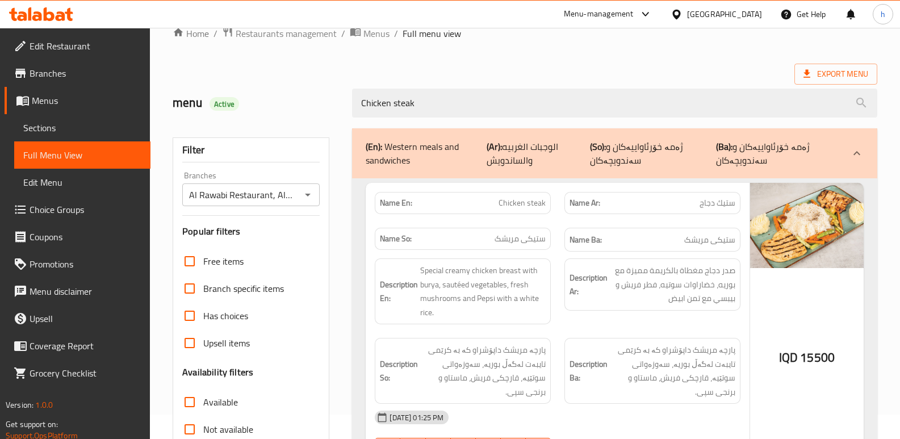
type input "Chicken steak"
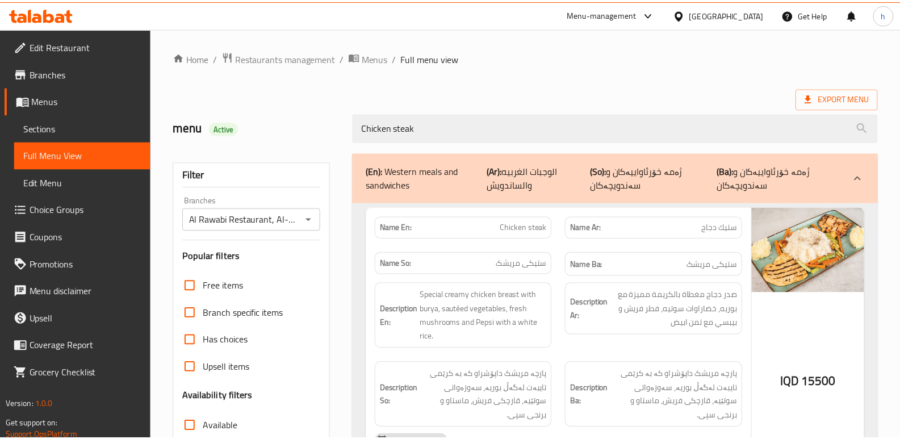
scroll to position [165, 0]
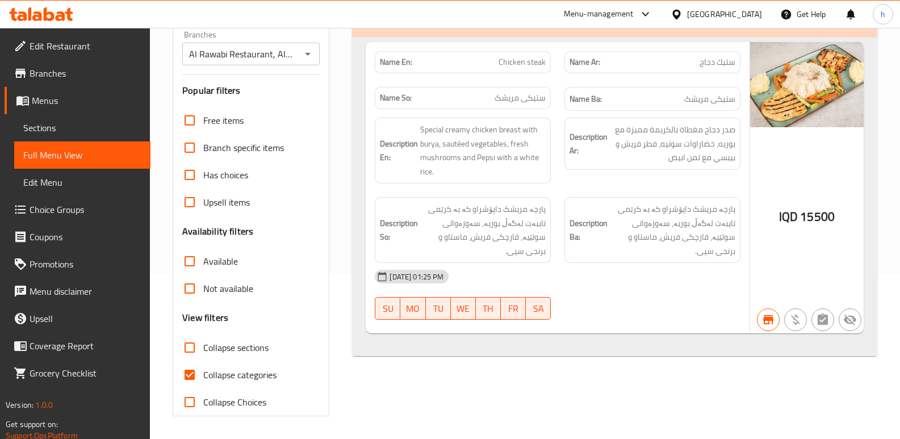
click at [69, 119] on link "Sections" at bounding box center [82, 127] width 136 height 27
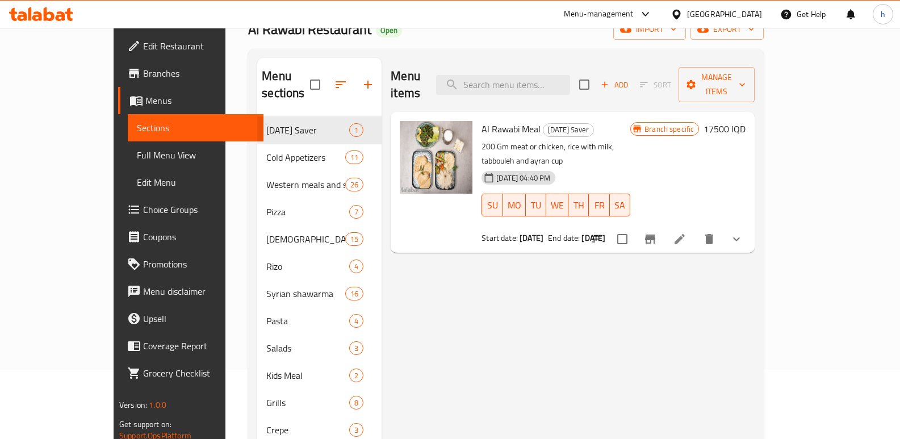
scroll to position [60, 0]
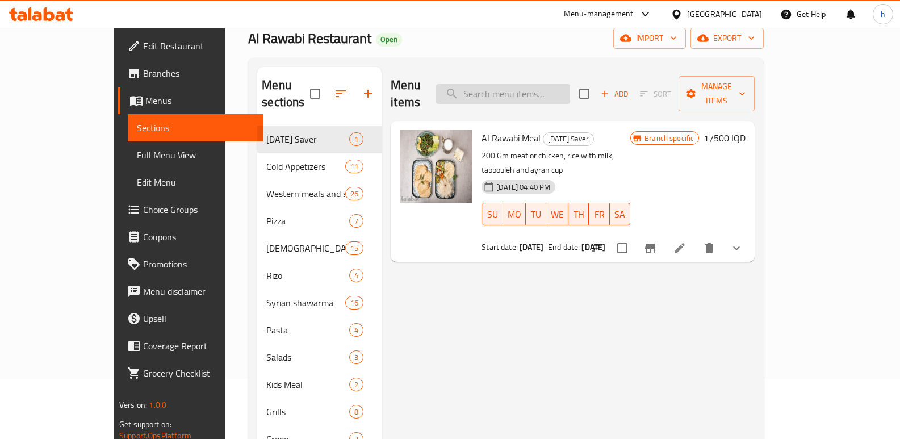
click at [566, 84] on input "search" at bounding box center [503, 94] width 134 height 20
paste input "Beef Stroganoff"
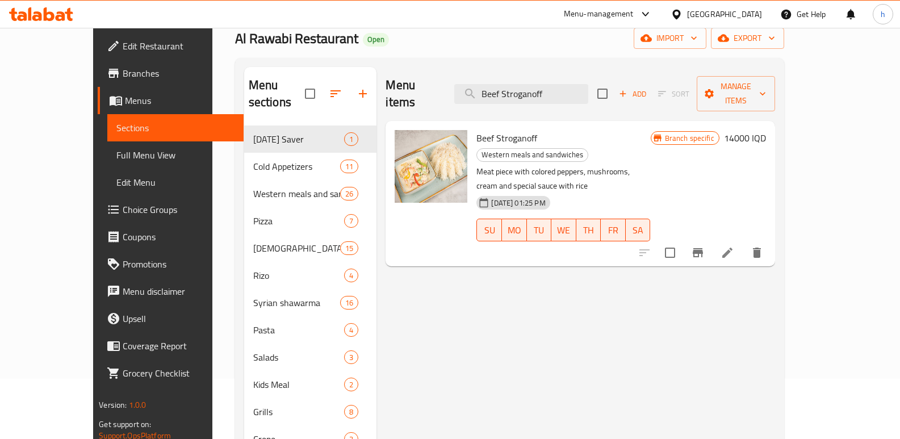
type input "Beef Stroganoff"
click at [705, 246] on icon "Branch-specific-item" at bounding box center [698, 253] width 14 height 14
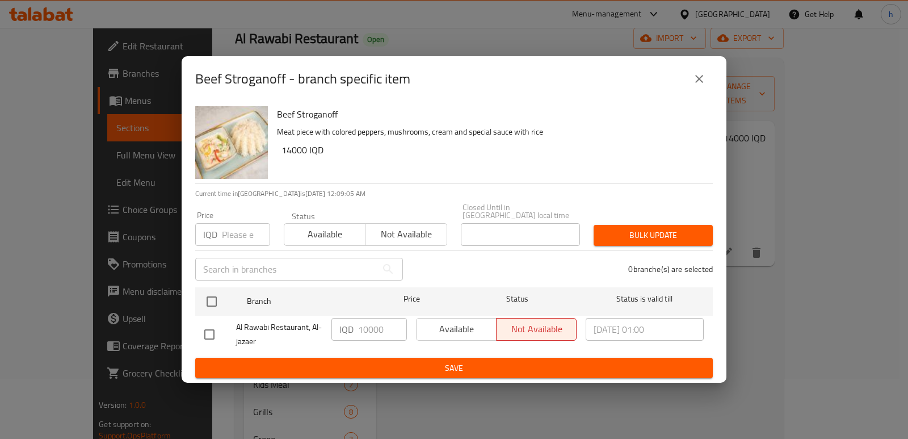
click at [703, 82] on icon "close" at bounding box center [700, 79] width 14 height 14
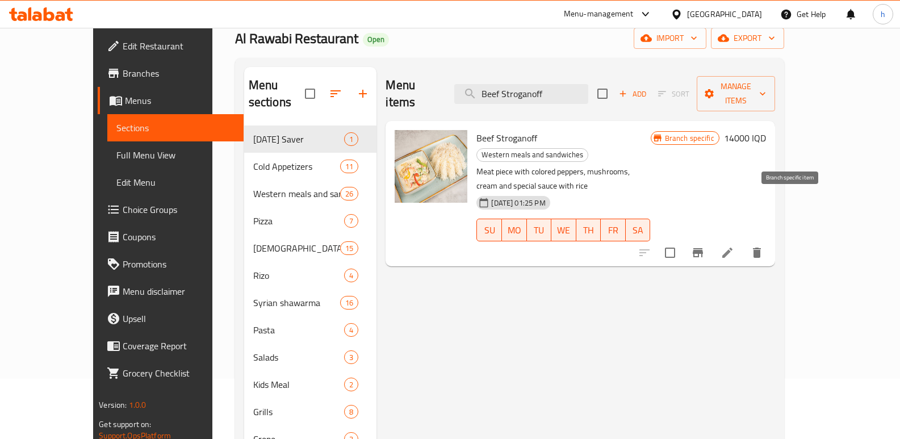
click at [703, 248] on icon "Branch-specific-item" at bounding box center [698, 252] width 10 height 9
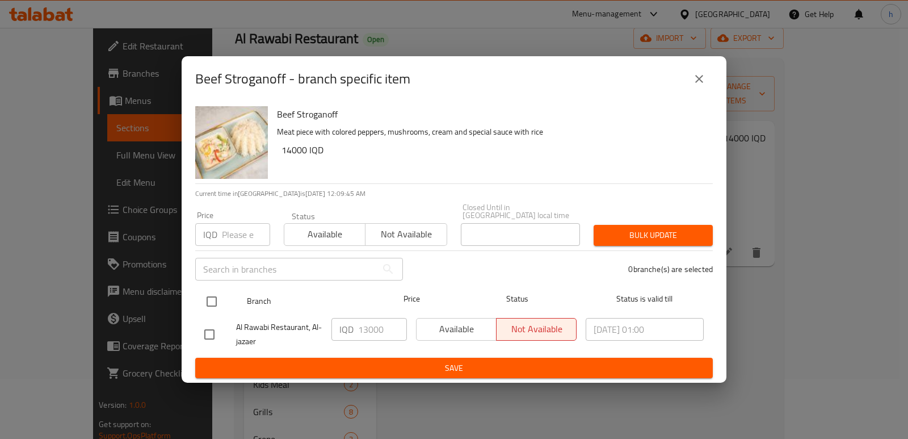
click at [206, 297] on input "checkbox" at bounding box center [212, 302] width 24 height 24
checkbox input "true"
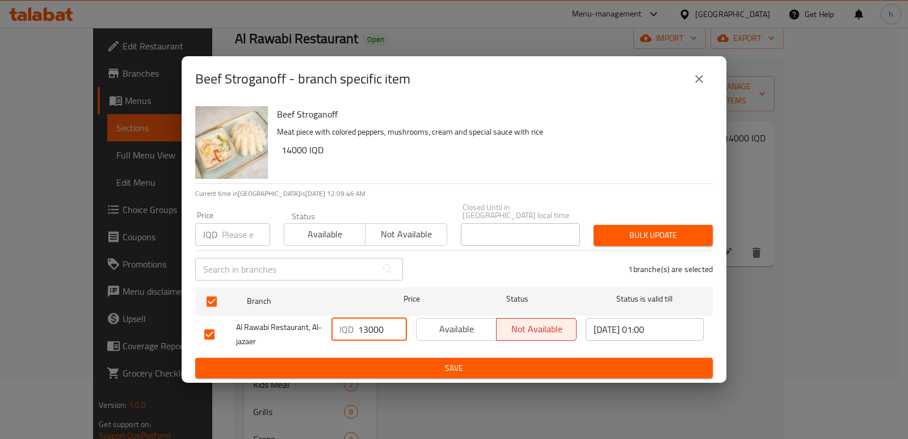
drag, startPoint x: 388, startPoint y: 329, endPoint x: 333, endPoint y: 329, distance: 54.5
click at [333, 329] on div "IQD 13000 ​" at bounding box center [370, 329] width 76 height 23
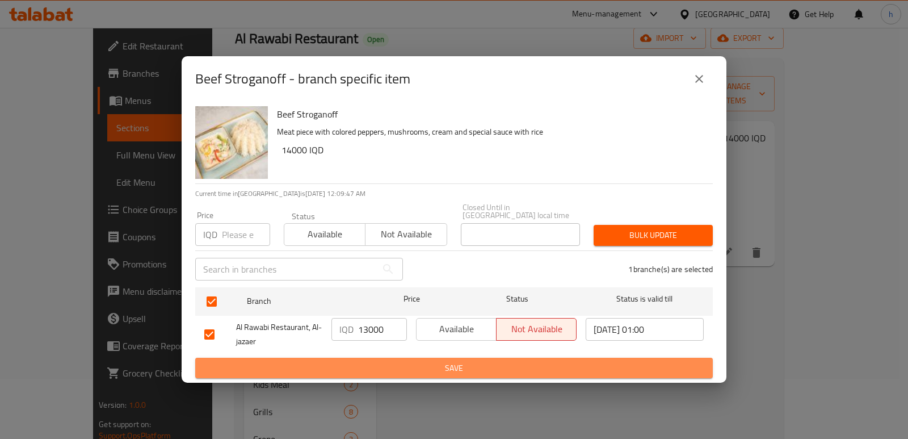
click at [444, 358] on button "Save" at bounding box center [454, 368] width 518 height 21
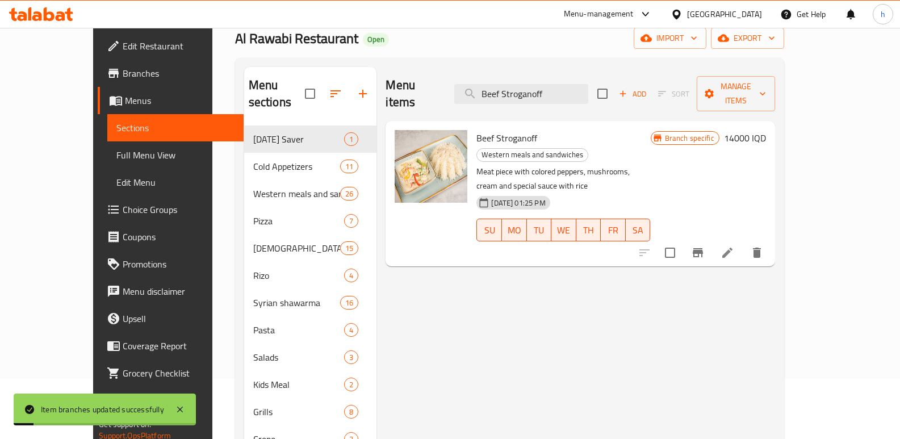
click at [766, 130] on h6 "14000 IQD" at bounding box center [745, 138] width 42 height 16
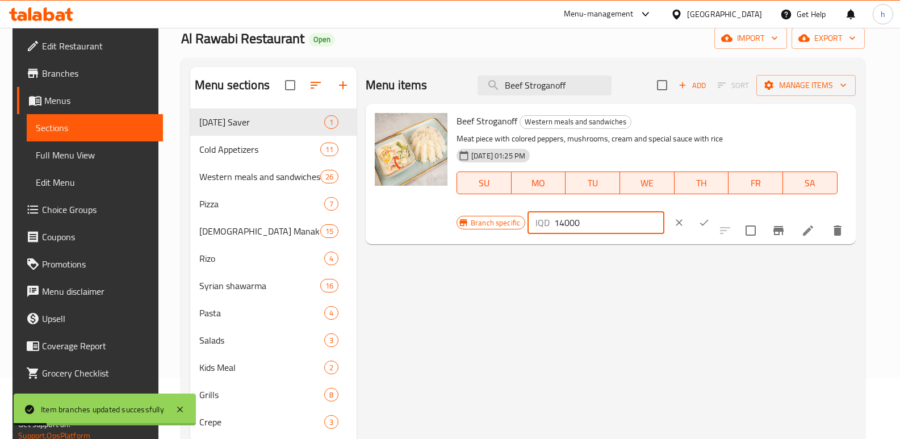
drag, startPoint x: 750, startPoint y: 127, endPoint x: 623, endPoint y: 132, distance: 126.7
click at [626, 210] on div "Branch specific IQD 14000 ​" at bounding box center [594, 222] width 276 height 25
paste input "3"
type input "13000"
click at [710, 217] on icon "ok" at bounding box center [703, 222] width 11 height 11
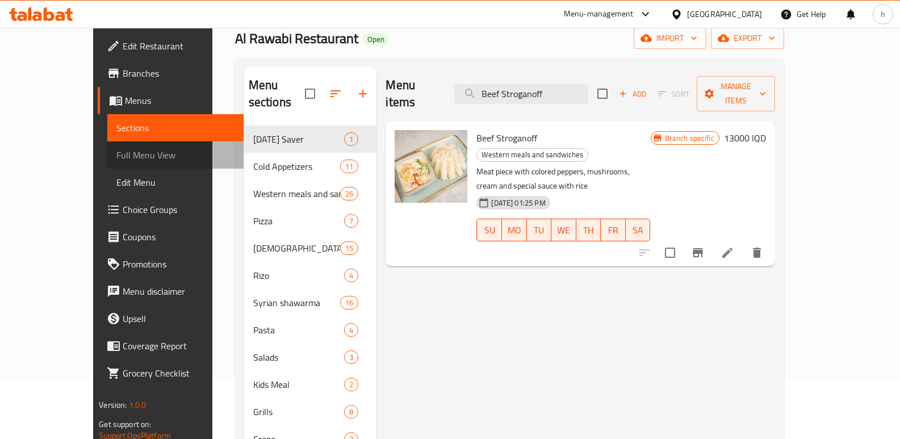
click at [116, 159] on span "Full Menu View" at bounding box center [175, 155] width 118 height 14
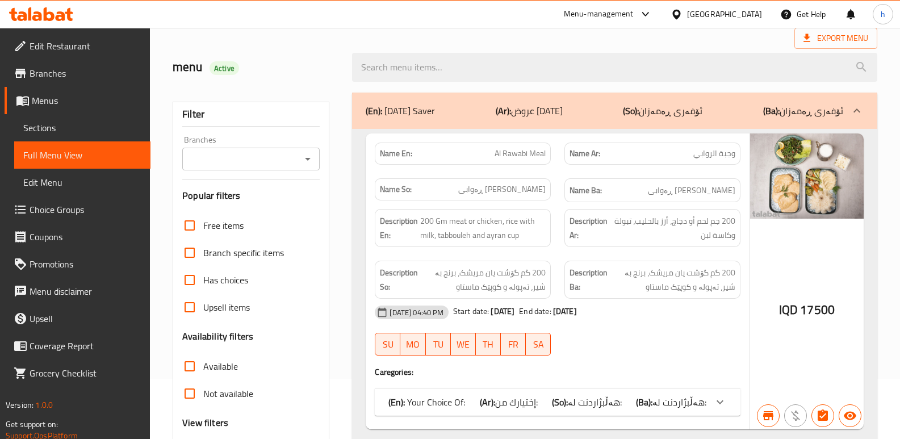
click at [227, 162] on input "Branches" at bounding box center [242, 159] width 112 height 16
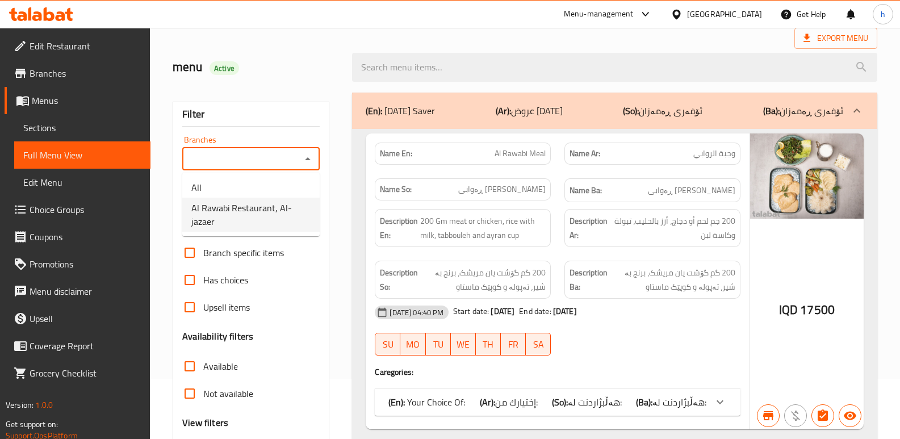
click at [246, 215] on span "Al Rawabi Restaurant, Al-jazaer" at bounding box center [250, 214] width 119 height 27
type input "Al Rawabi Restaurant, Al-jazaer"
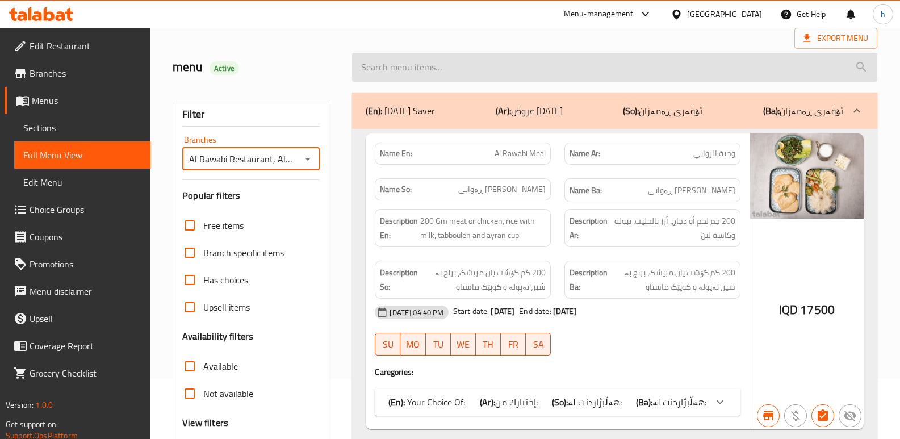
click at [445, 72] on input "search" at bounding box center [614, 67] width 525 height 29
paste input "13000"
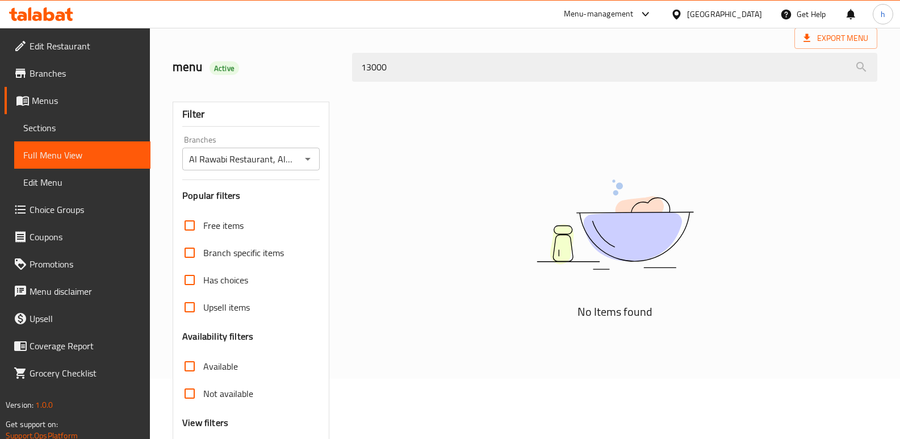
drag, startPoint x: 434, startPoint y: 66, endPoint x: 291, endPoint y: 66, distance: 143.6
click at [291, 67] on div "menu Active 13000" at bounding box center [525, 67] width 718 height 51
paste input "Beef Stroganoff"
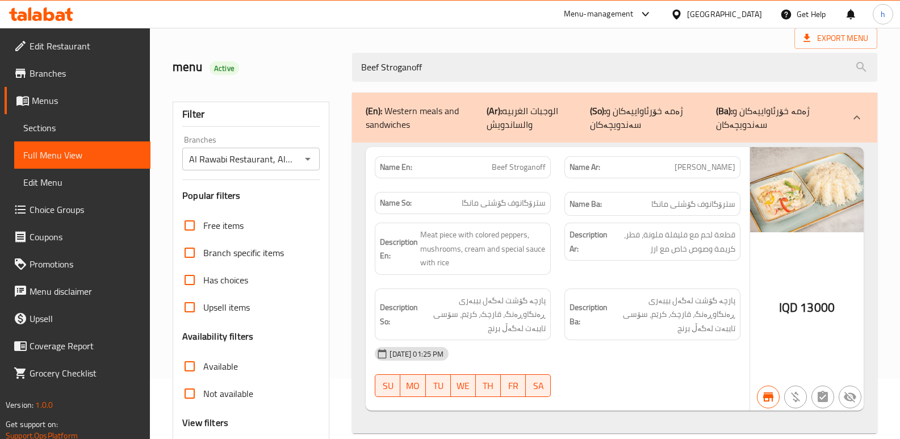
type input "Beef Stroganoff"
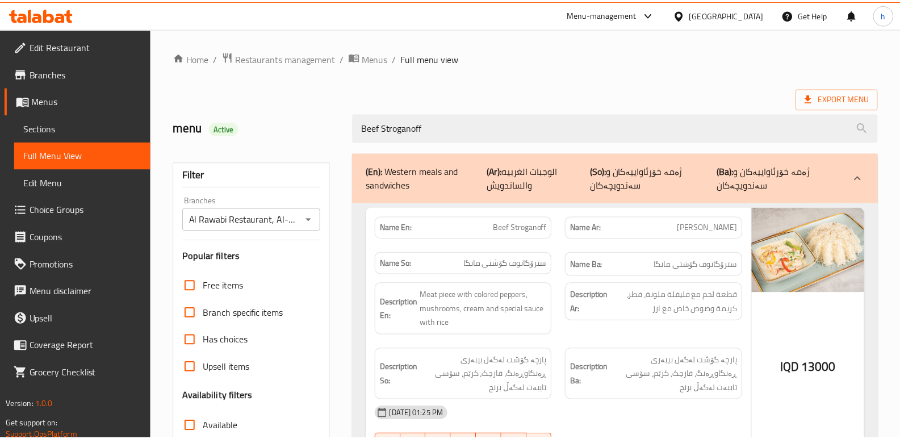
scroll to position [165, 0]
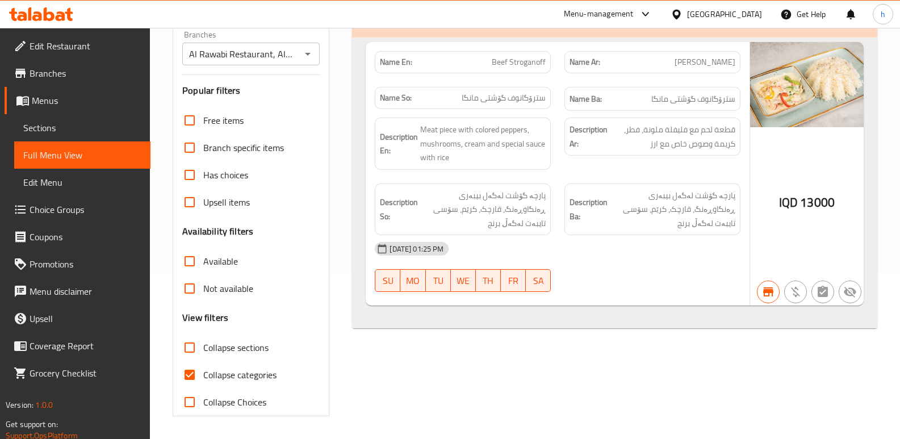
click at [65, 133] on span "Sections" at bounding box center [82, 128] width 118 height 14
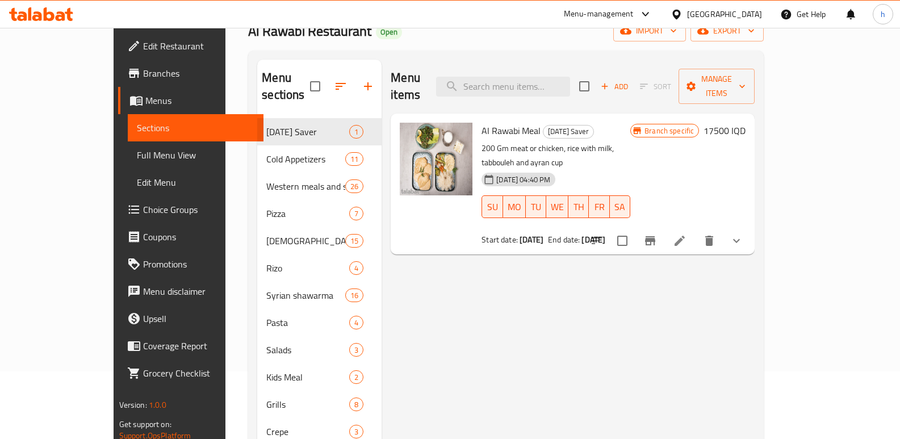
scroll to position [39, 0]
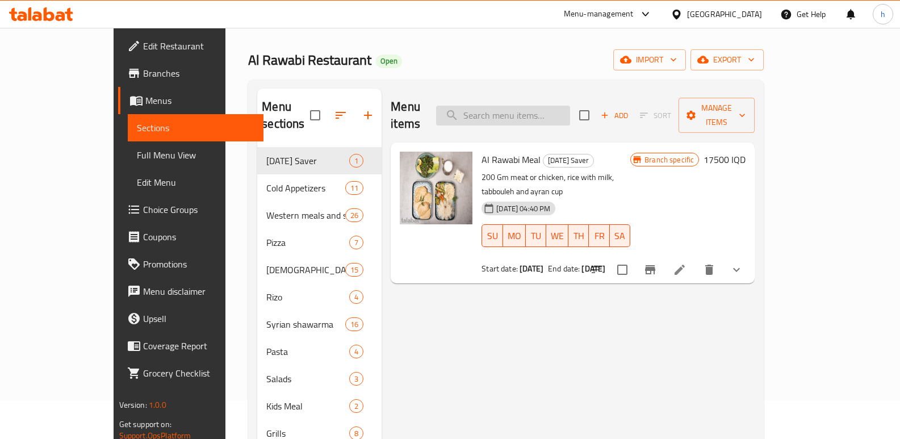
click at [570, 110] on input "search" at bounding box center [503, 116] width 134 height 20
paste input "Chicken Stroganoff"
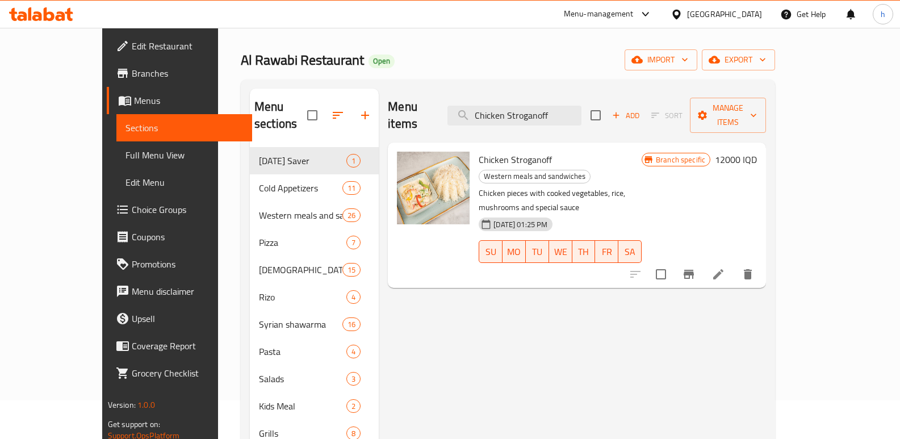
type input "Chicken Stroganoff"
click at [702, 261] on button "Branch-specific-item" at bounding box center [688, 274] width 27 height 27
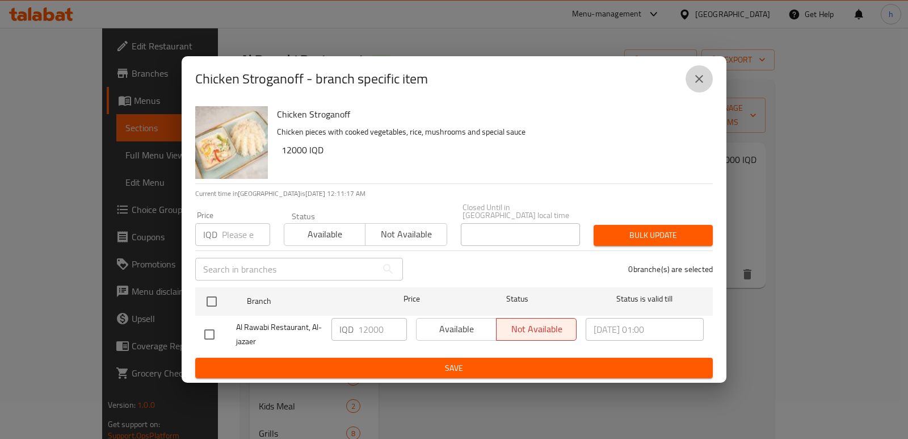
click at [701, 78] on icon "close" at bounding box center [700, 79] width 14 height 14
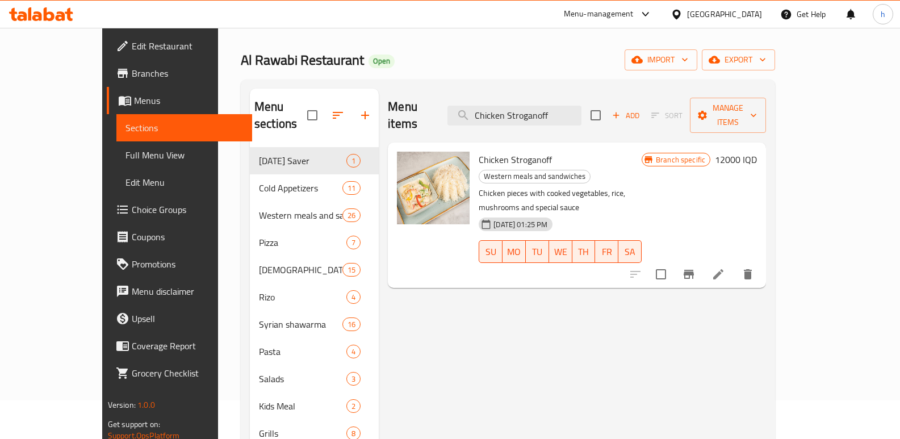
click at [125, 160] on span "Full Menu View" at bounding box center [184, 155] width 118 height 14
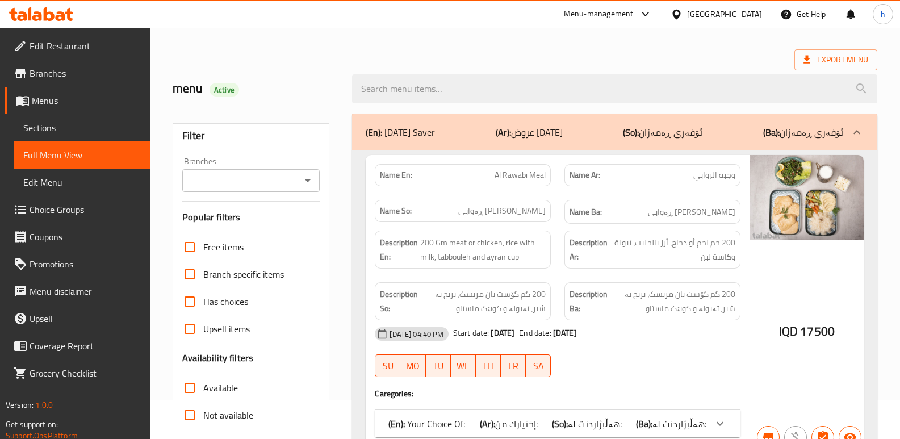
click at [242, 178] on input "Branches" at bounding box center [242, 181] width 112 height 16
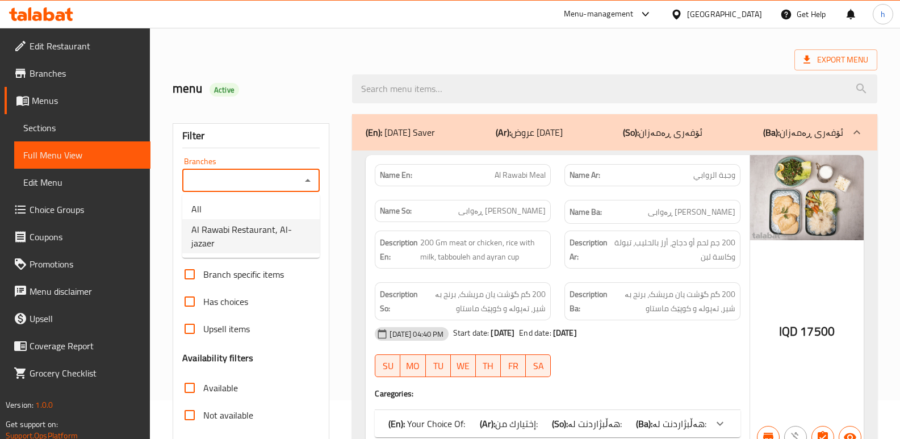
click at [267, 237] on span "Al Rawabi Restaurant, Al-jazaer" at bounding box center [250, 236] width 119 height 27
type input "Al Rawabi Restaurant, Al-jazaer"
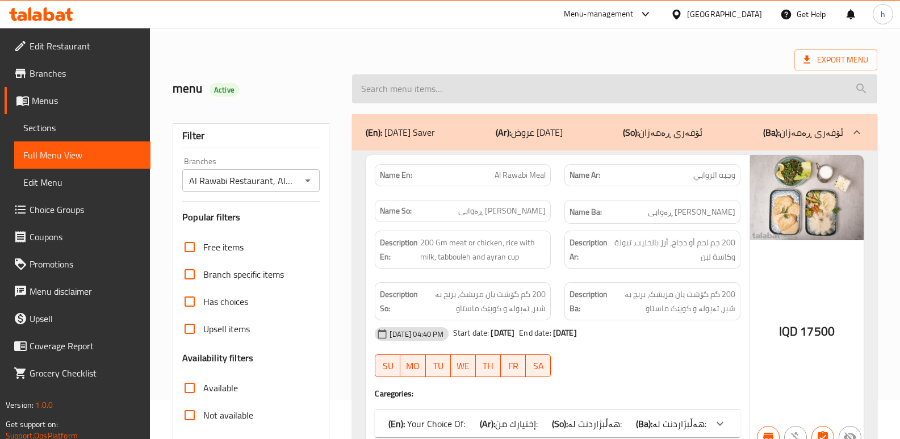
click at [497, 89] on input "search" at bounding box center [614, 88] width 525 height 29
paste input "Chicken Stroganoff"
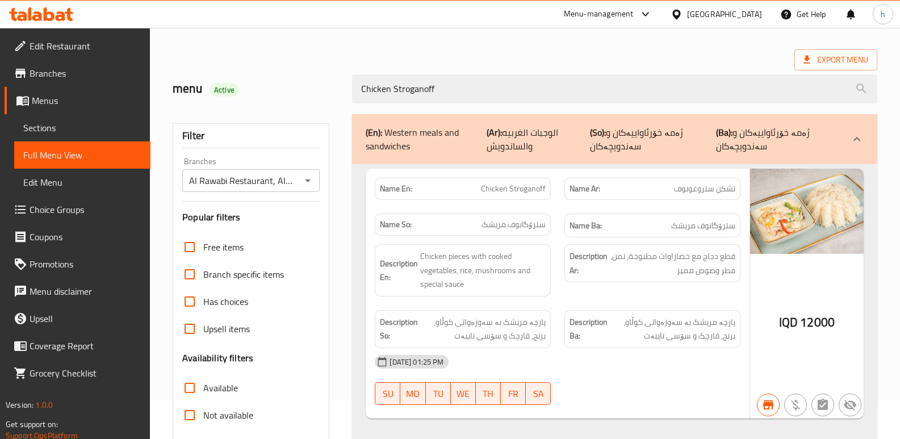
type input "Chicken Stroganoff"
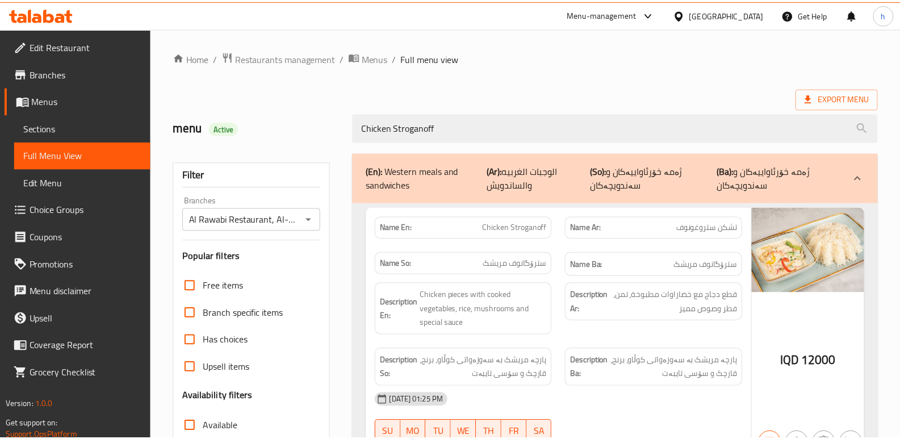
scroll to position [165, 0]
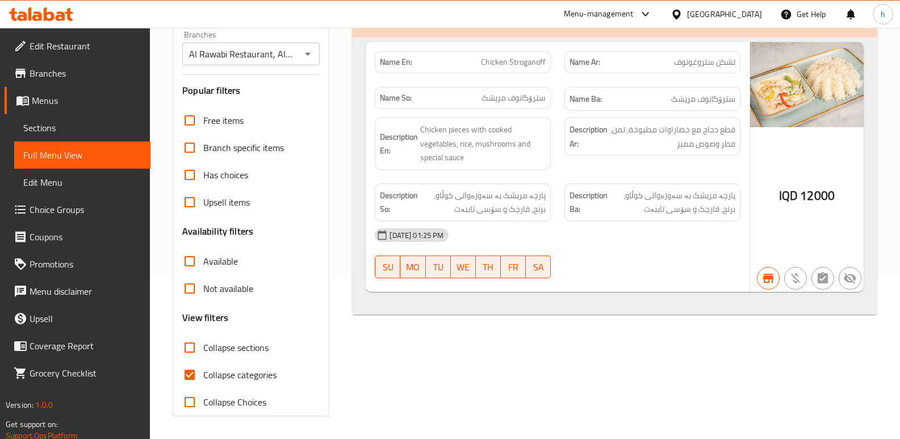
click at [89, 140] on link "Sections" at bounding box center [82, 127] width 136 height 27
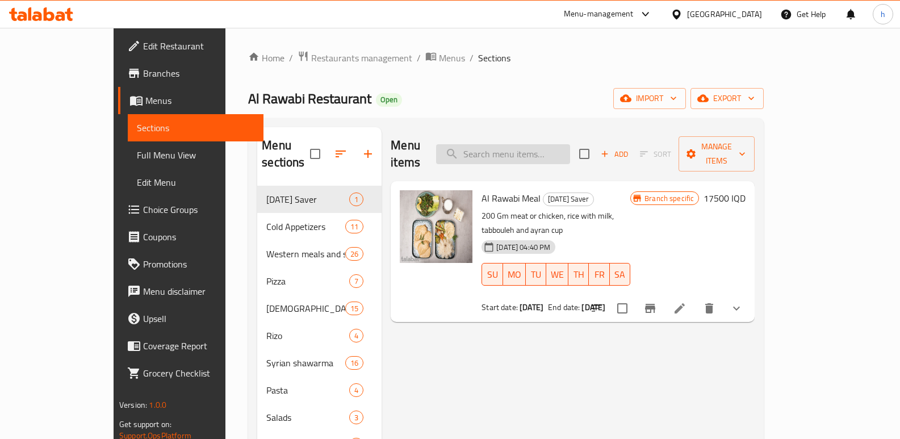
click at [570, 144] on input "search" at bounding box center [503, 154] width 134 height 20
paste input "Meat Arayes"
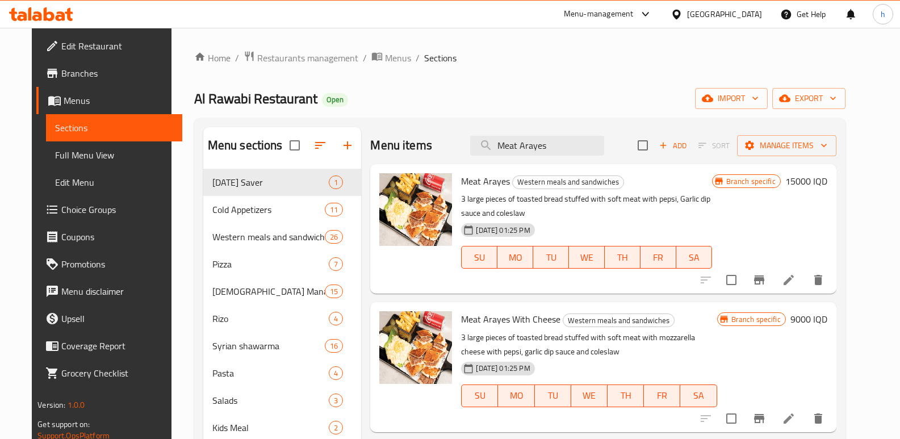
type input "Meat Arayes"
click at [766, 283] on icon "Branch-specific-item" at bounding box center [759, 280] width 14 height 14
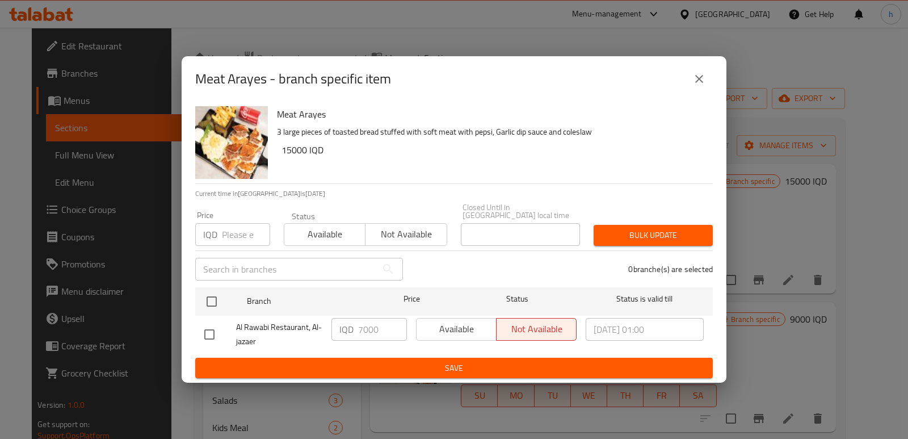
click at [697, 83] on icon "close" at bounding box center [700, 79] width 14 height 14
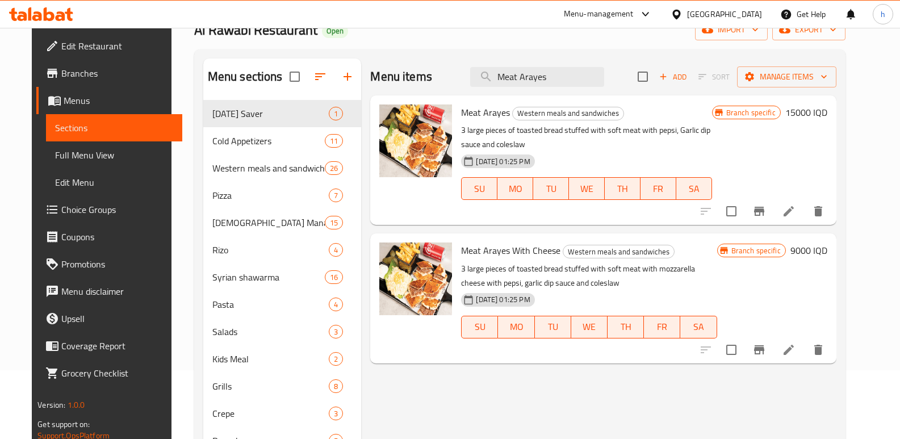
scroll to position [55, 0]
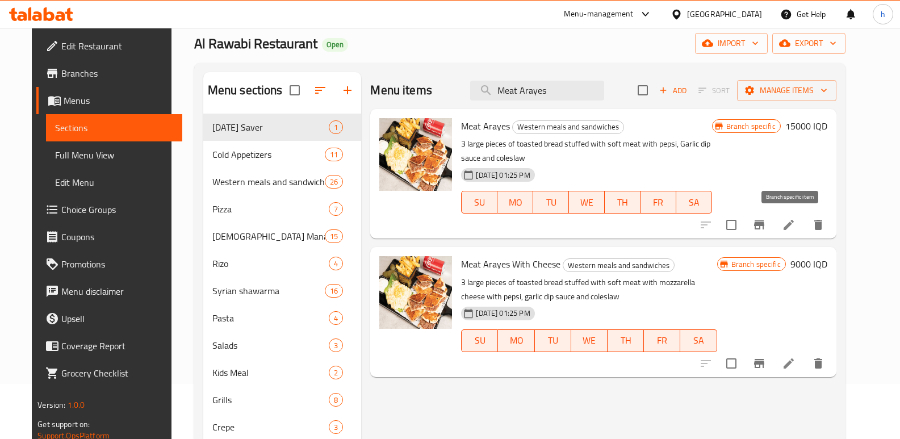
click at [766, 220] on icon "Branch-specific-item" at bounding box center [759, 225] width 14 height 14
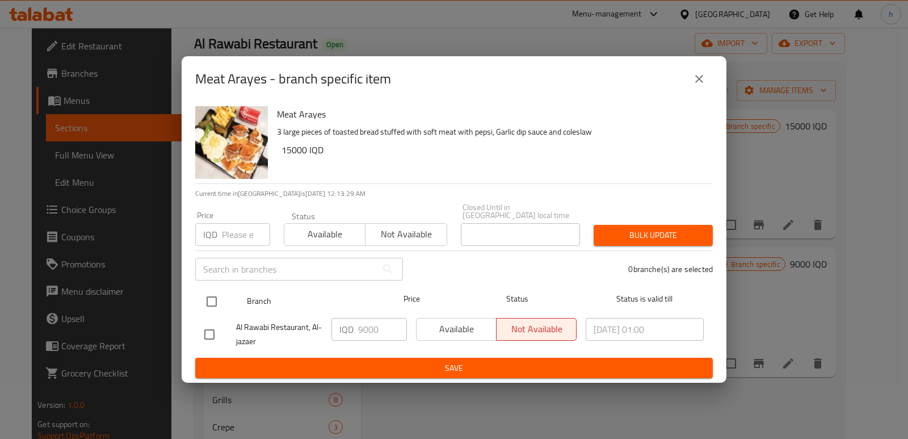
click at [213, 292] on input "checkbox" at bounding box center [212, 302] width 24 height 24
checkbox input "true"
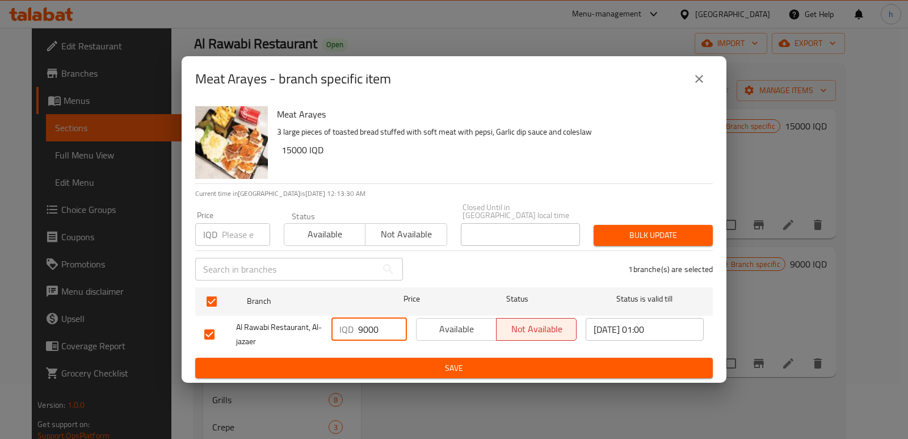
drag, startPoint x: 383, startPoint y: 329, endPoint x: 275, endPoint y: 345, distance: 108.4
click at [275, 345] on div "Al Rawabi Restaurant, Al-jazaer IQD 9000 ​ Available Not available [DATE] 01:00…" at bounding box center [454, 334] width 509 height 42
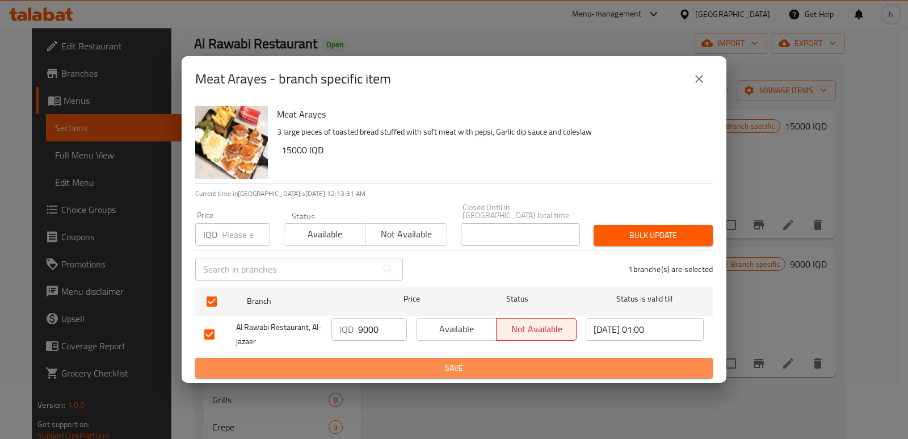
click at [466, 366] on span "Save" at bounding box center [454, 368] width 500 height 14
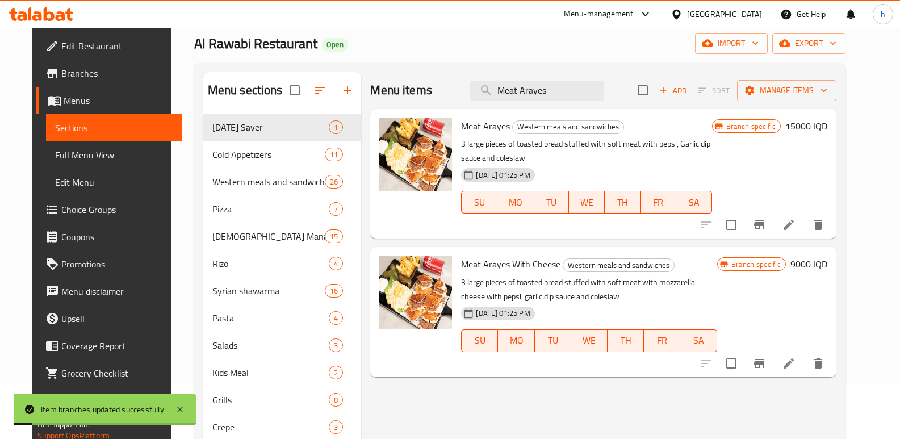
click at [825, 130] on h6 "15000 IQD" at bounding box center [806, 126] width 42 height 16
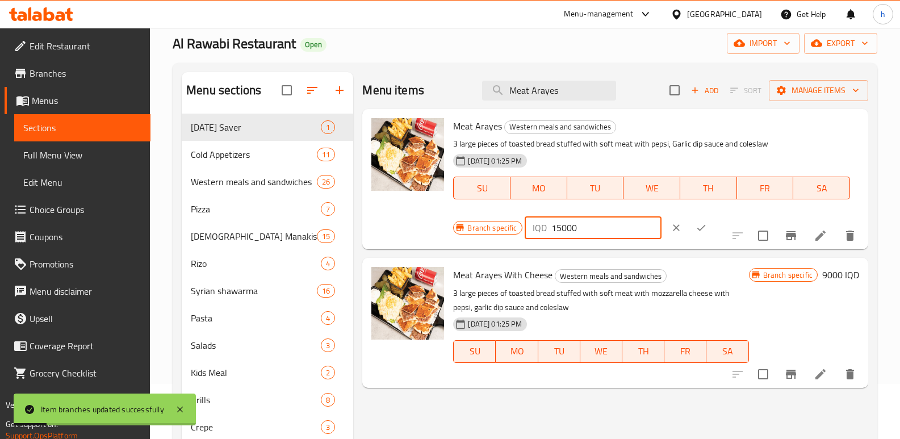
drag, startPoint x: 723, startPoint y: 137, endPoint x: 598, endPoint y: 139, distance: 125.5
click at [604, 140] on div "Meat Arayes Western meals and sandwiches 3 large pieces of toasted bread stuffe…" at bounding box center [656, 179] width 415 height 131
paste input "9"
type input "9000"
click at [707, 222] on icon "ok" at bounding box center [700, 227] width 11 height 11
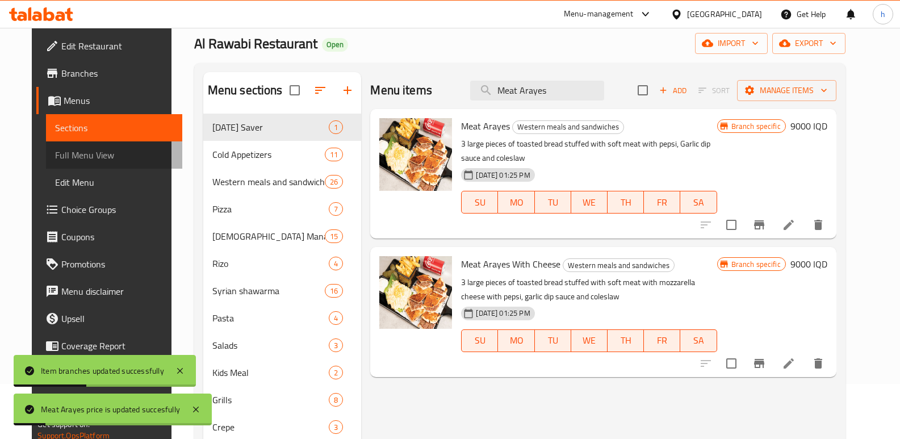
click at [86, 160] on span "Full Menu View" at bounding box center [114, 155] width 118 height 14
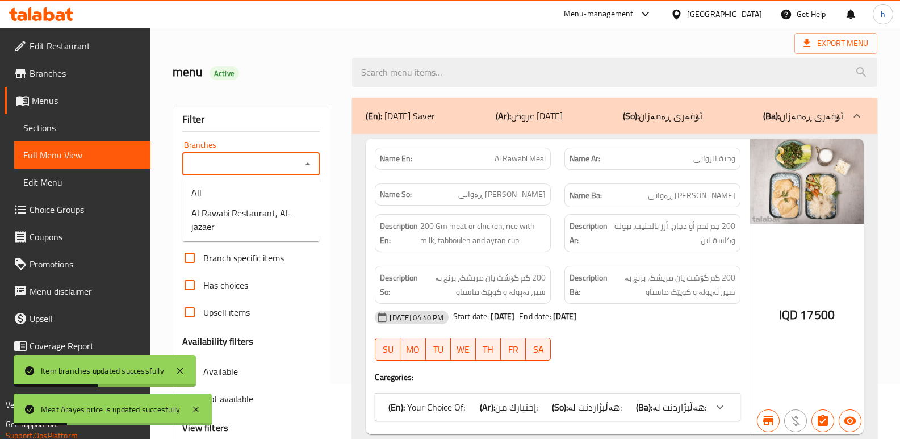
click at [225, 156] on input "Branches" at bounding box center [242, 164] width 112 height 16
click at [242, 221] on span "Al Rawabi Restaurant, Al-jazaer" at bounding box center [250, 219] width 119 height 27
type input "Al Rawabi Restaurant, Al-jazaer"
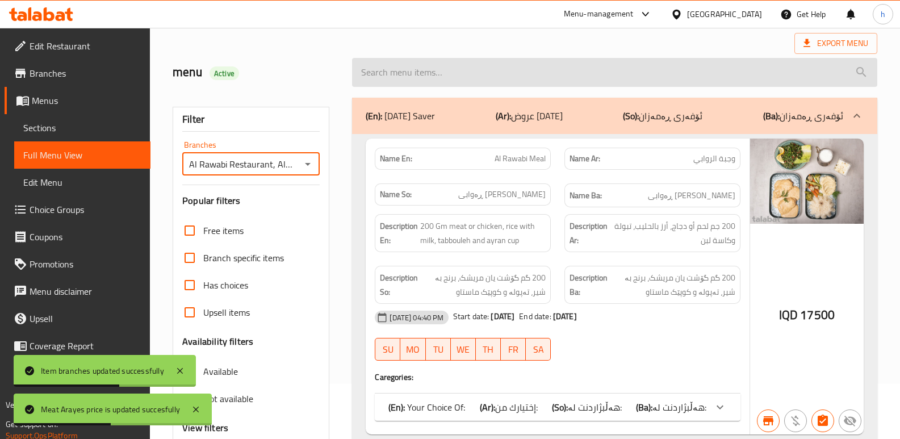
click at [457, 81] on input "search" at bounding box center [614, 72] width 525 height 29
paste input "Meat Arayes"
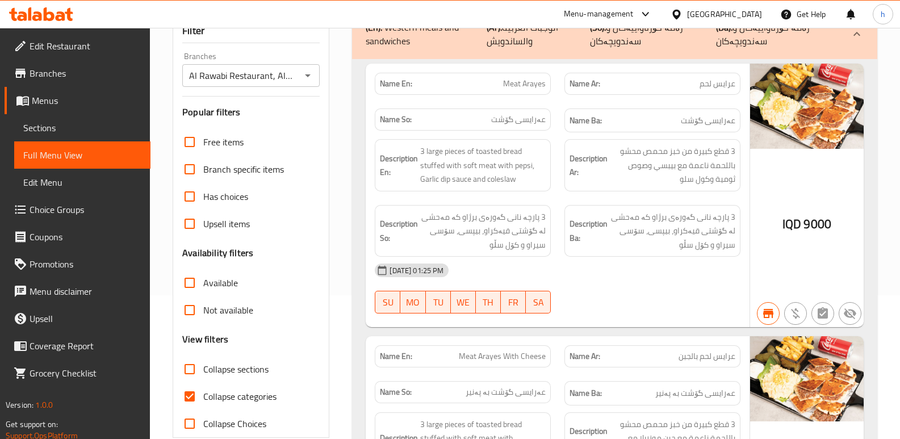
scroll to position [141, 0]
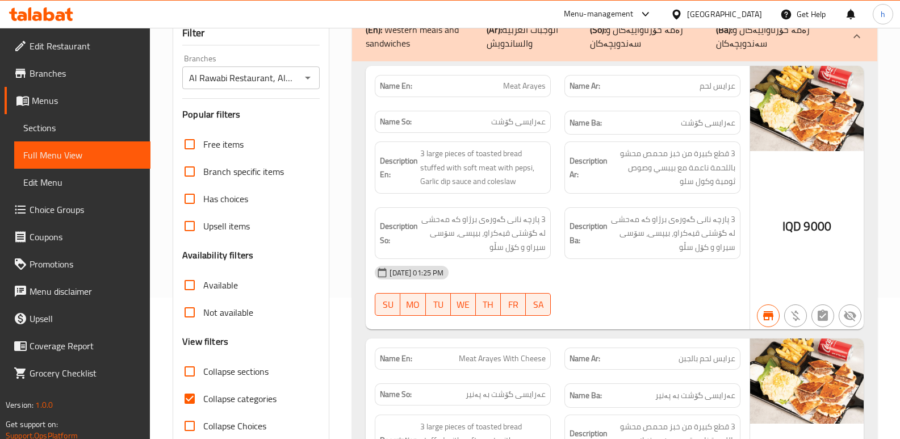
type input "Meat Arayes"
click at [56, 123] on span "Sections" at bounding box center [82, 128] width 118 height 14
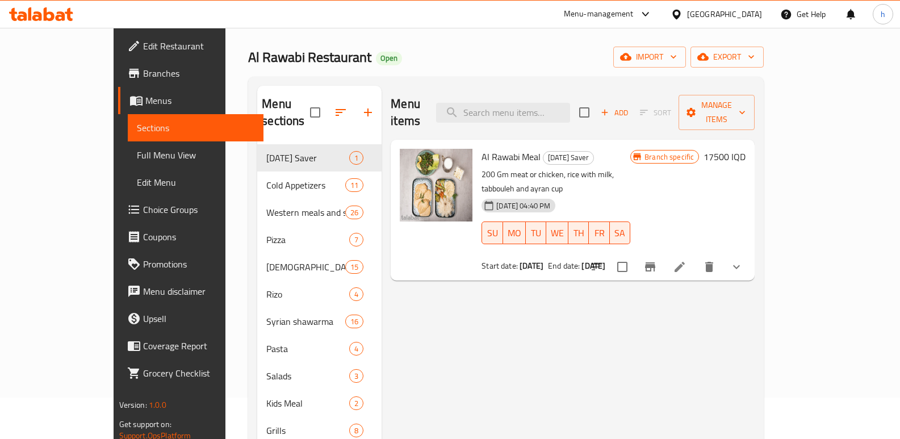
scroll to position [20, 0]
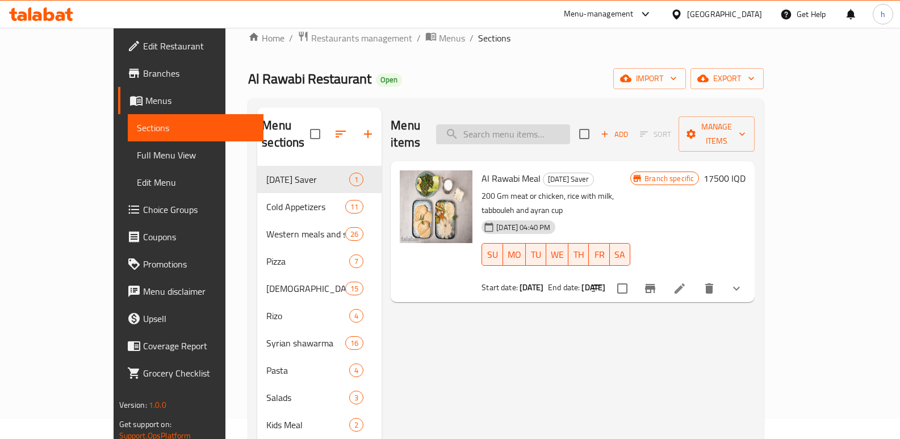
click at [543, 124] on input "search" at bounding box center [503, 134] width 134 height 20
paste input "Meat Arayes"
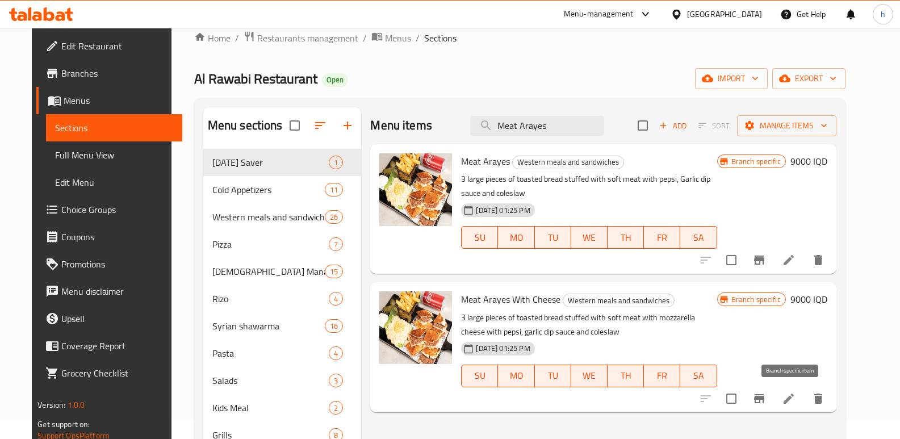
type input "Meat Arayes"
click at [764, 397] on icon "Branch-specific-item" at bounding box center [759, 398] width 10 height 9
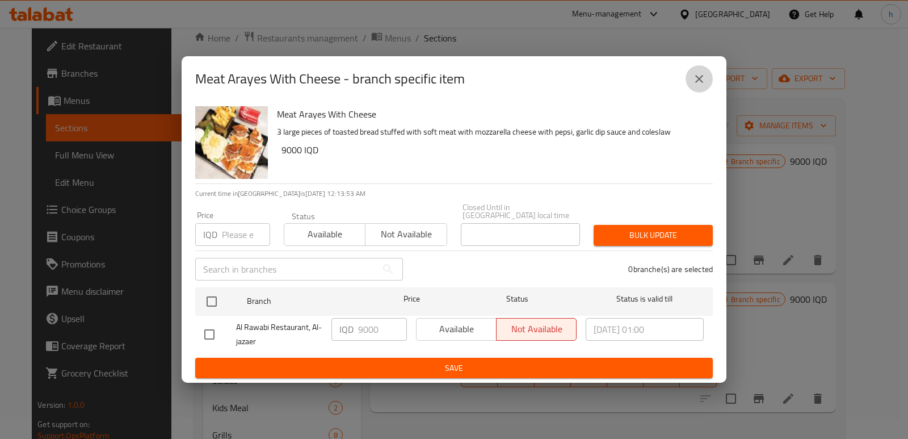
click at [700, 86] on icon "close" at bounding box center [700, 79] width 14 height 14
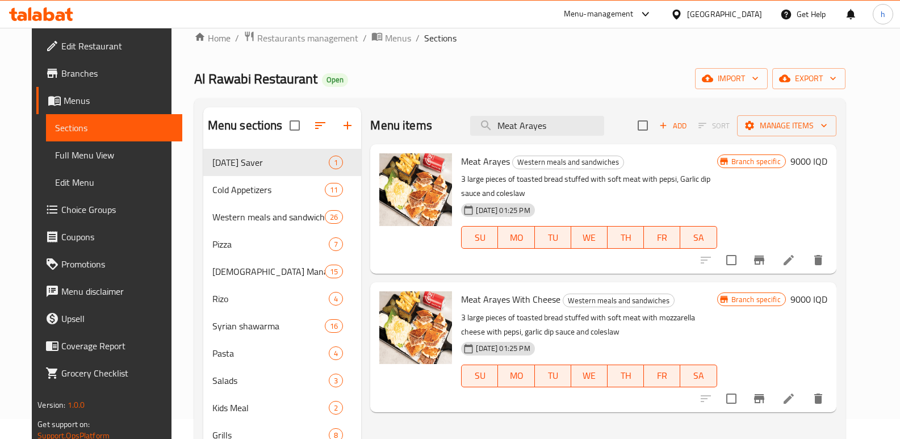
click at [764, 262] on icon "Branch-specific-item" at bounding box center [759, 259] width 10 height 9
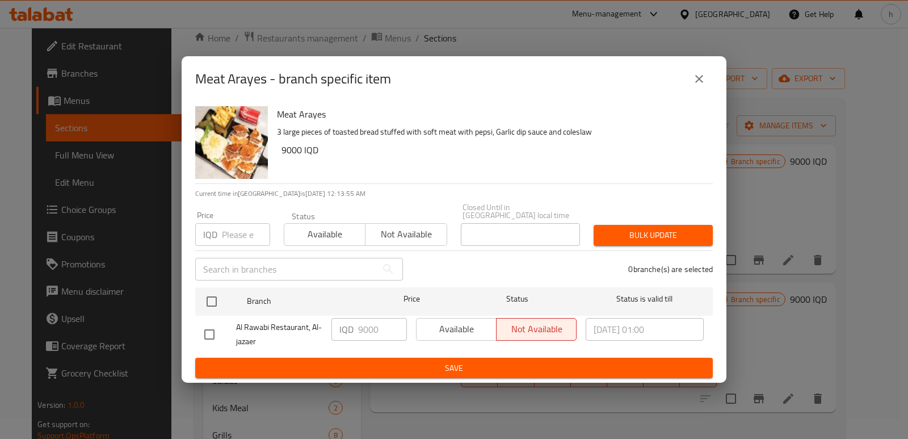
click at [704, 79] on icon "close" at bounding box center [700, 79] width 14 height 14
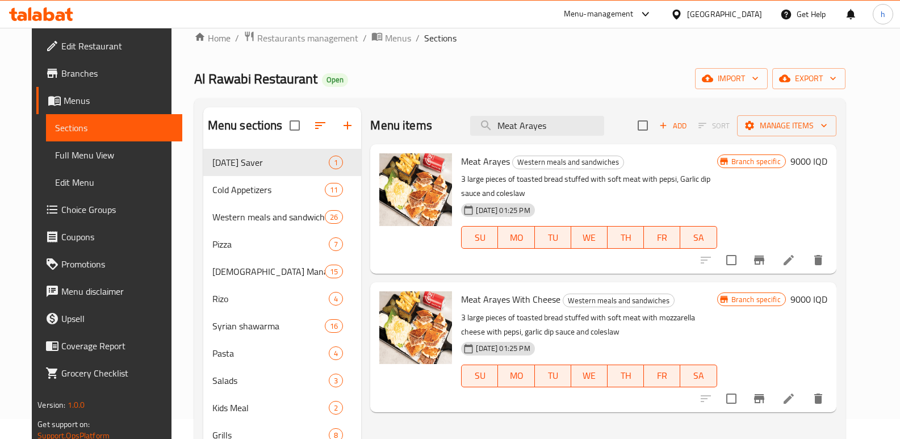
click at [77, 154] on span "Full Menu View" at bounding box center [114, 155] width 118 height 14
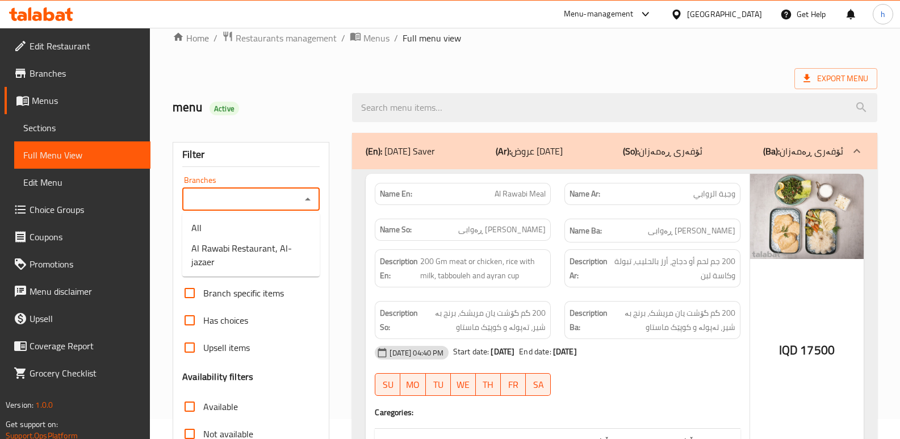
click at [280, 198] on input "Branches" at bounding box center [242, 199] width 112 height 16
click at [275, 255] on span "Al Rawabi Restaurant, Al-jazaer" at bounding box center [250, 254] width 119 height 27
type input "Al Rawabi Restaurant, Al-jazaer"
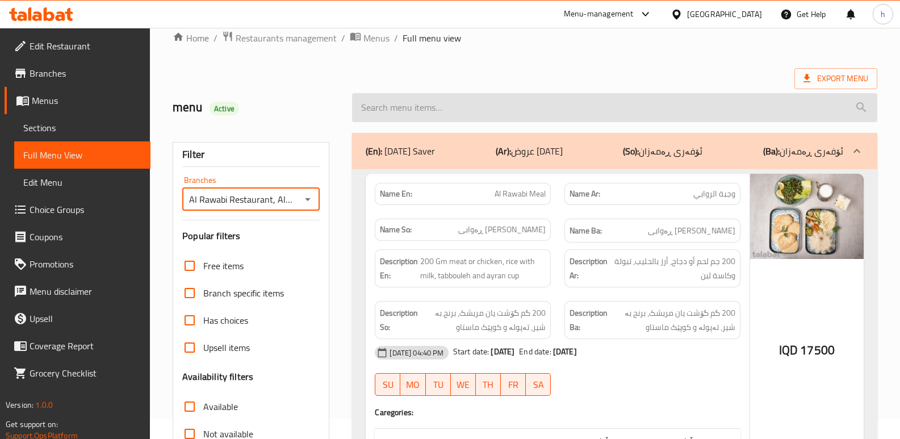
click at [461, 106] on input "search" at bounding box center [614, 107] width 525 height 29
paste input "Meat Arayes"
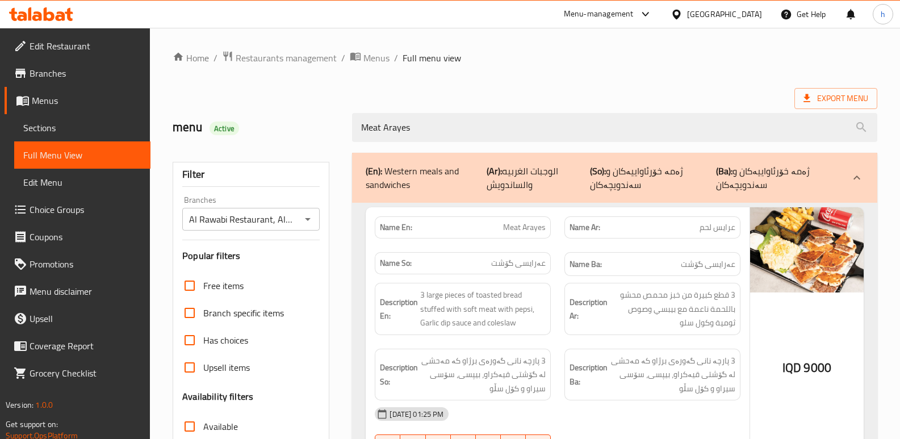
type input "Meat Arayes"
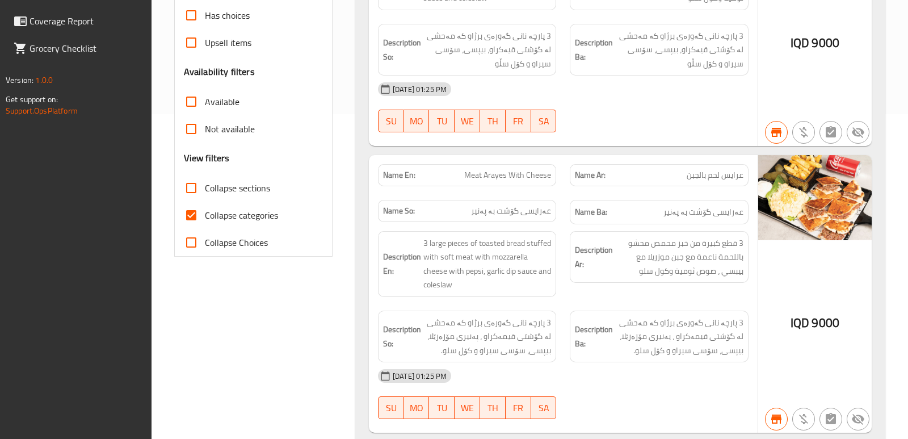
scroll to position [364, 0]
